Goal: Task Accomplishment & Management: Manage account settings

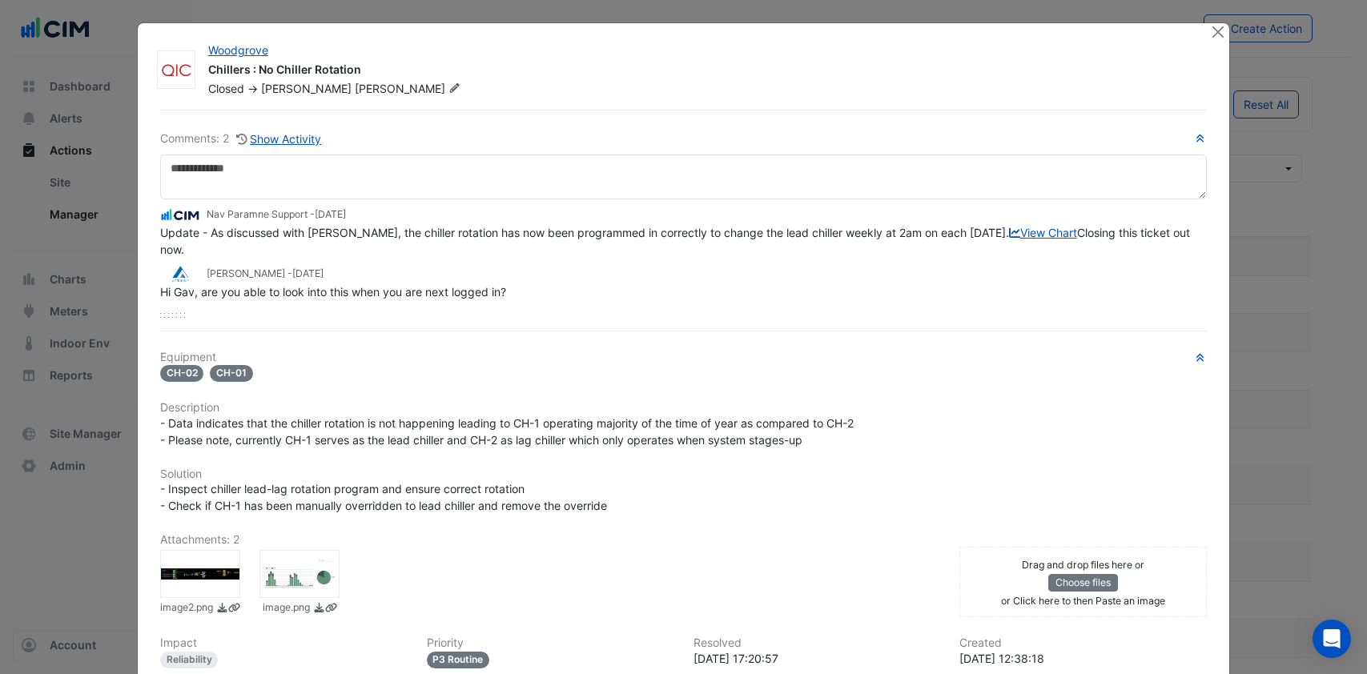
select select "***"
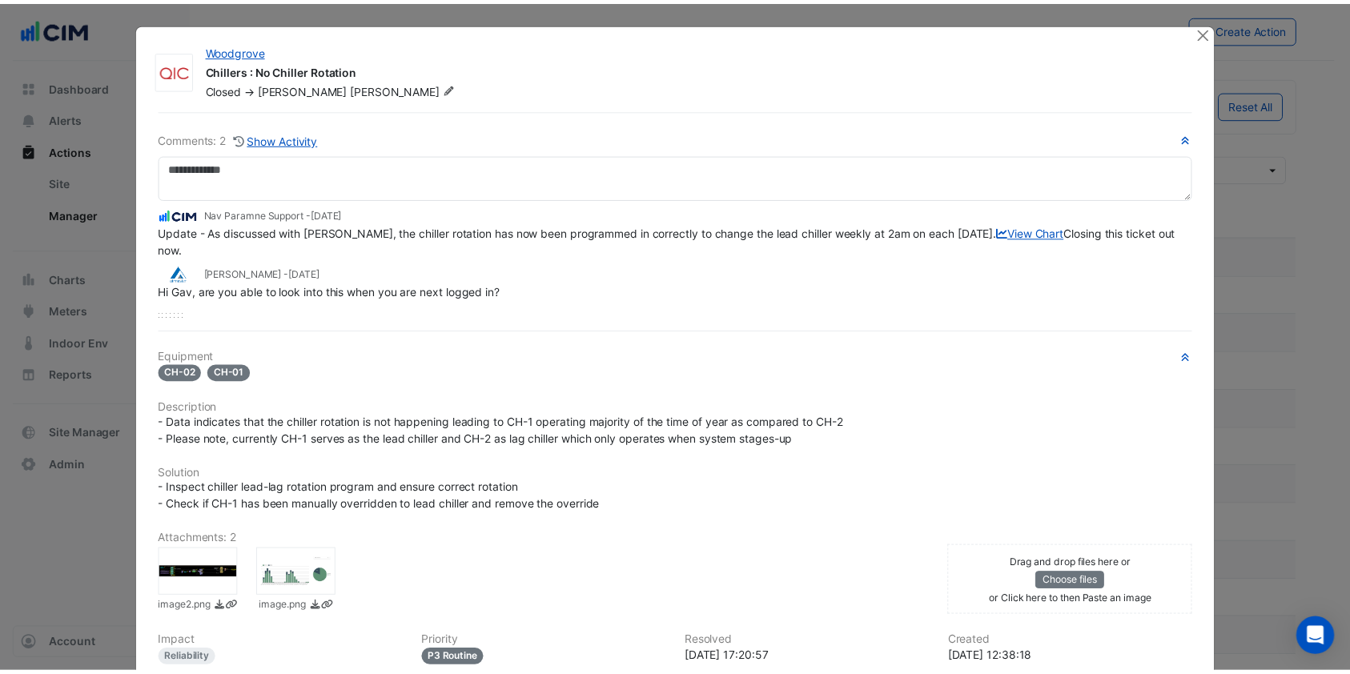
scroll to position [2524, 0]
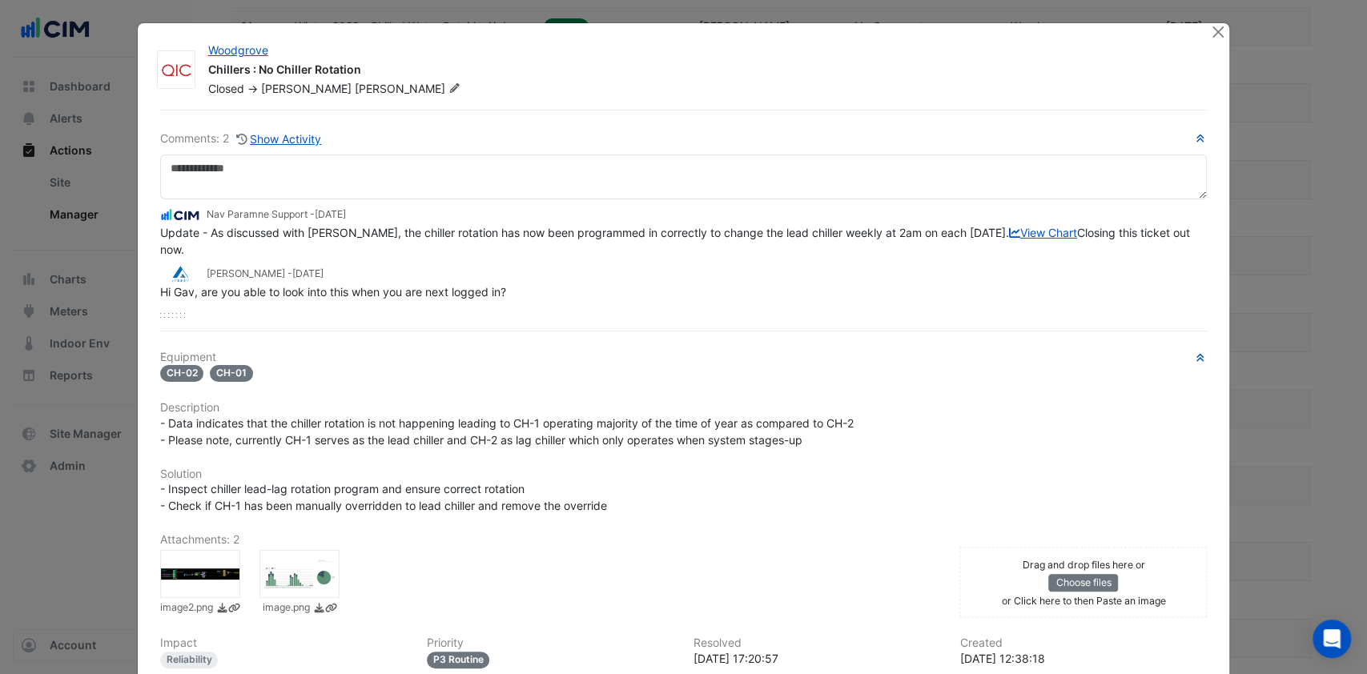
click at [1246, 75] on ngb-modal-window "Woodgrove Chillers : No Chiller Rotation Closed -> [PERSON_NAME] Comments: 2 Sh…" at bounding box center [683, 337] width 1367 height 674
click at [1217, 34] on div at bounding box center [1219, 32] width 20 height 18
click at [1209, 28] on button "Close" at bounding box center [1217, 31] width 17 height 17
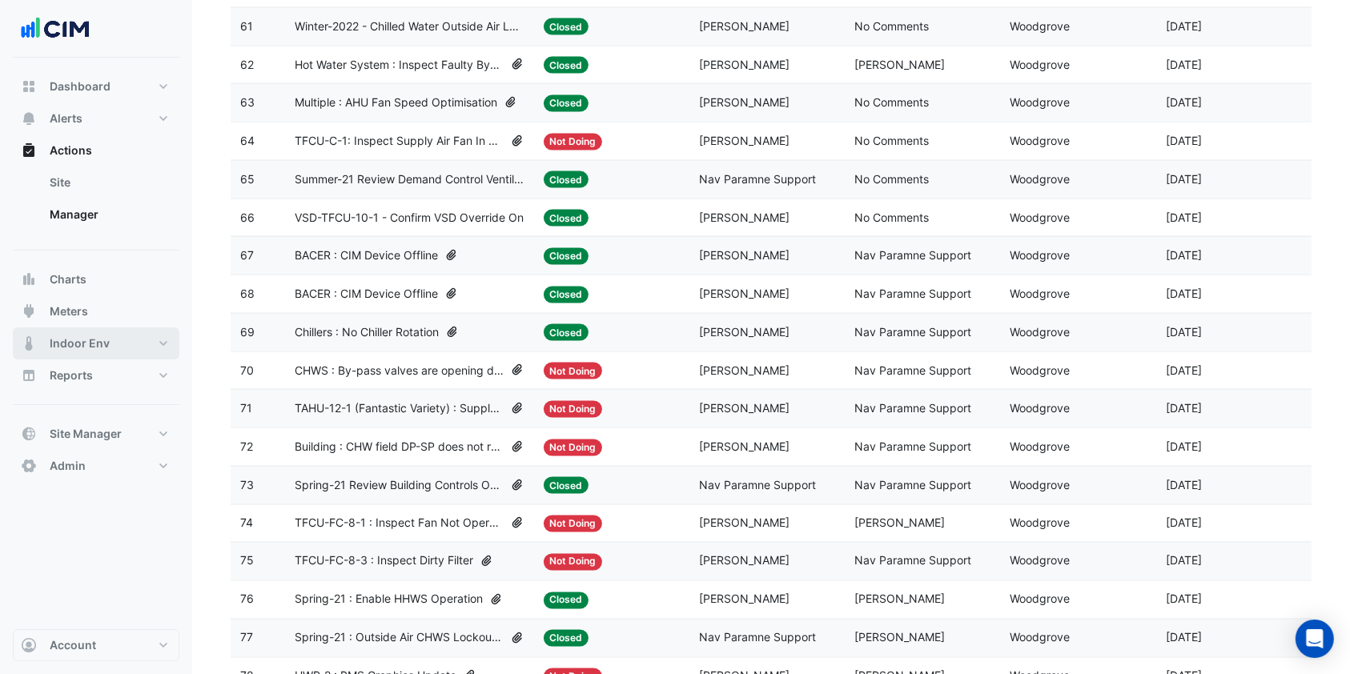
click at [94, 343] on span "Indoor Env" at bounding box center [80, 344] width 60 height 16
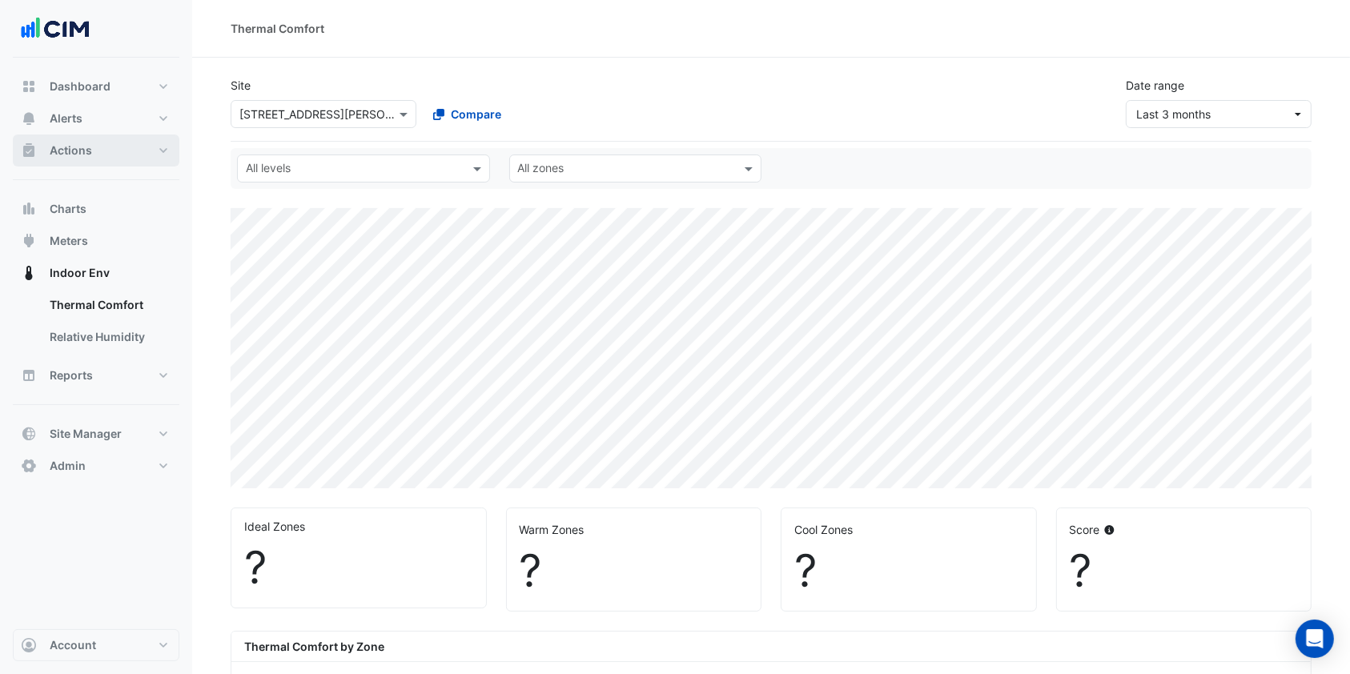
select select "***"
click at [77, 138] on button "Actions" at bounding box center [96, 151] width 167 height 32
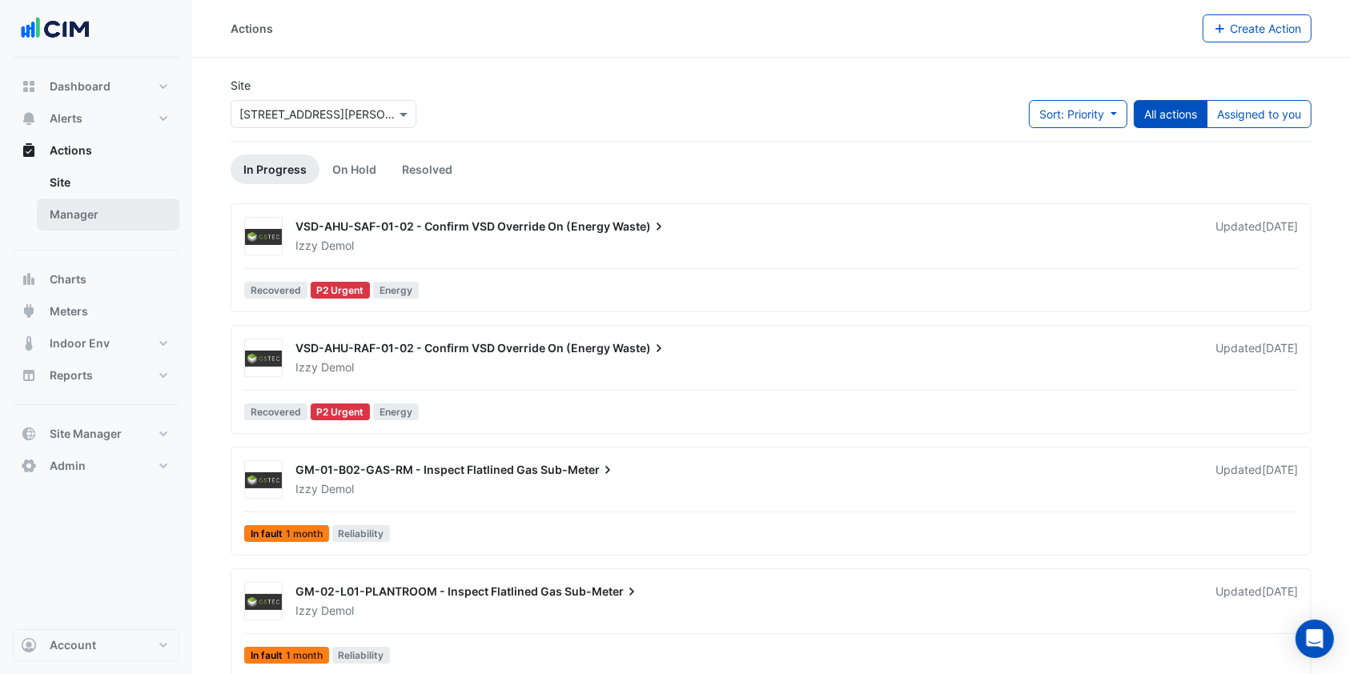
click at [83, 215] on link "Manager" at bounding box center [108, 215] width 143 height 32
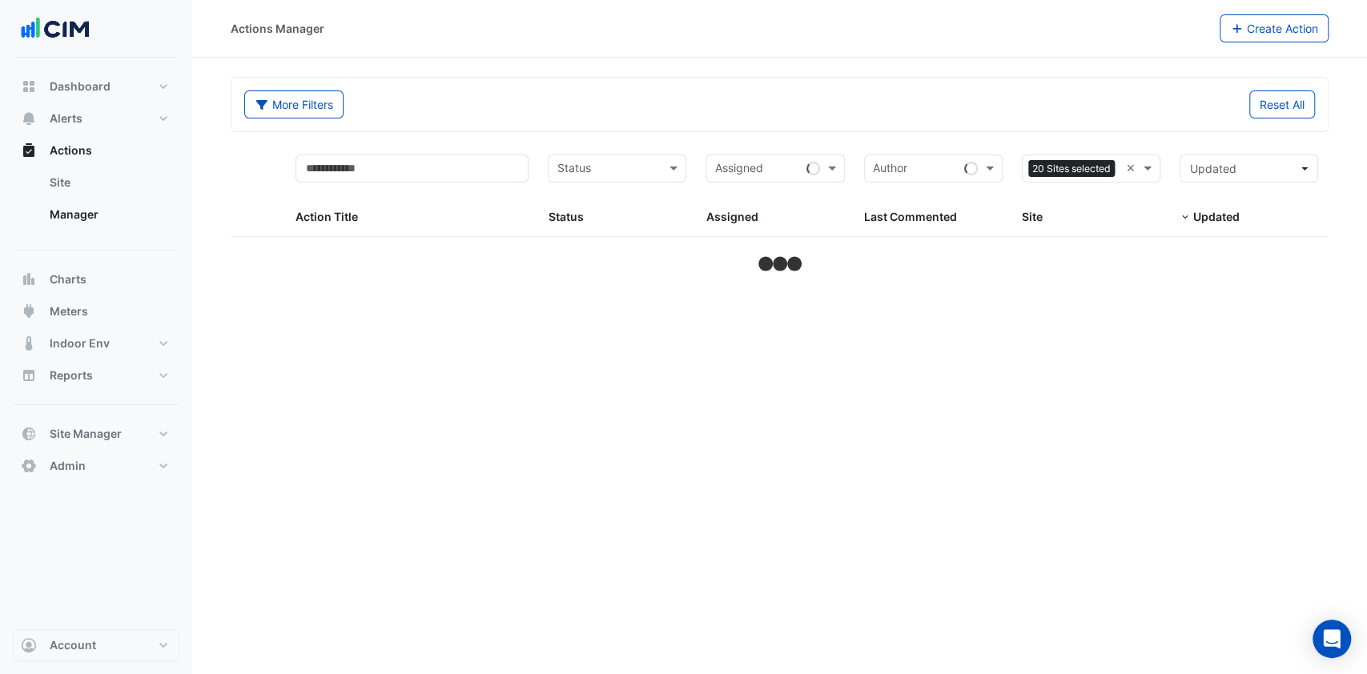
select select "***"
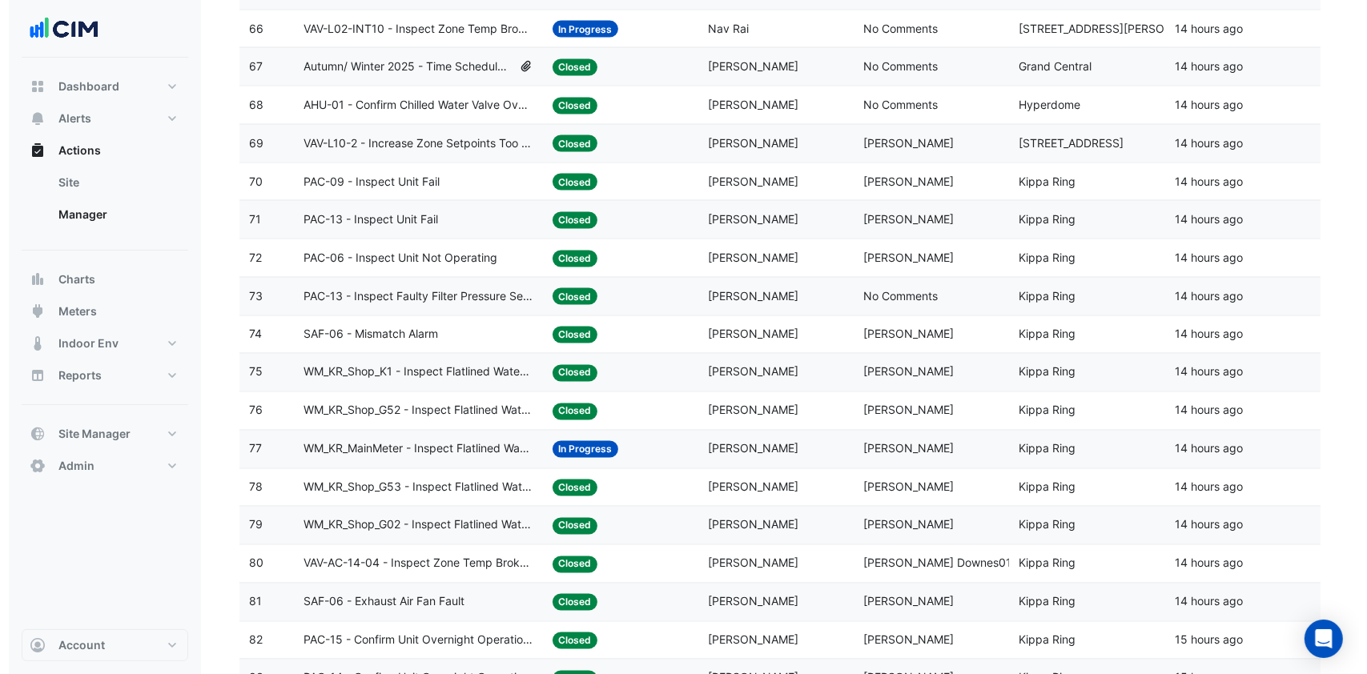
scroll to position [2714, 0]
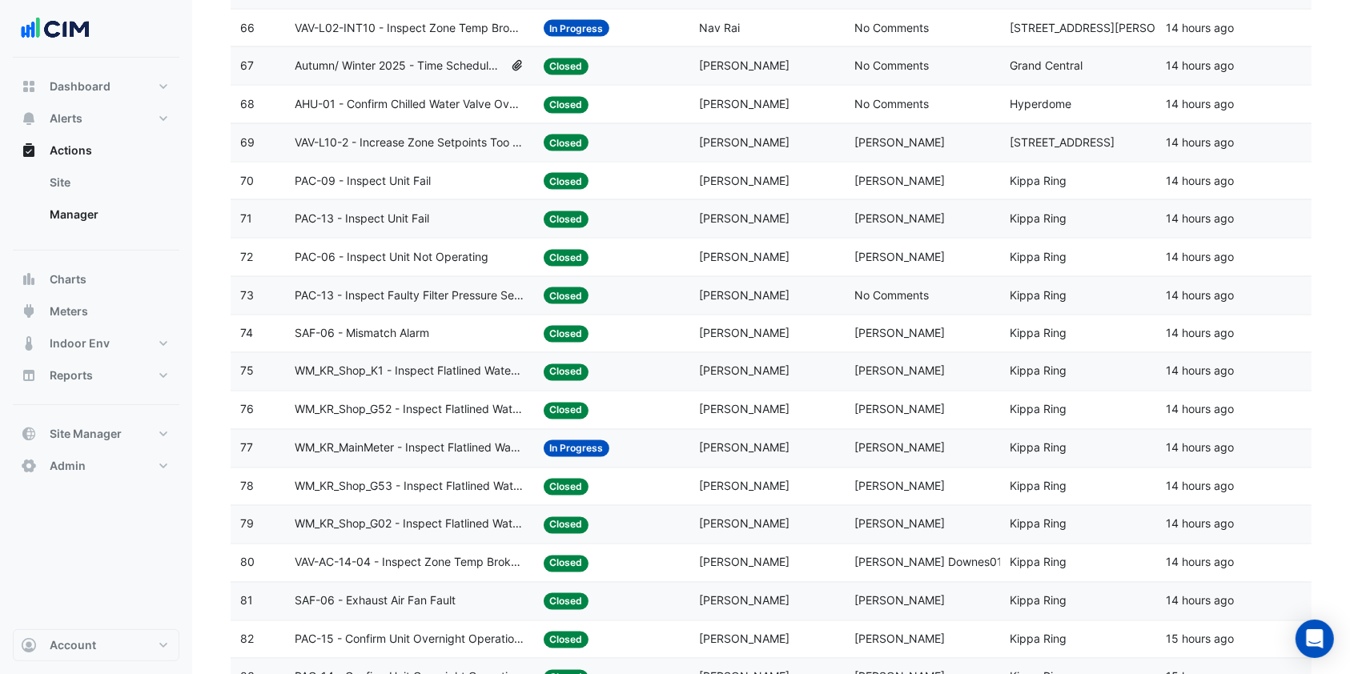
click at [476, 364] on span "WM_KR_Shop_K1 - Inspect Flatlined Water Sub-Meter" at bounding box center [410, 372] width 230 height 18
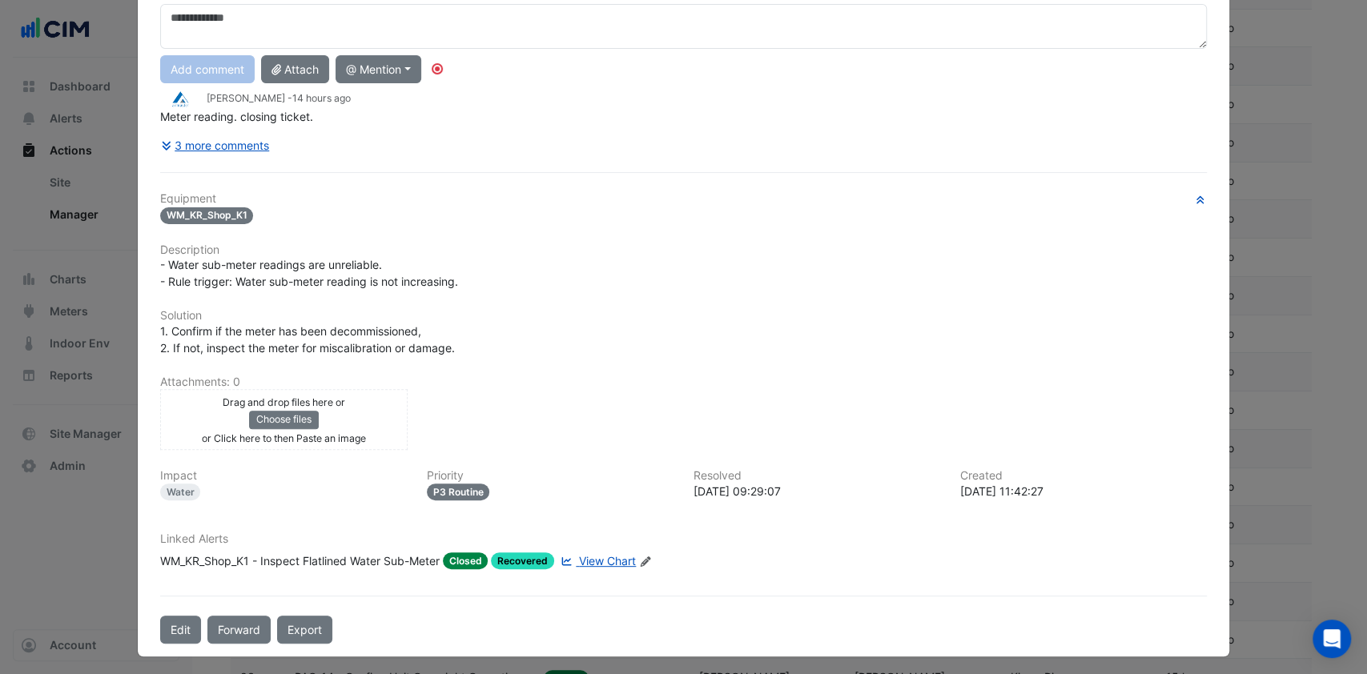
scroll to position [0, 0]
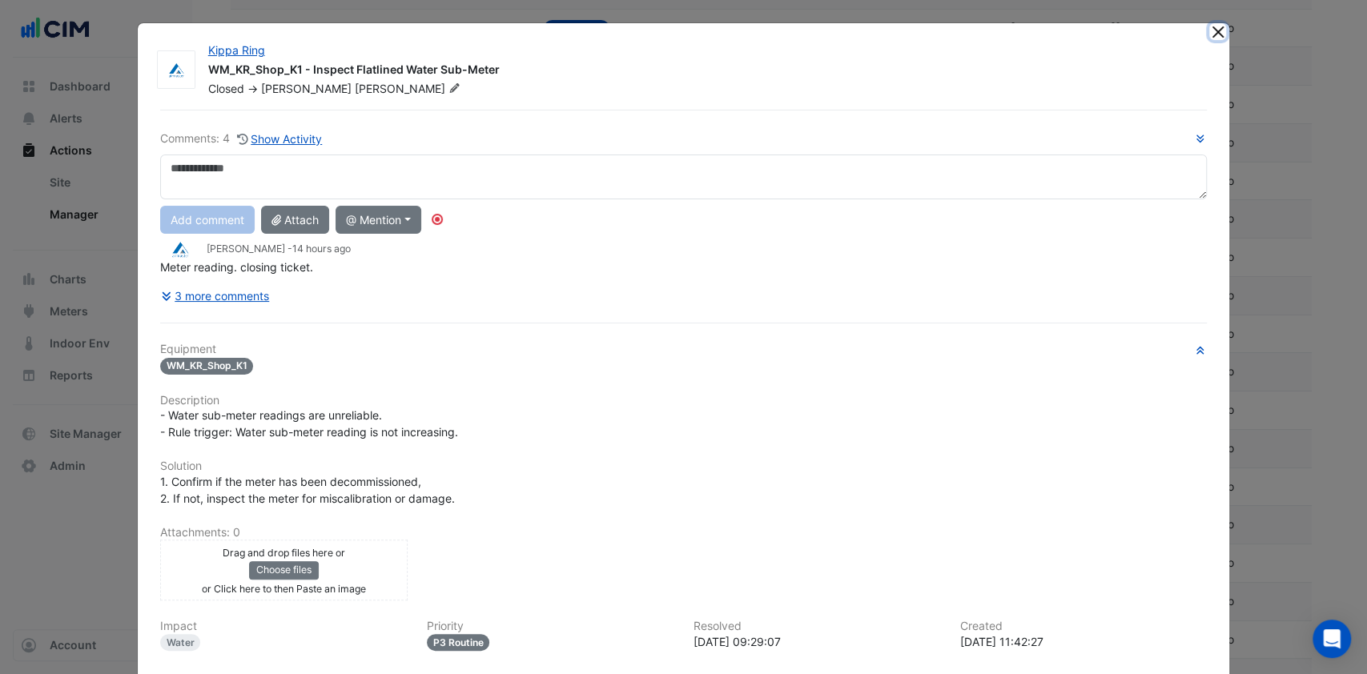
click at [1209, 30] on button "Close" at bounding box center [1217, 31] width 17 height 17
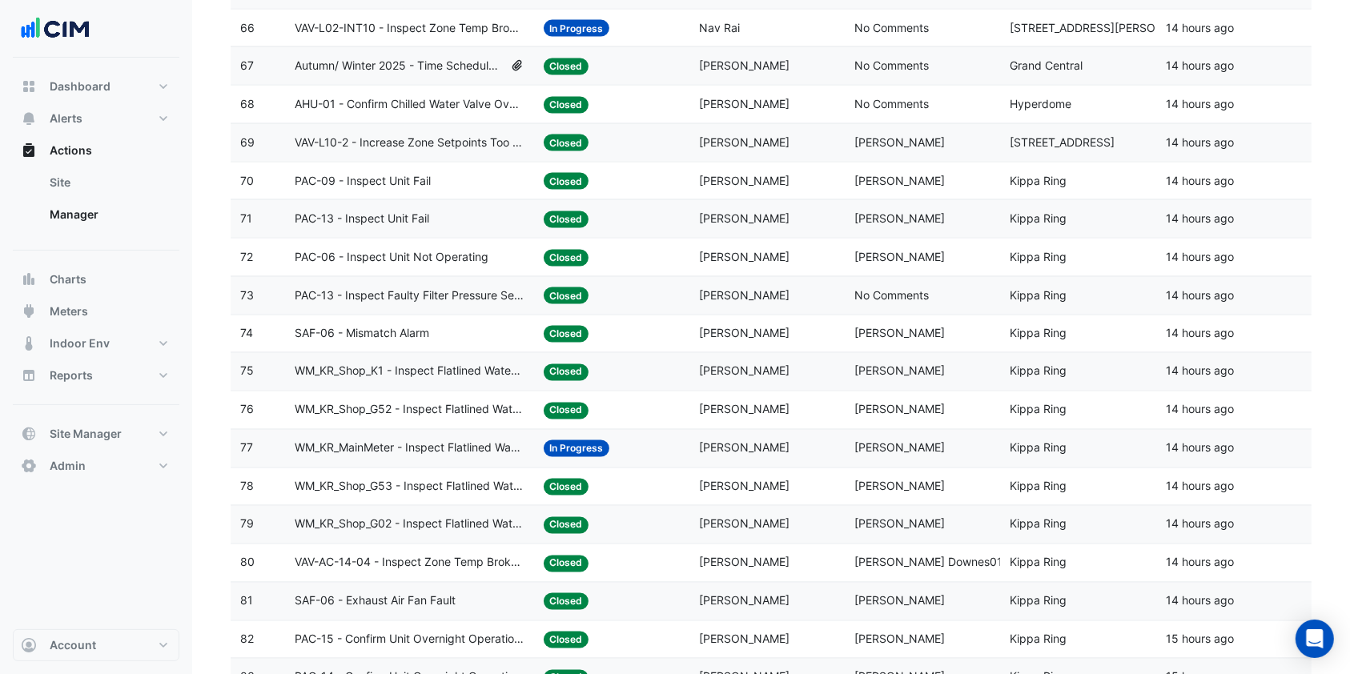
click at [440, 485] on span "WM_KR_Shop_G53 - Inspect Flatlined Water Sub-Meter" at bounding box center [410, 487] width 230 height 18
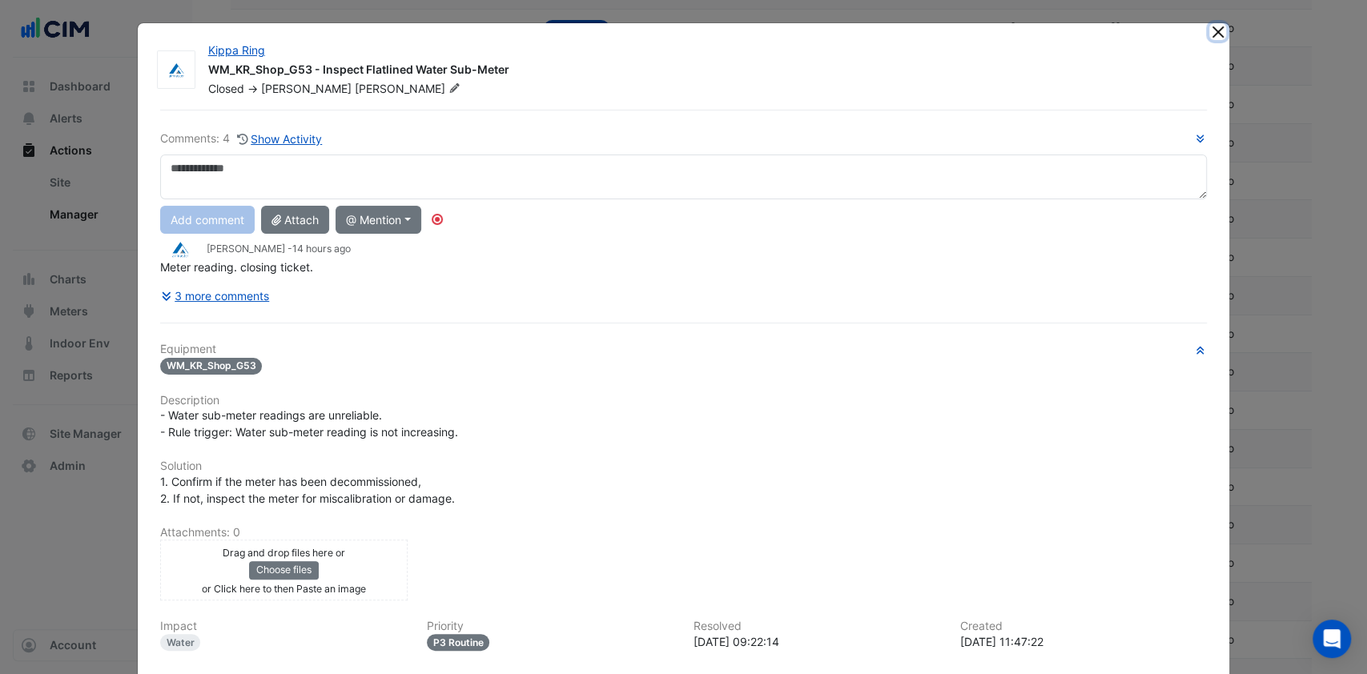
click at [1209, 26] on button "Close" at bounding box center [1217, 31] width 17 height 17
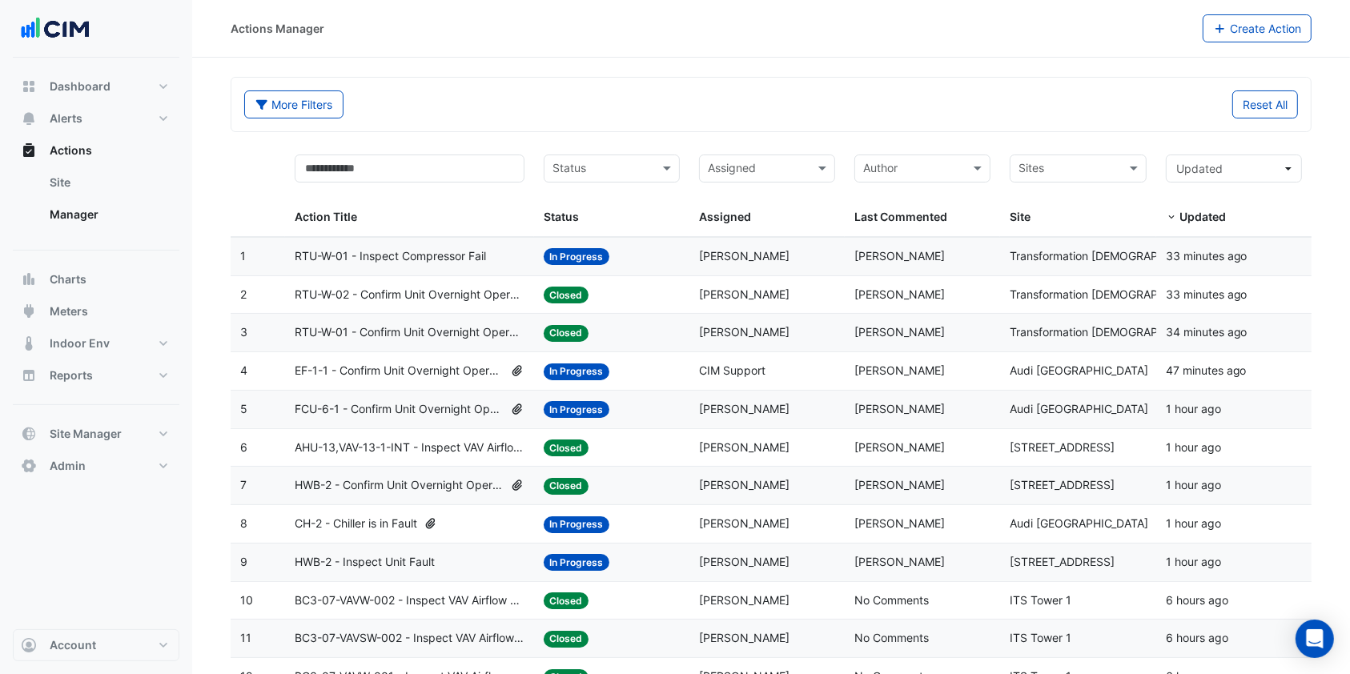
click at [1095, 174] on input "text" at bounding box center [1069, 170] width 100 height 18
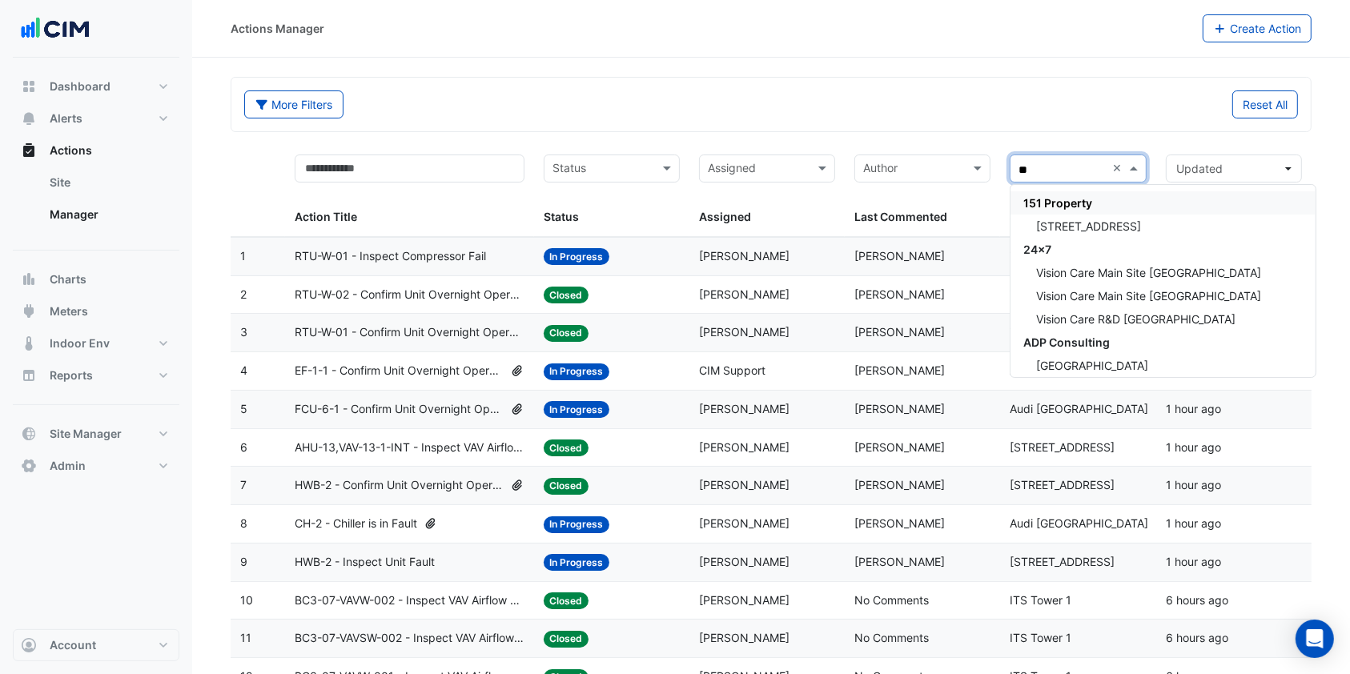
type input "***"
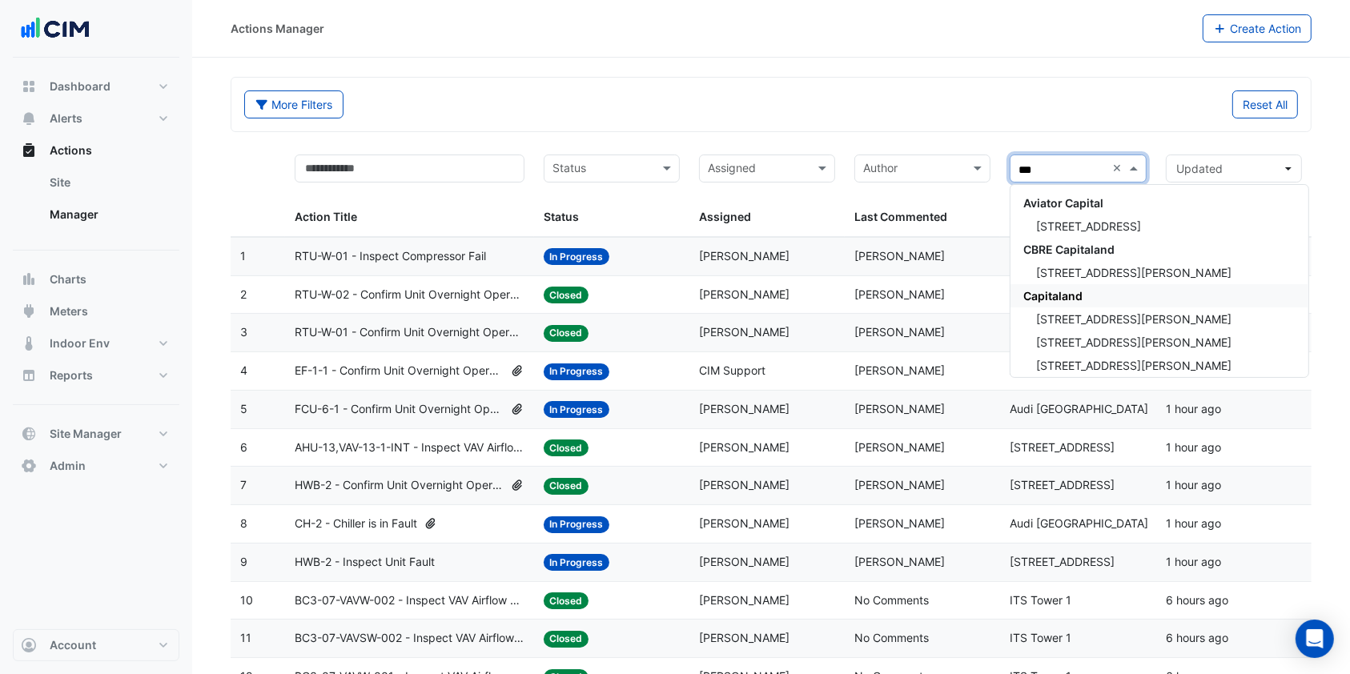
click at [1042, 291] on span "Capitaland" at bounding box center [1052, 296] width 59 height 14
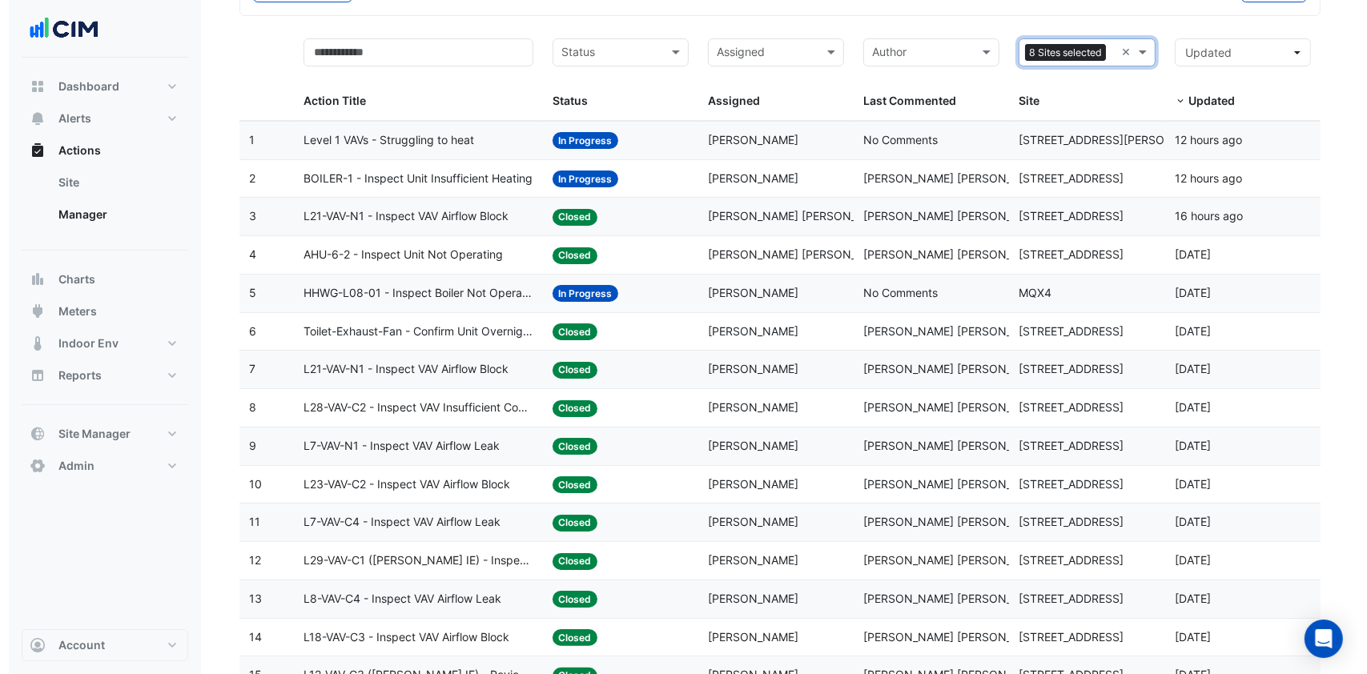
scroll to position [189, 0]
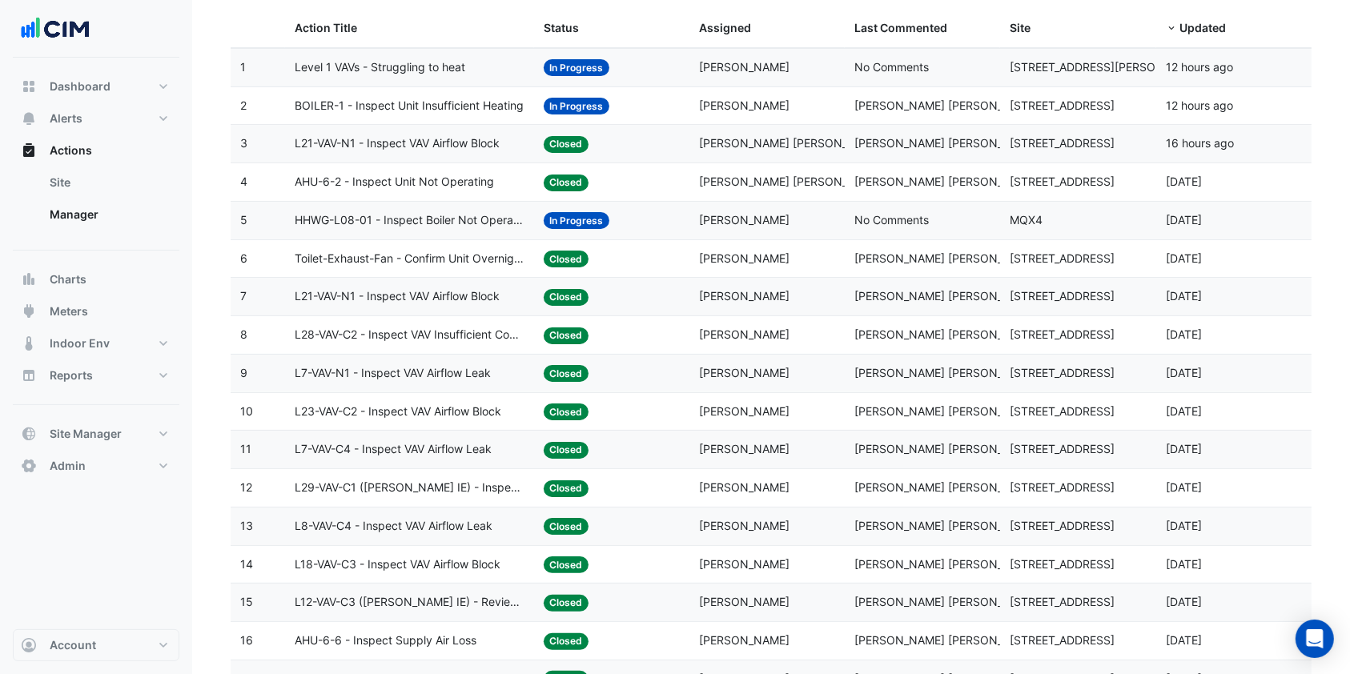
click at [469, 102] on span "BOILER-1 - Inspect Unit Insufficient Heating" at bounding box center [409, 106] width 229 height 18
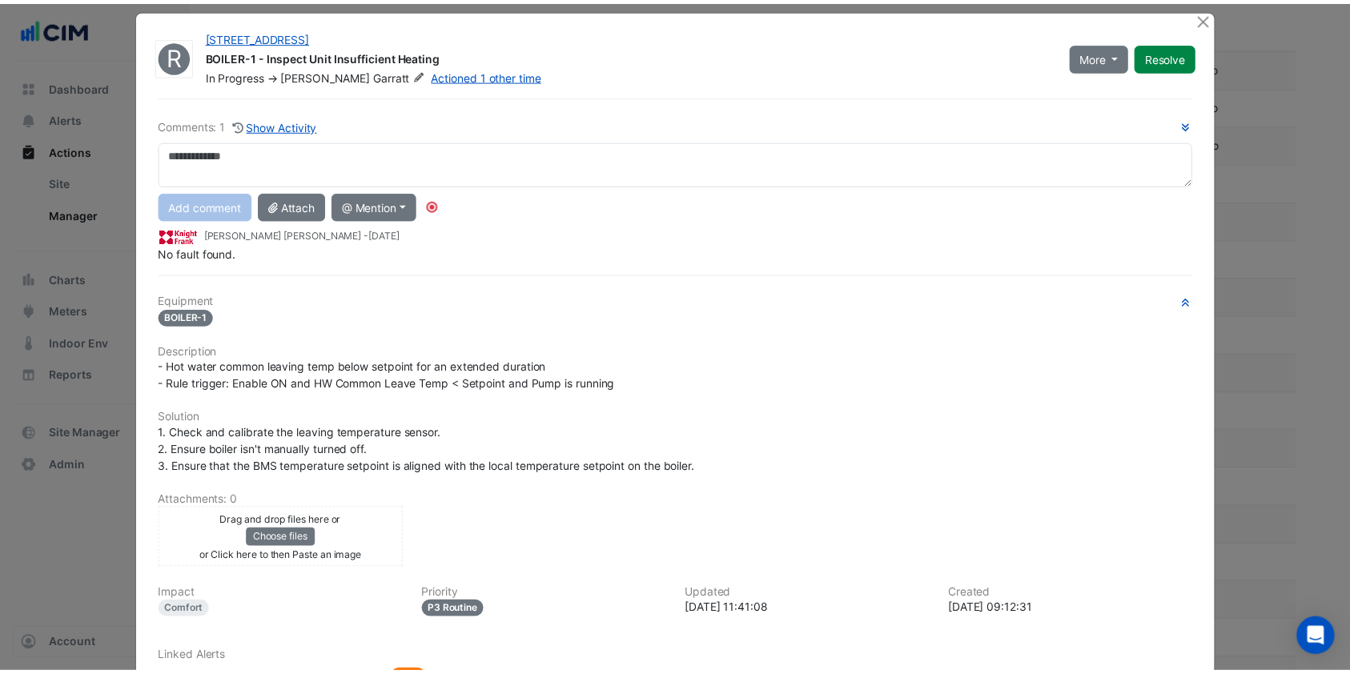
scroll to position [3, 0]
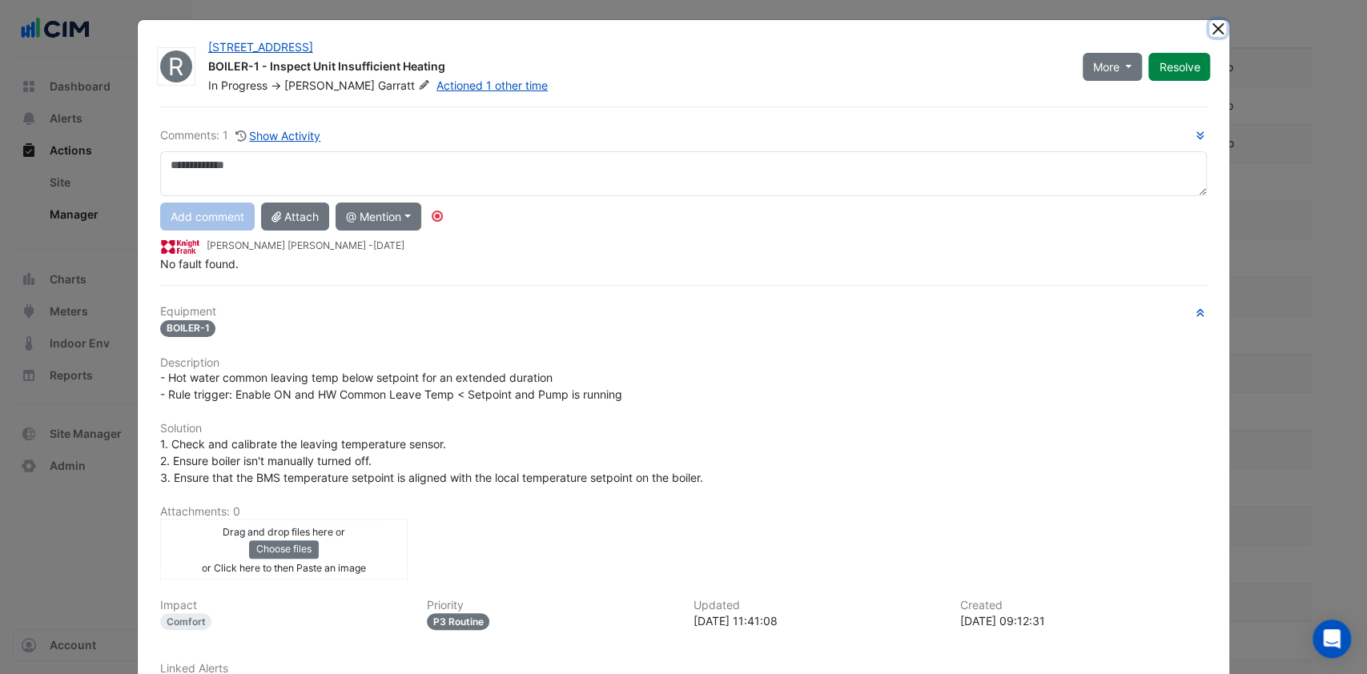
click at [1209, 29] on button "Close" at bounding box center [1217, 28] width 17 height 17
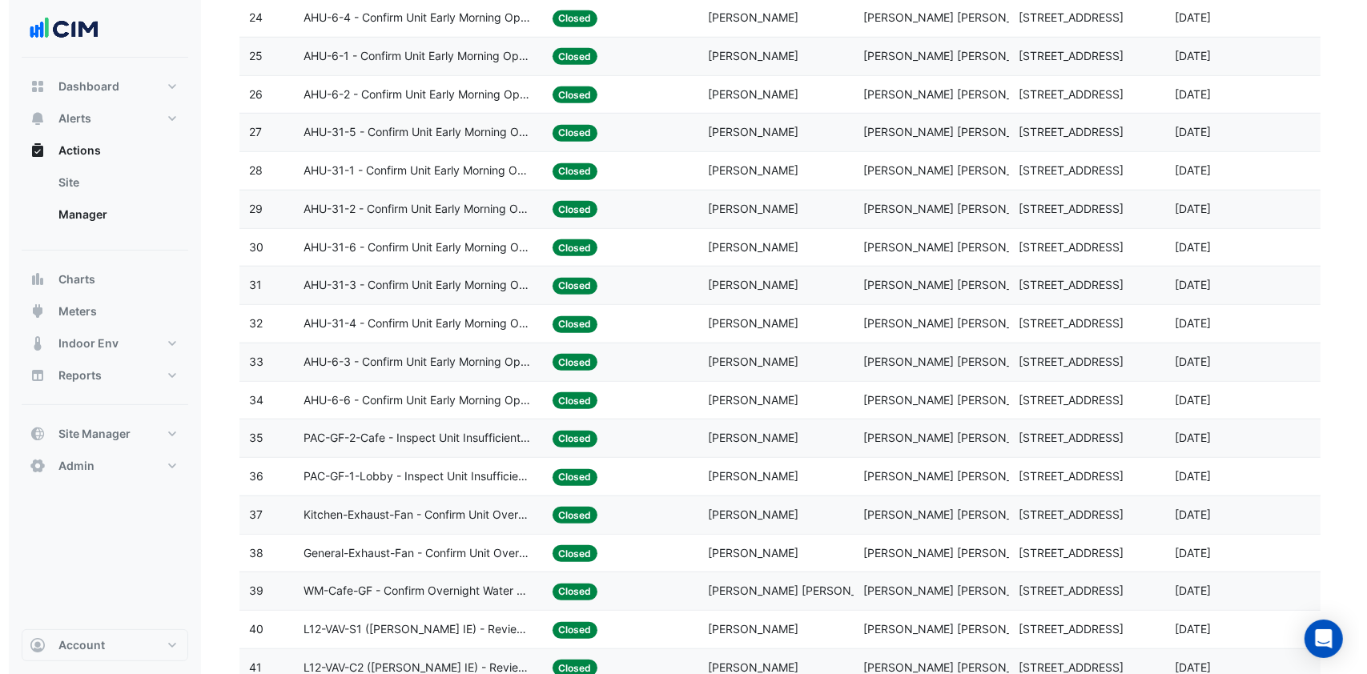
scroll to position [1115, 0]
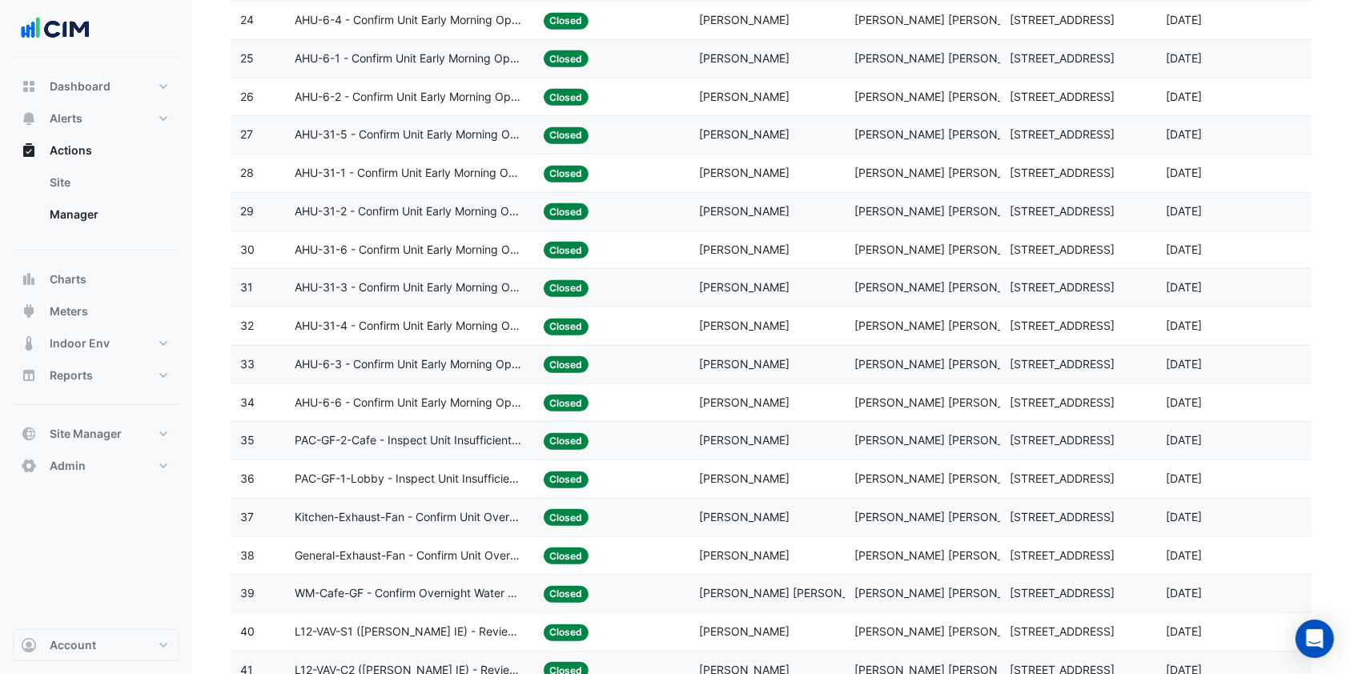
click at [423, 290] on span "AHU-31-3 - Confirm Unit Early Morning Operation (Energy Saving)" at bounding box center [410, 288] width 230 height 18
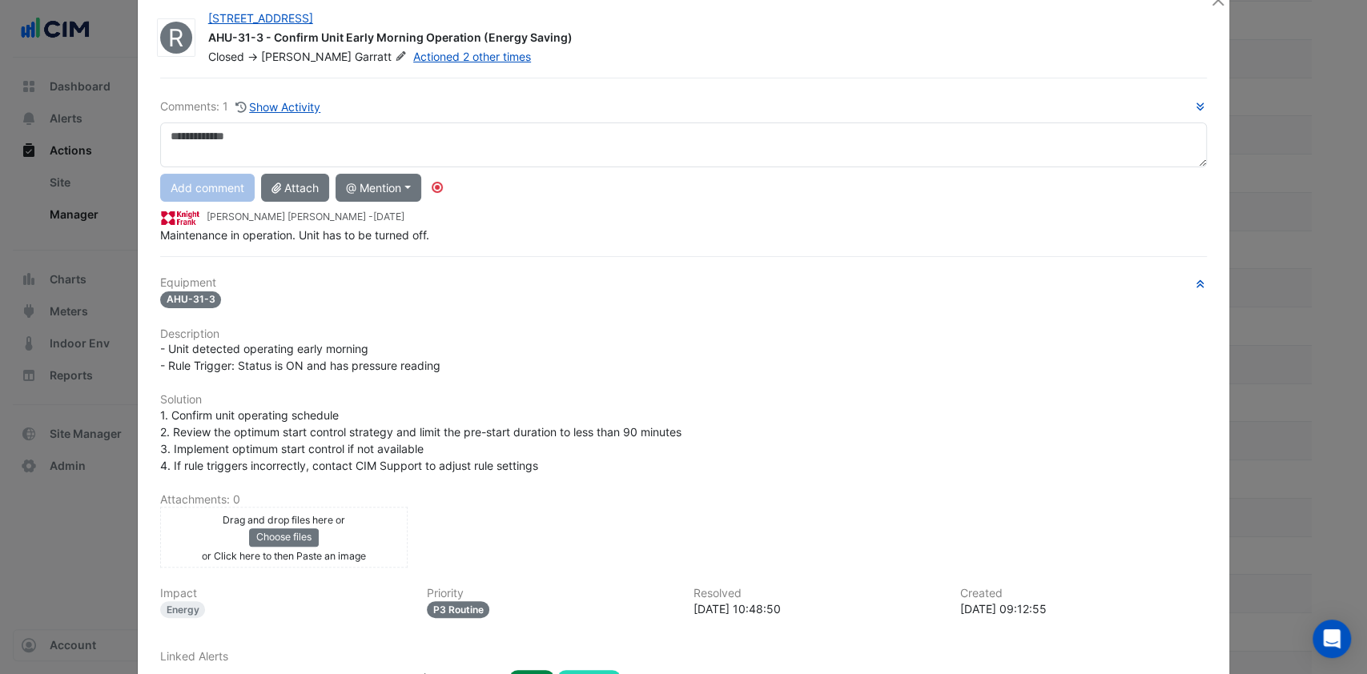
scroll to position [150, 0]
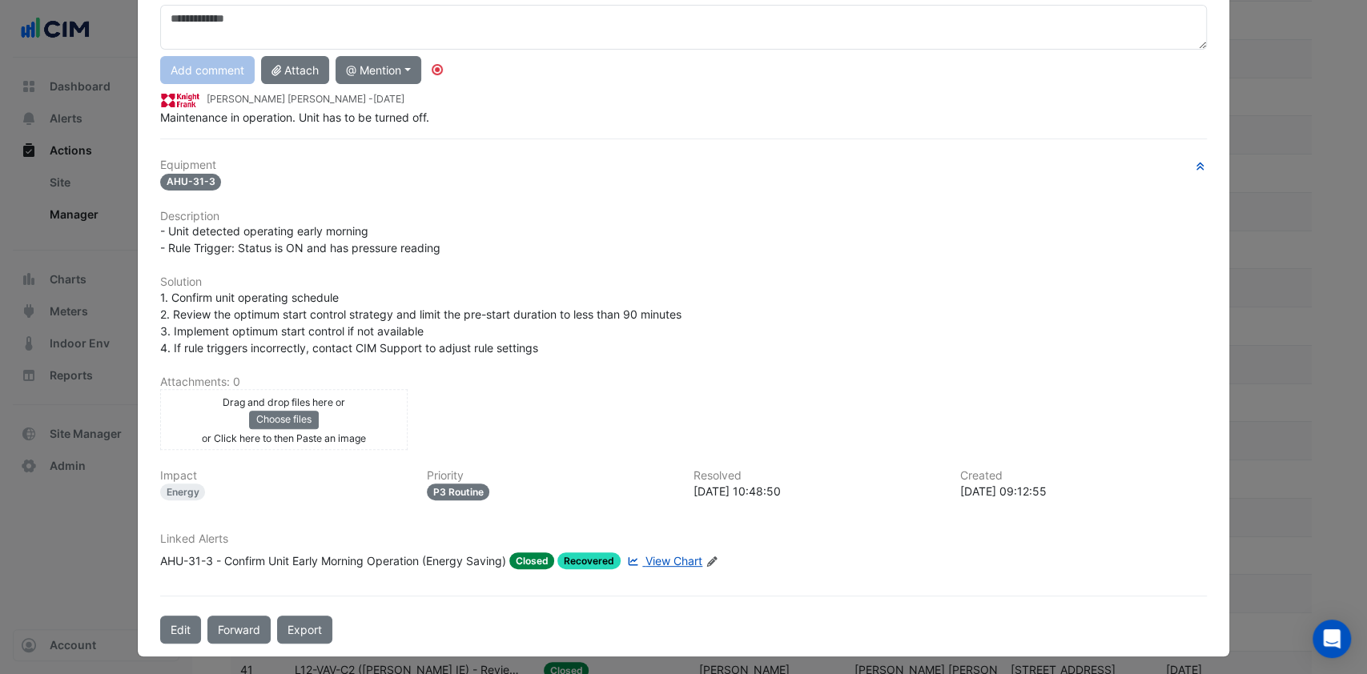
click at [672, 554] on span "View Chart" at bounding box center [673, 561] width 57 height 14
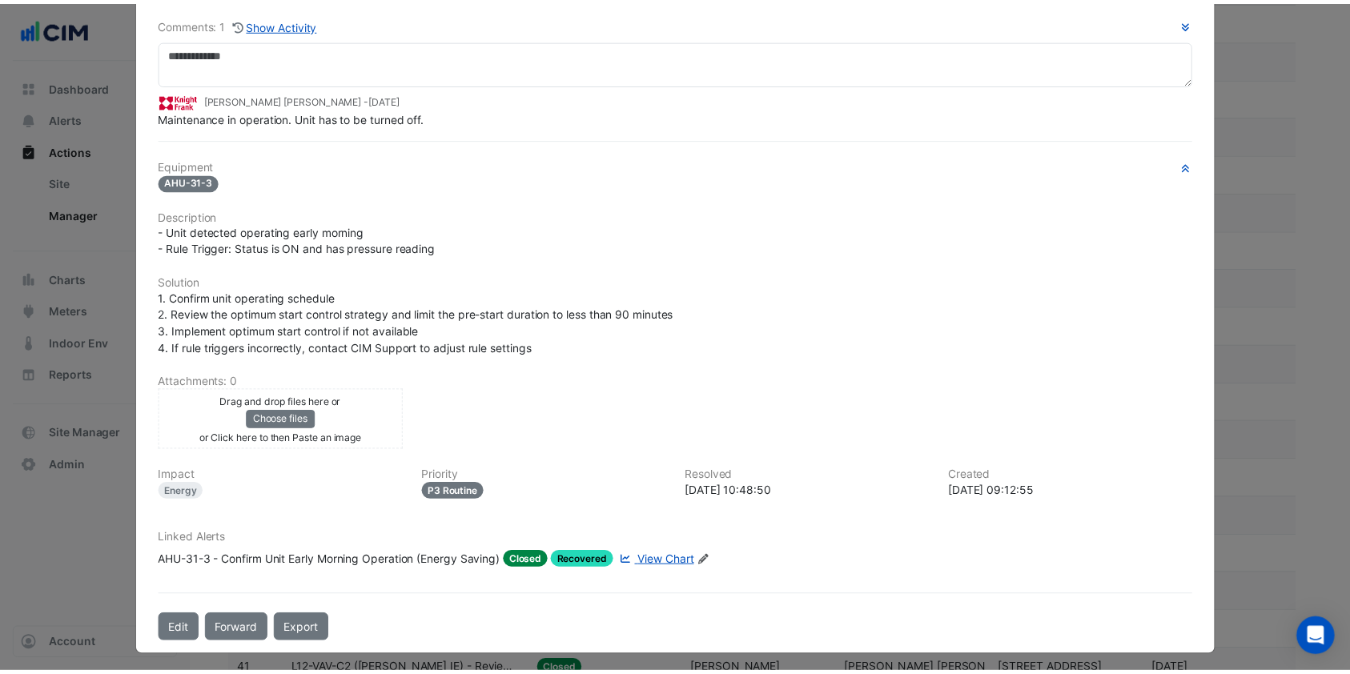
scroll to position [0, 0]
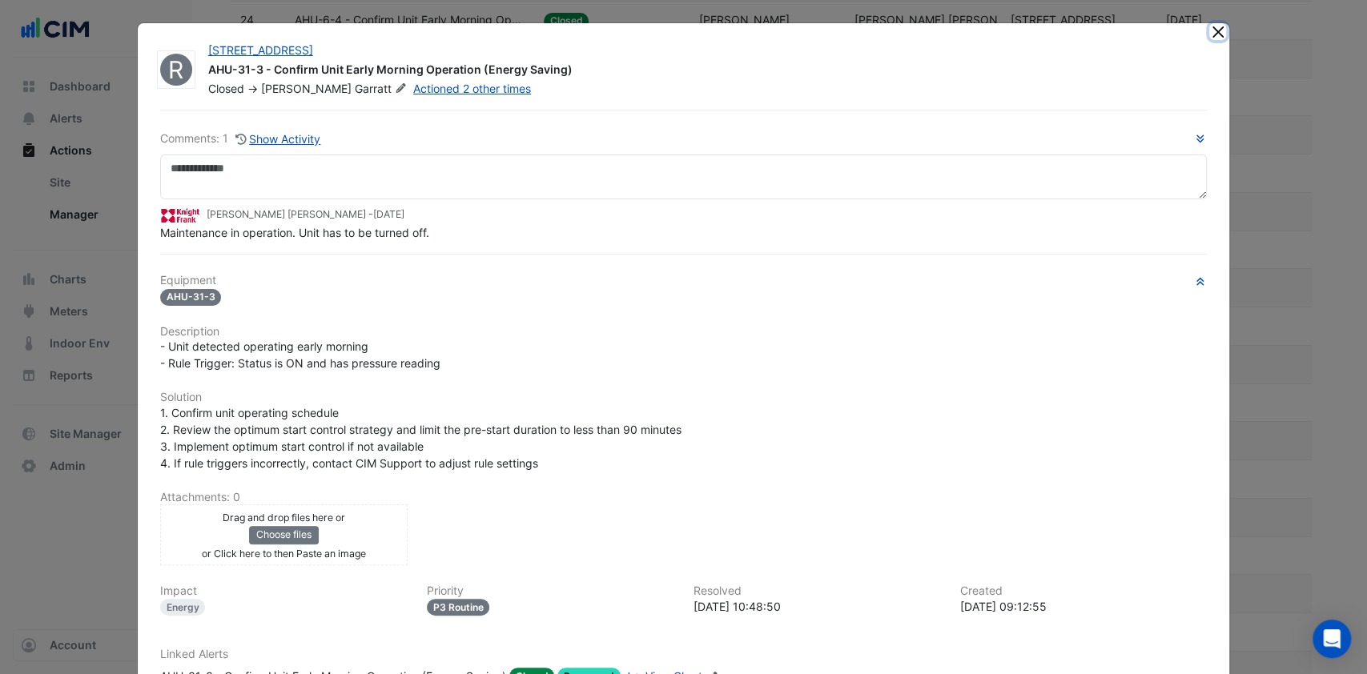
click at [1209, 33] on button "Close" at bounding box center [1217, 31] width 17 height 17
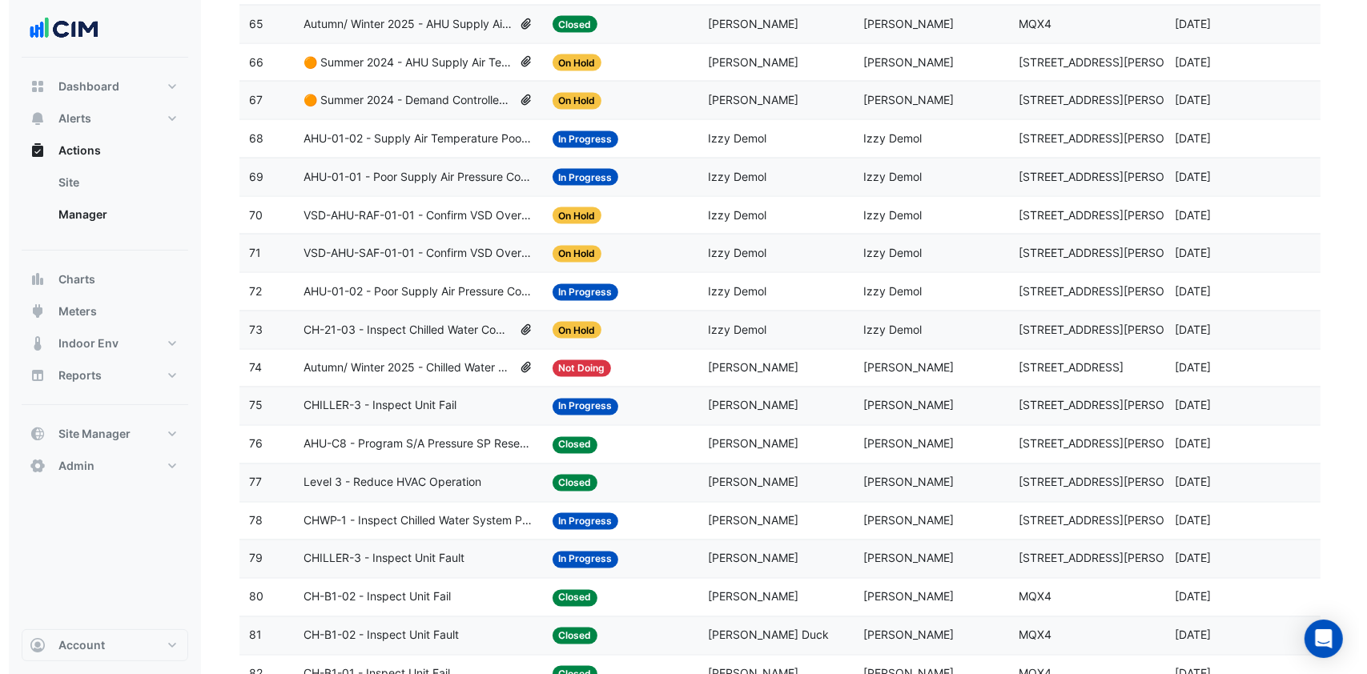
scroll to position [2684, 0]
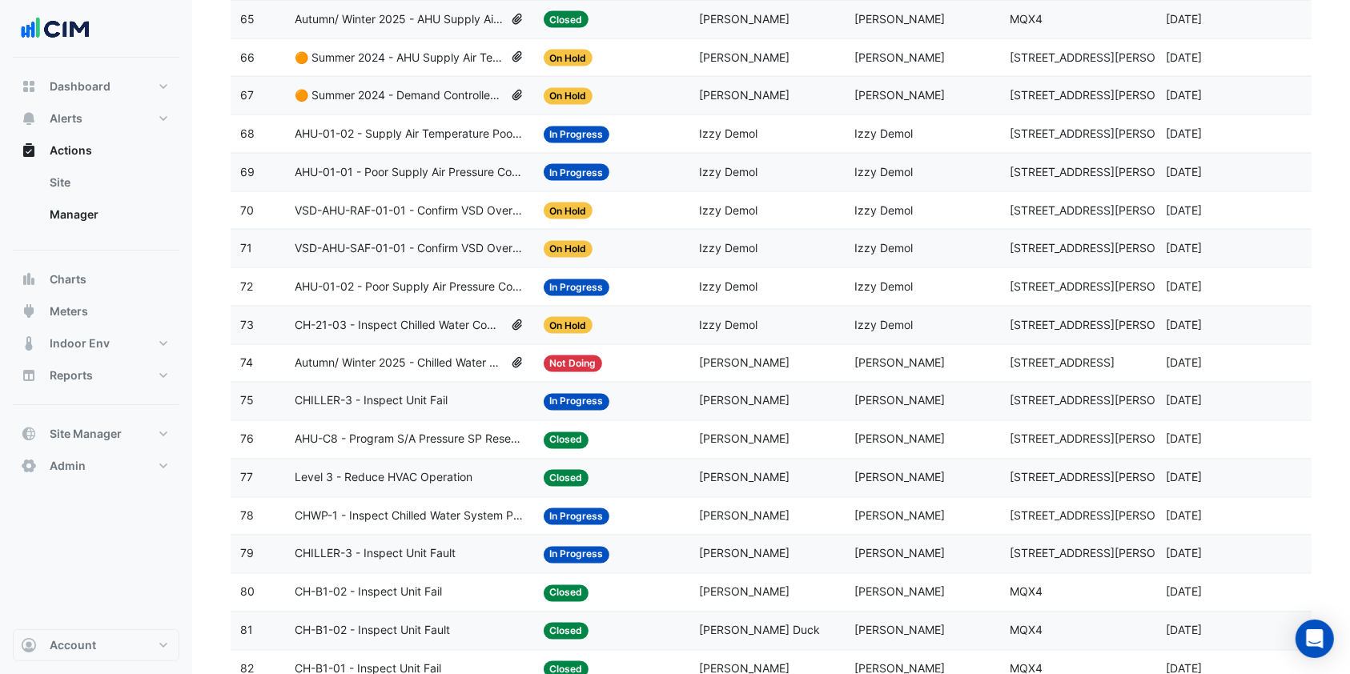
click at [449, 404] on datatable-body-cell "Action Title: CHILLER-3 - Inspect Unit Fail" at bounding box center [409, 402] width 249 height 38
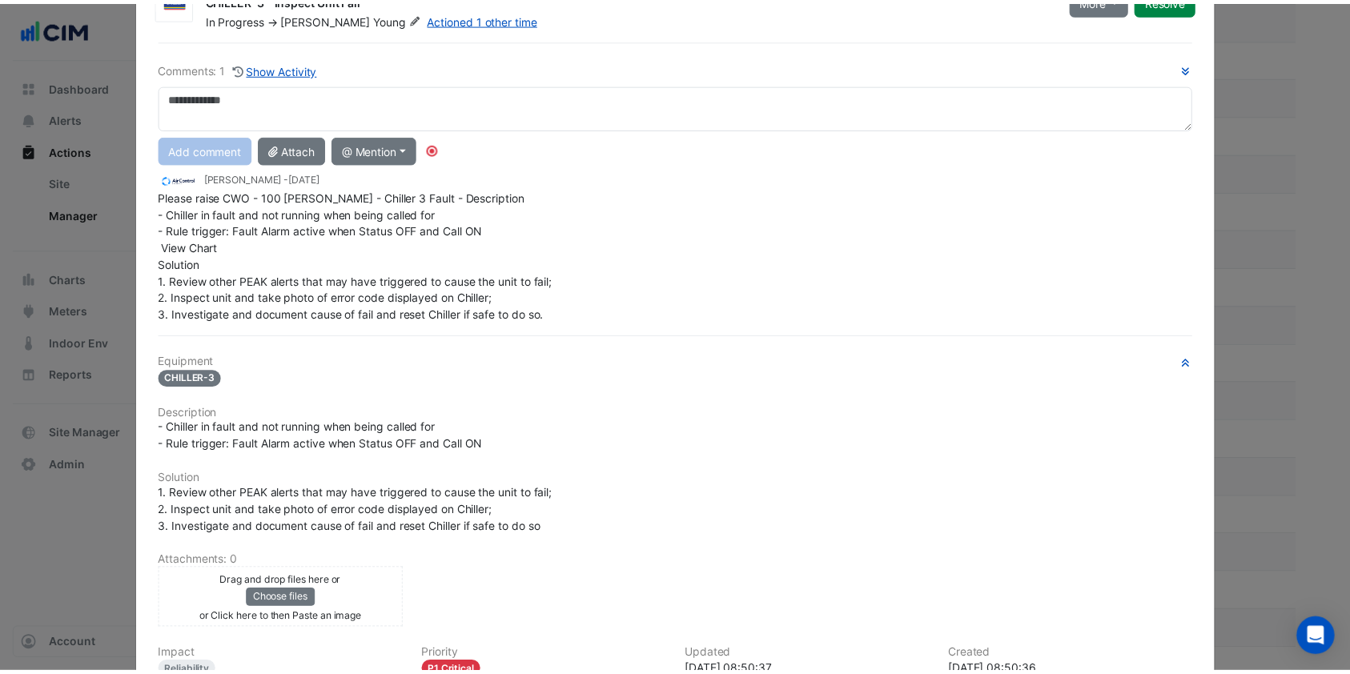
scroll to position [0, 0]
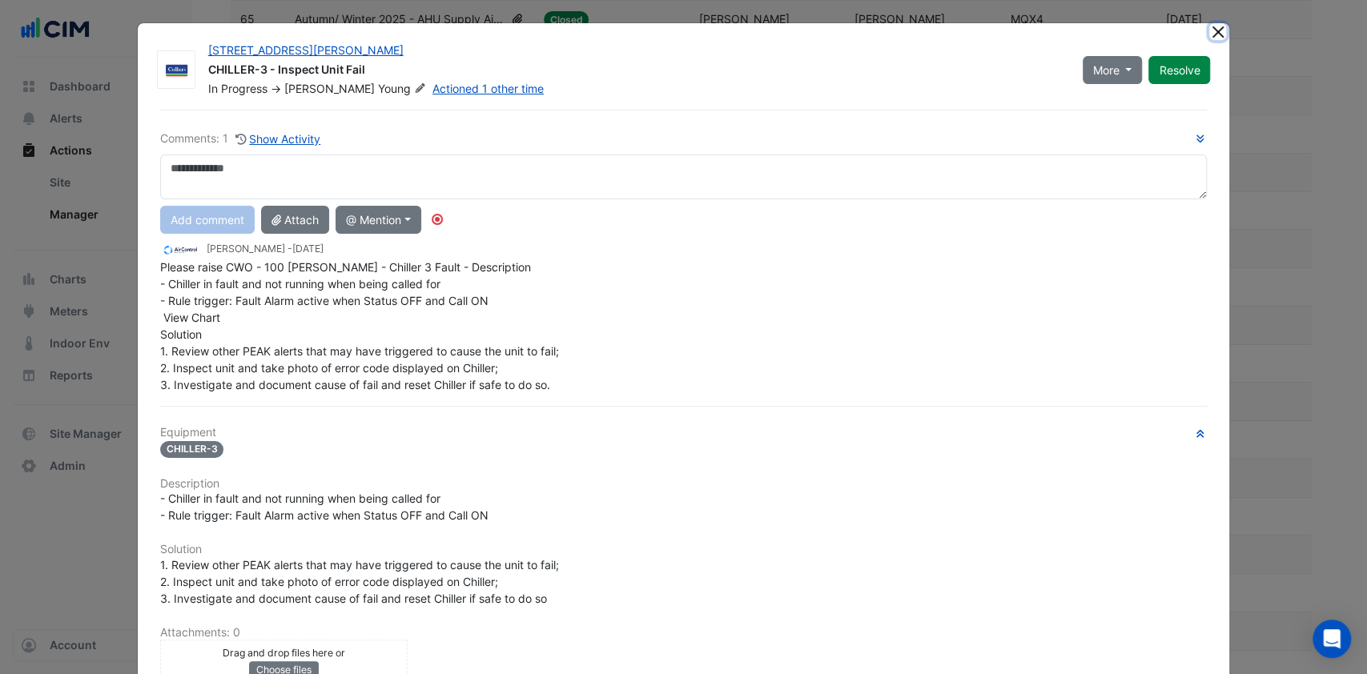
click at [1211, 29] on button "Close" at bounding box center [1217, 31] width 17 height 17
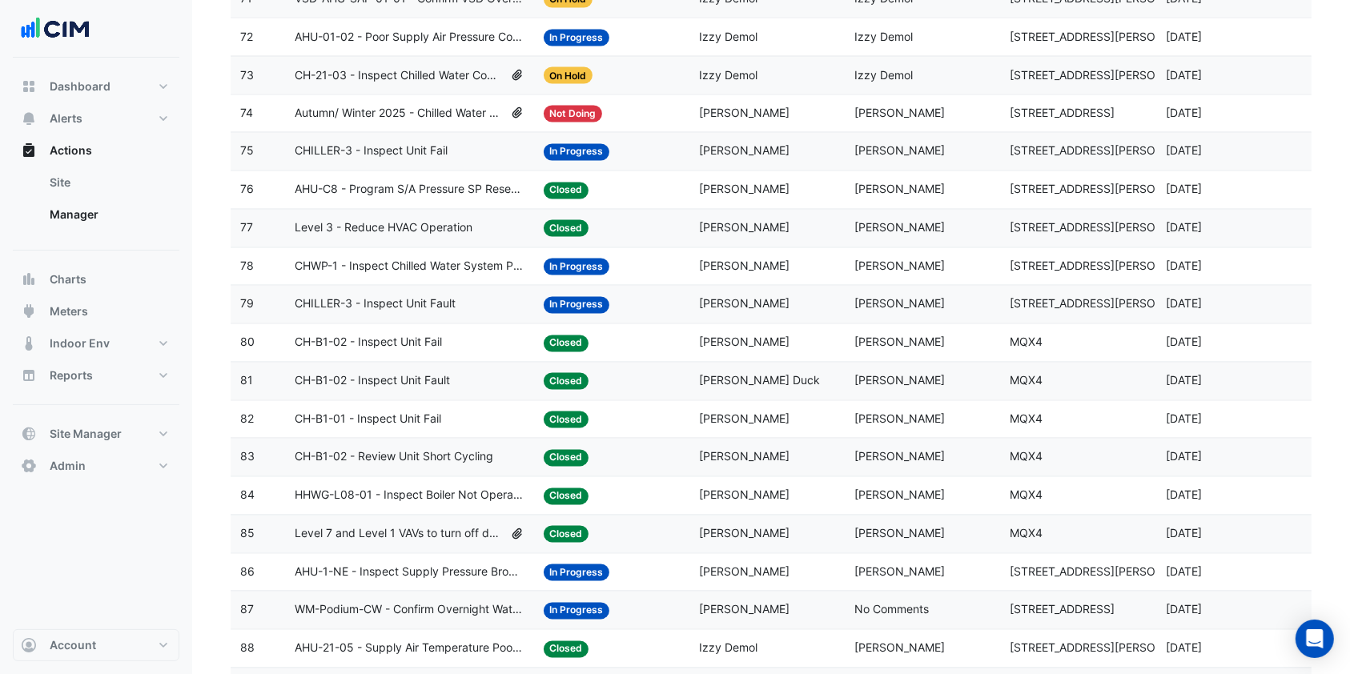
scroll to position [2935, 0]
click at [432, 453] on span "CH-B1-02 - Review Unit Short Cycling" at bounding box center [394, 457] width 199 height 18
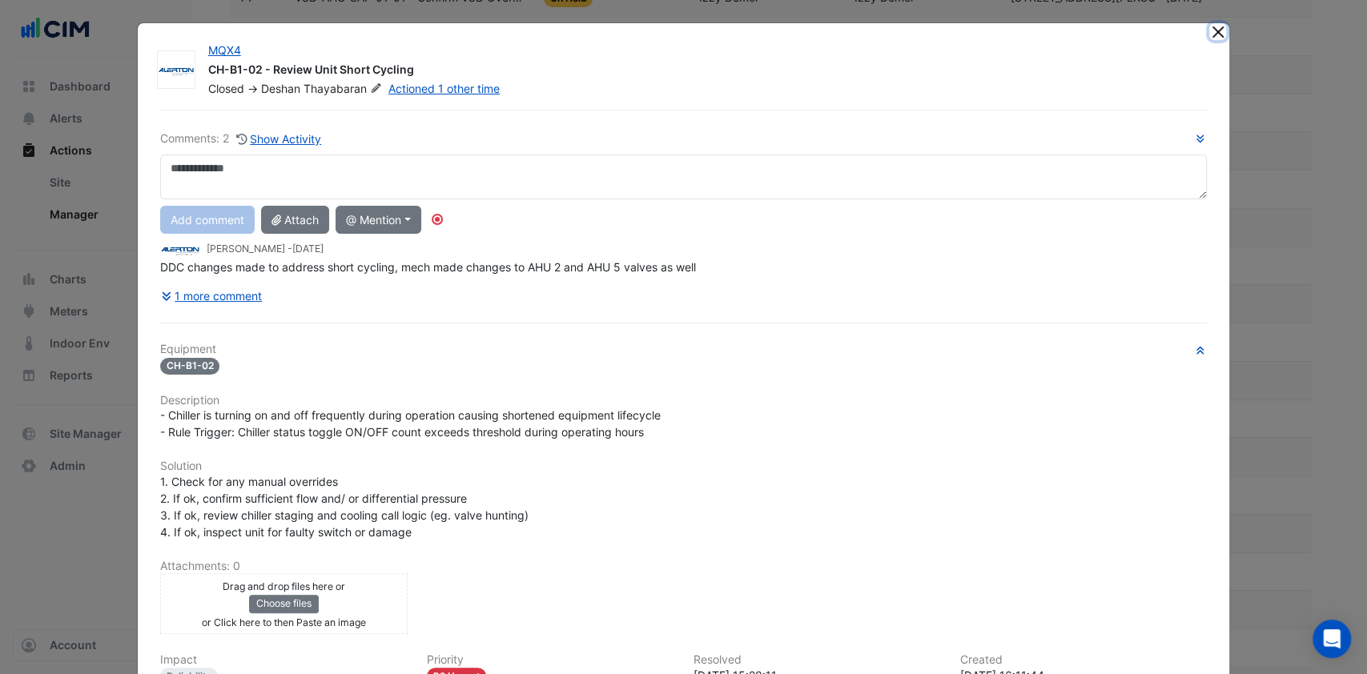
click at [1209, 26] on button "Close" at bounding box center [1217, 31] width 17 height 17
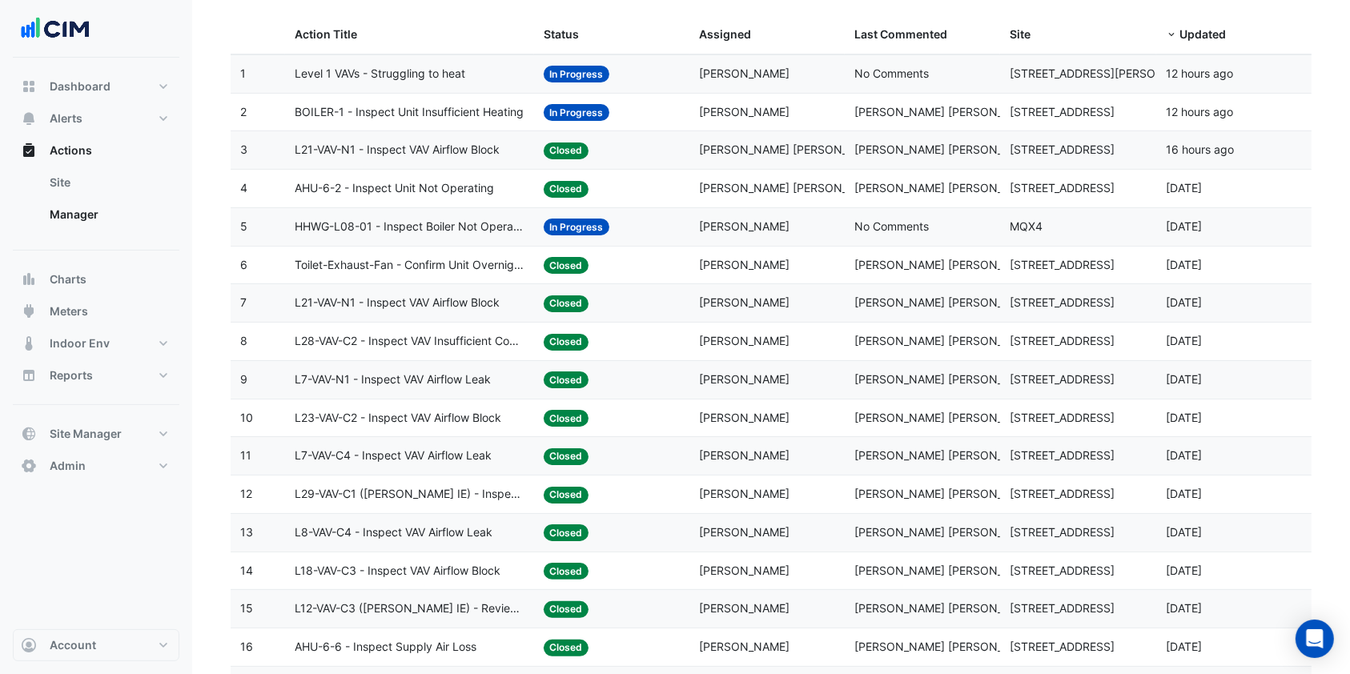
scroll to position [0, 0]
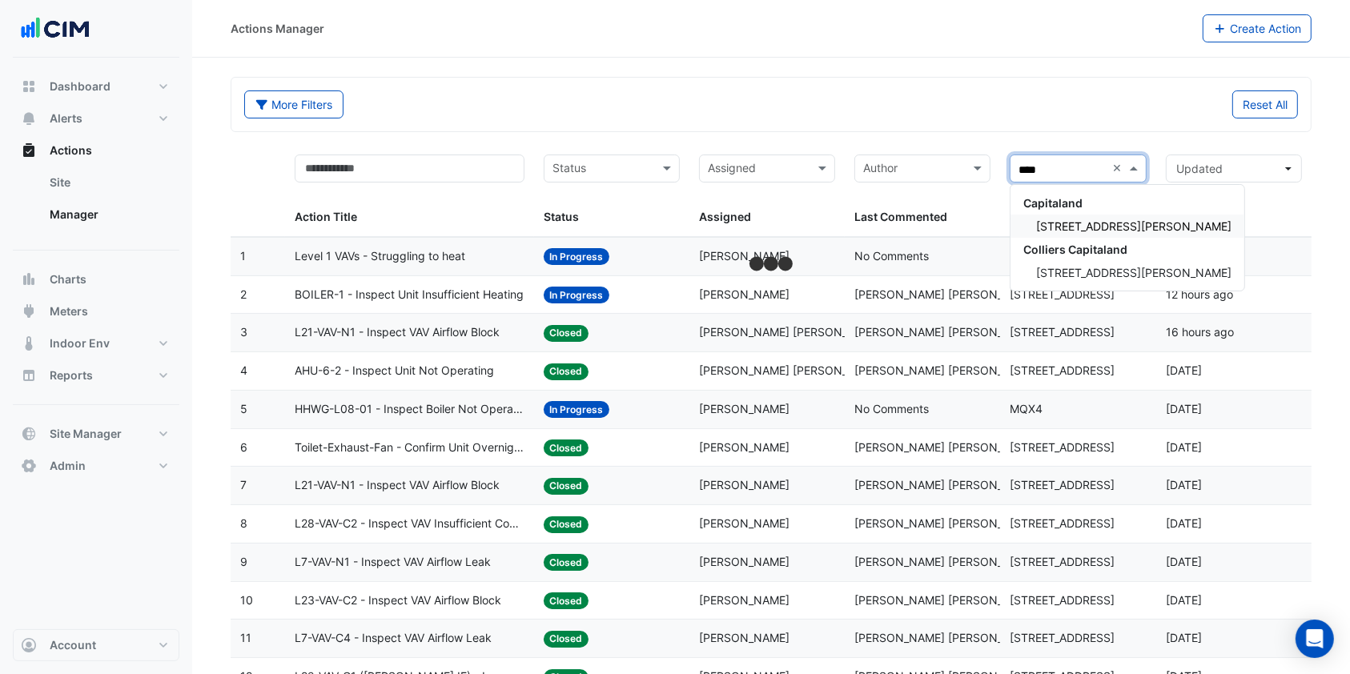
click at [1106, 229] on span "[STREET_ADDRESS][PERSON_NAME]" at bounding box center [1133, 226] width 195 height 14
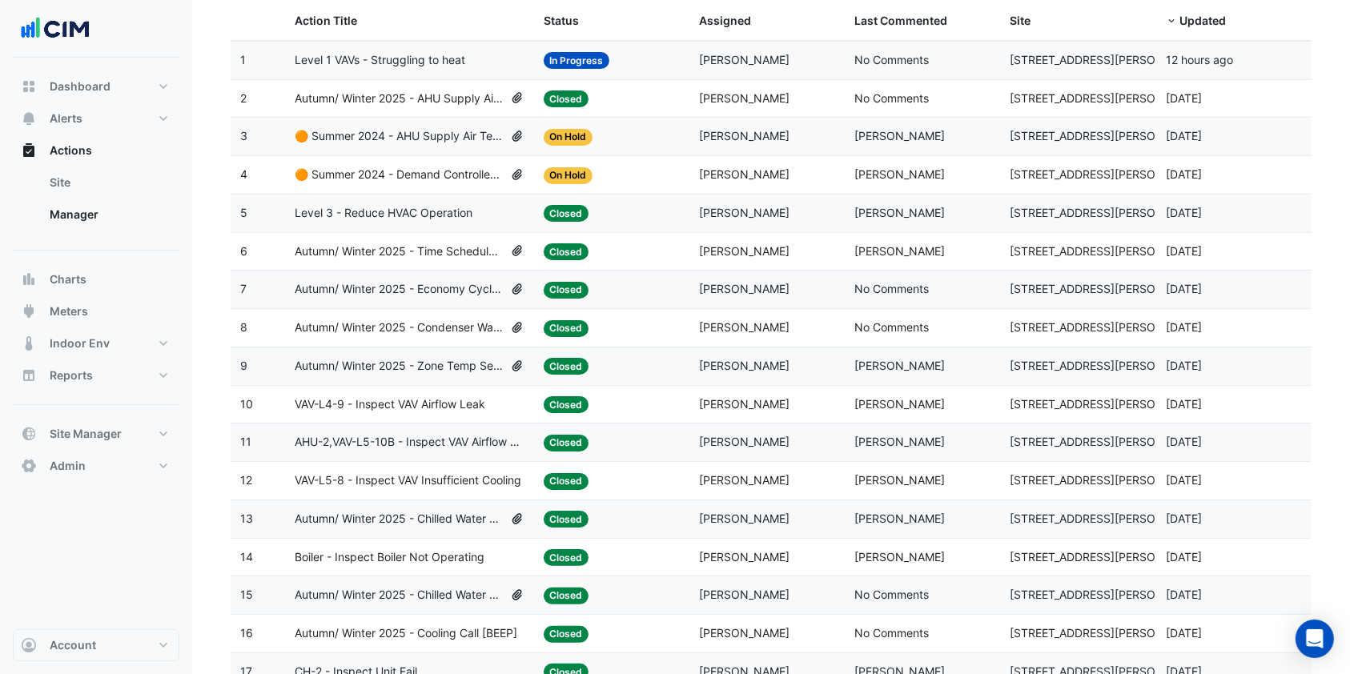
scroll to position [161, 0]
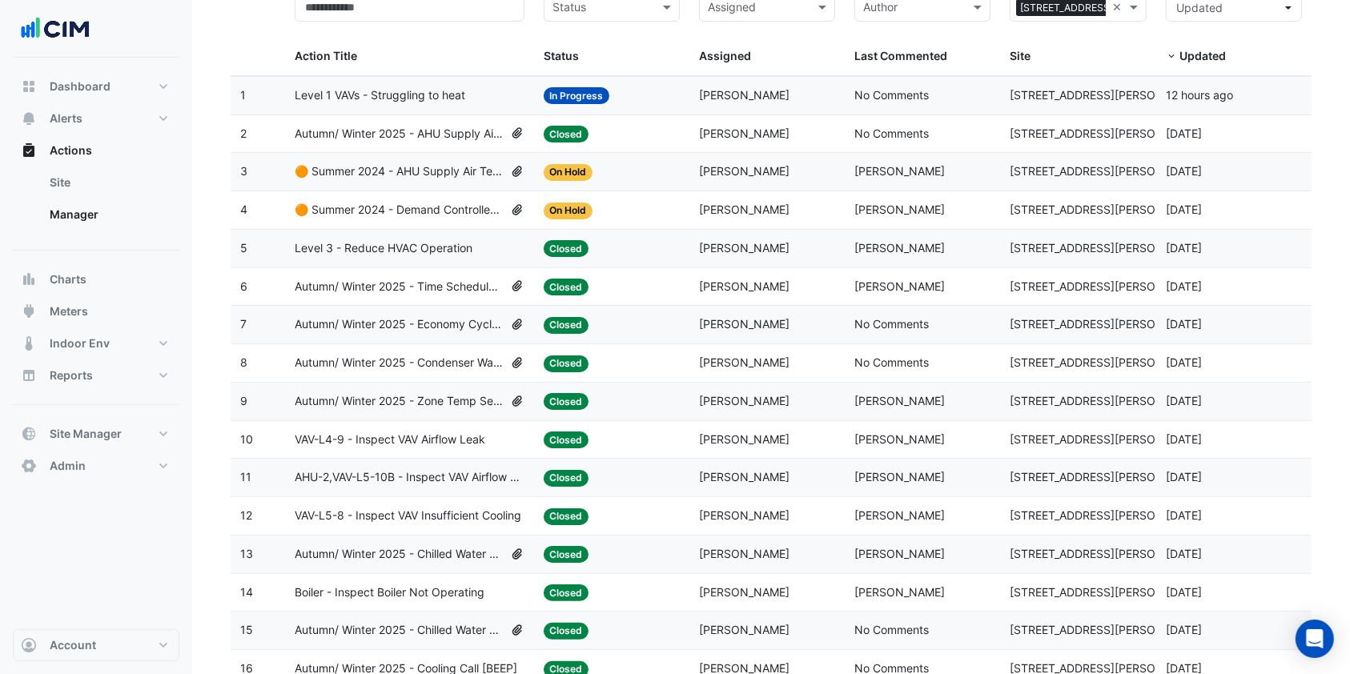
click at [410, 438] on span "VAV-L4-9 - Inspect VAV Airflow Leak" at bounding box center [390, 440] width 191 height 18
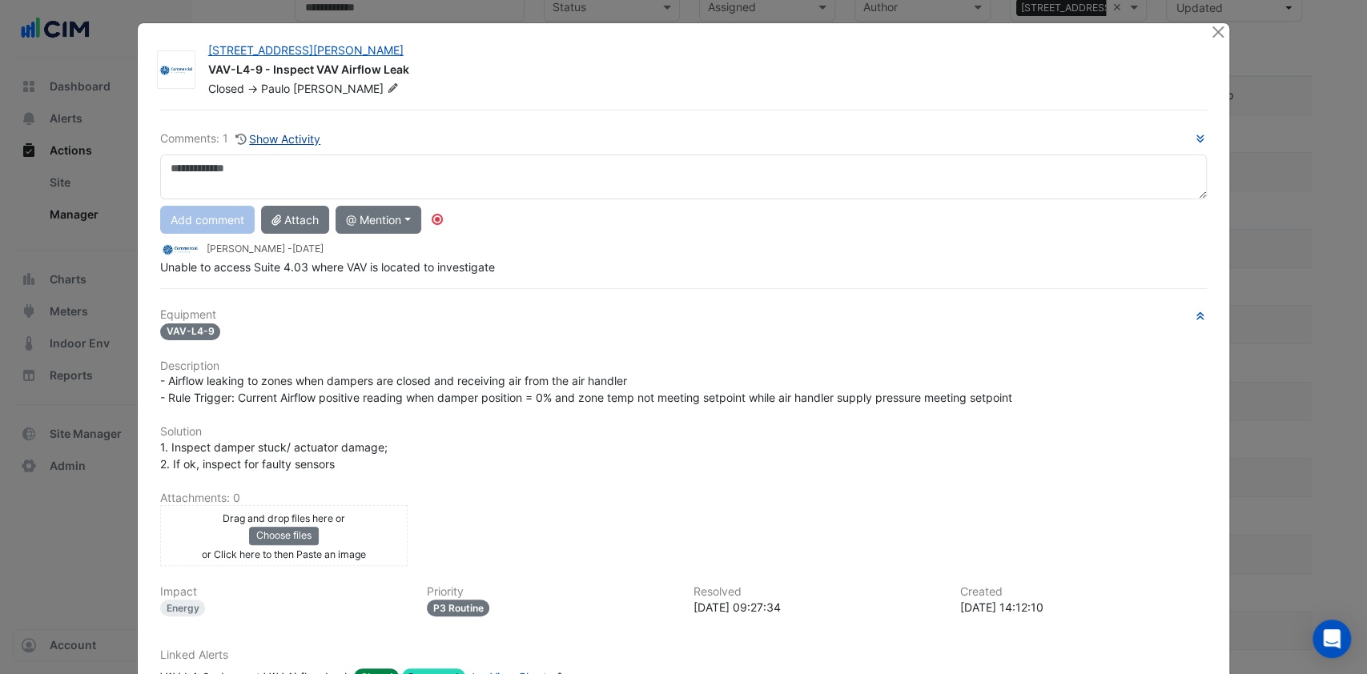
click at [285, 141] on button "Show Activity" at bounding box center [278, 139] width 87 height 18
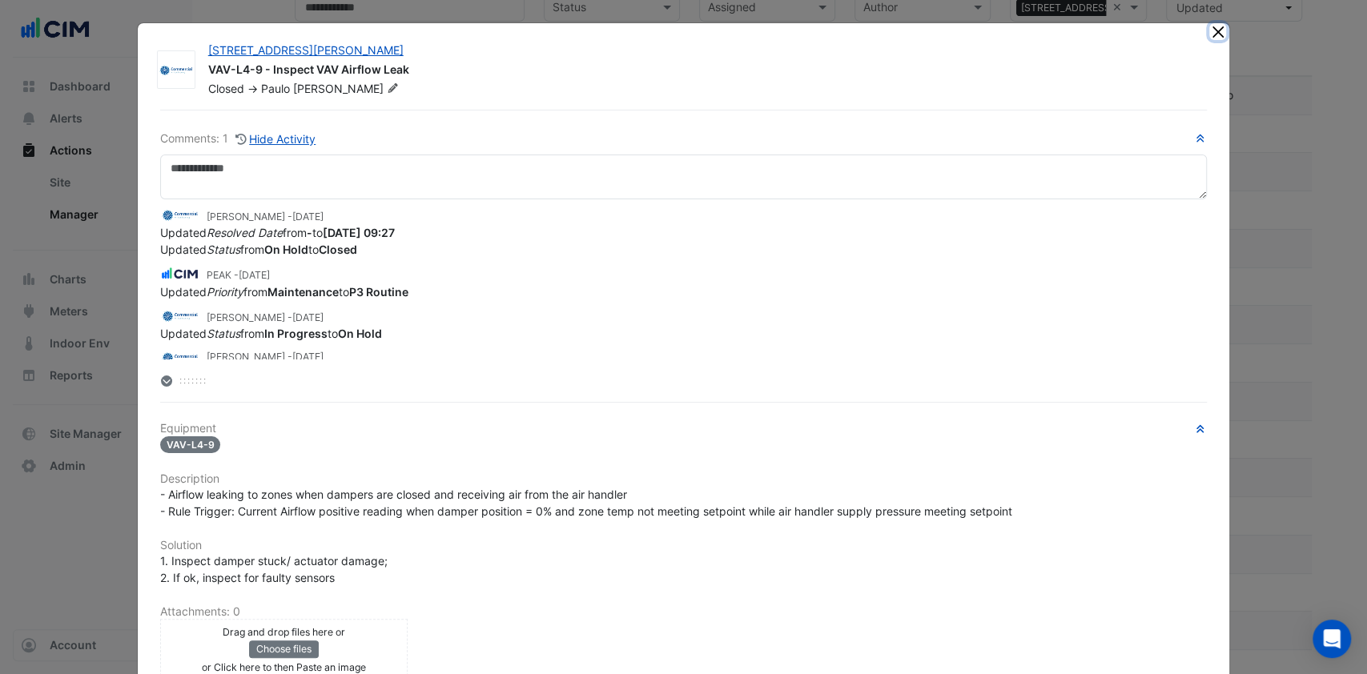
click at [1209, 33] on button "Close" at bounding box center [1217, 31] width 17 height 17
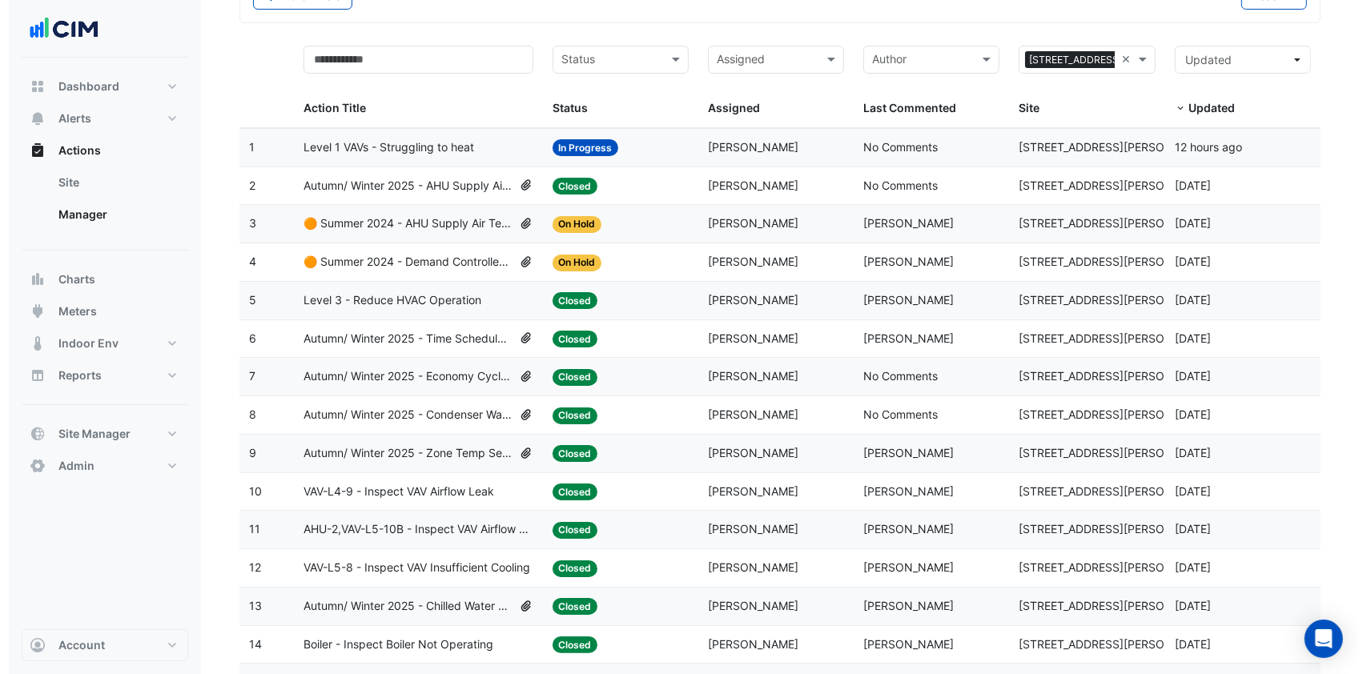
scroll to position [0, 0]
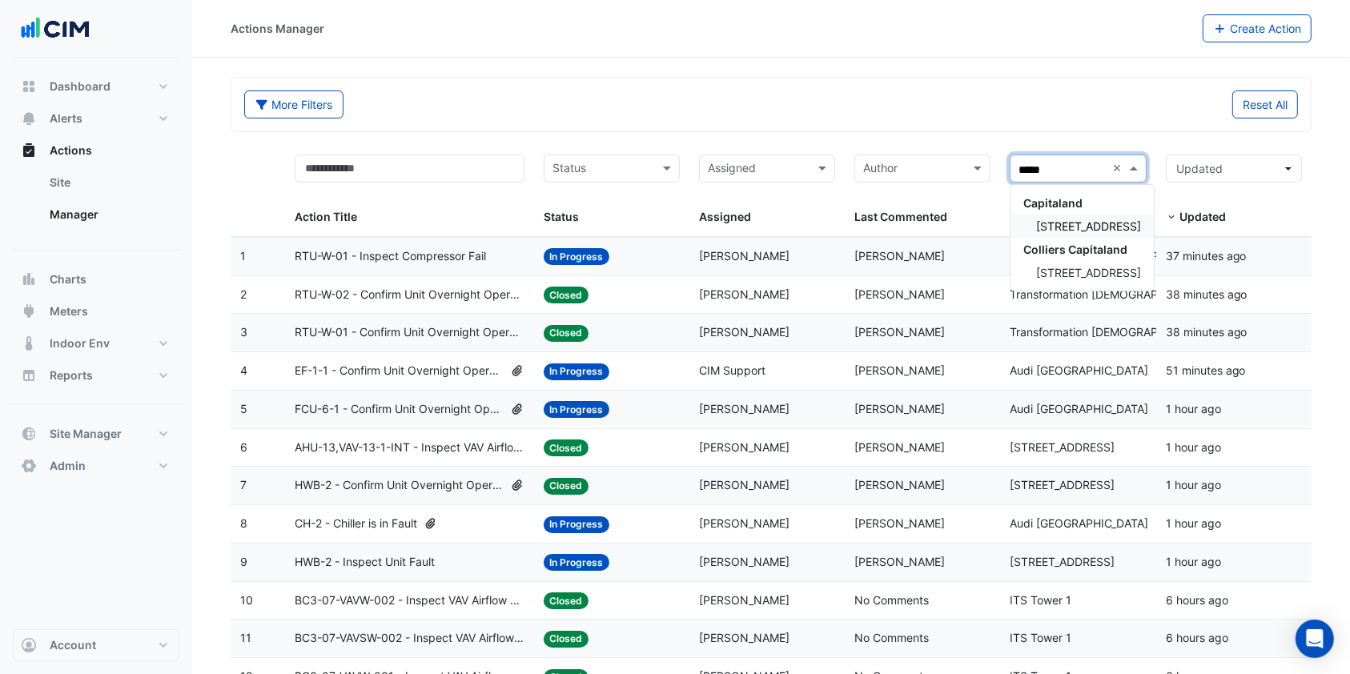
click at [1063, 215] on div "[STREET_ADDRESS]" at bounding box center [1082, 226] width 143 height 23
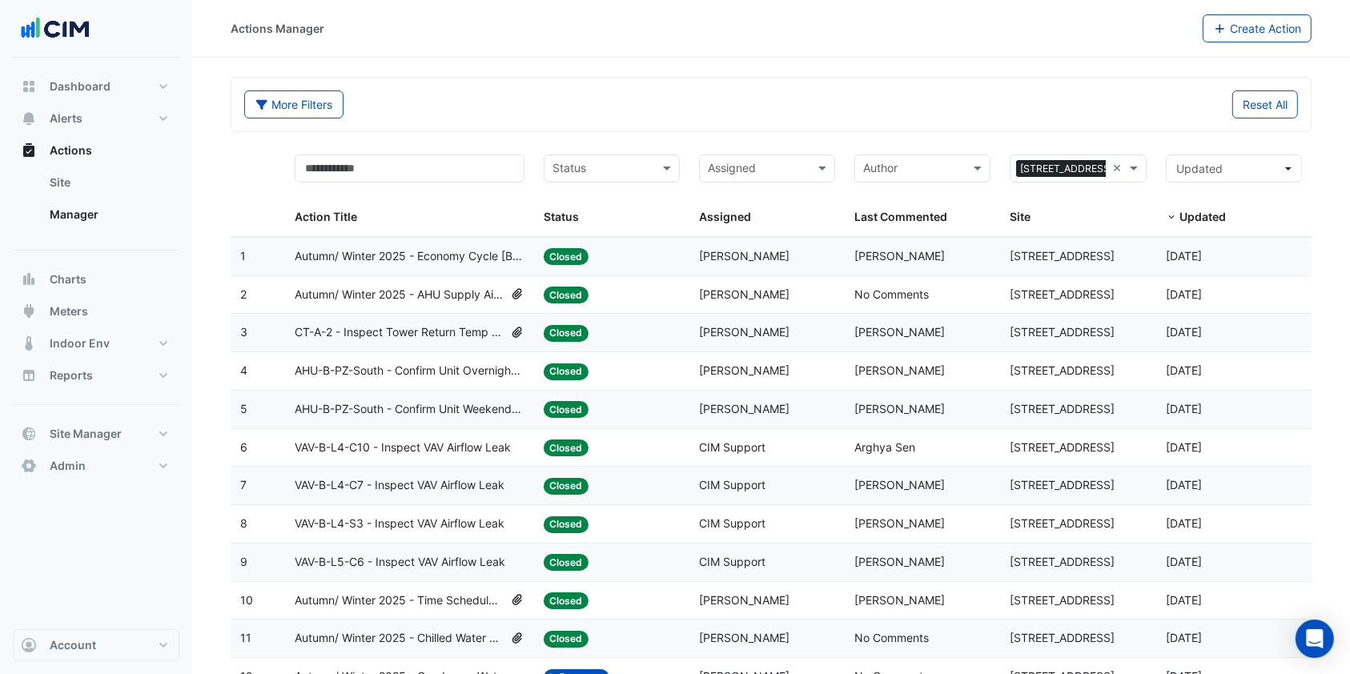
click at [445, 372] on span "AHU-B-PZ-South - Confirm Unit Overnight Operation (Energy Waste)" at bounding box center [410, 371] width 230 height 18
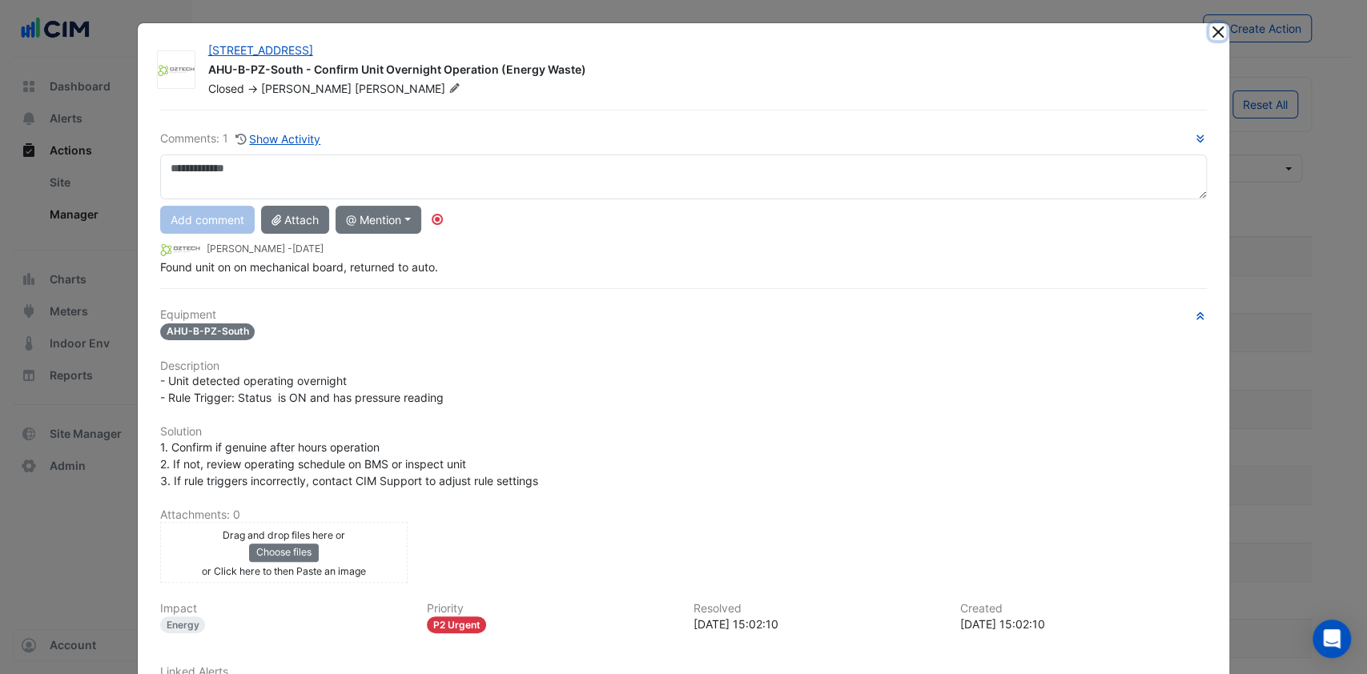
click at [1209, 34] on button "Close" at bounding box center [1217, 31] width 17 height 17
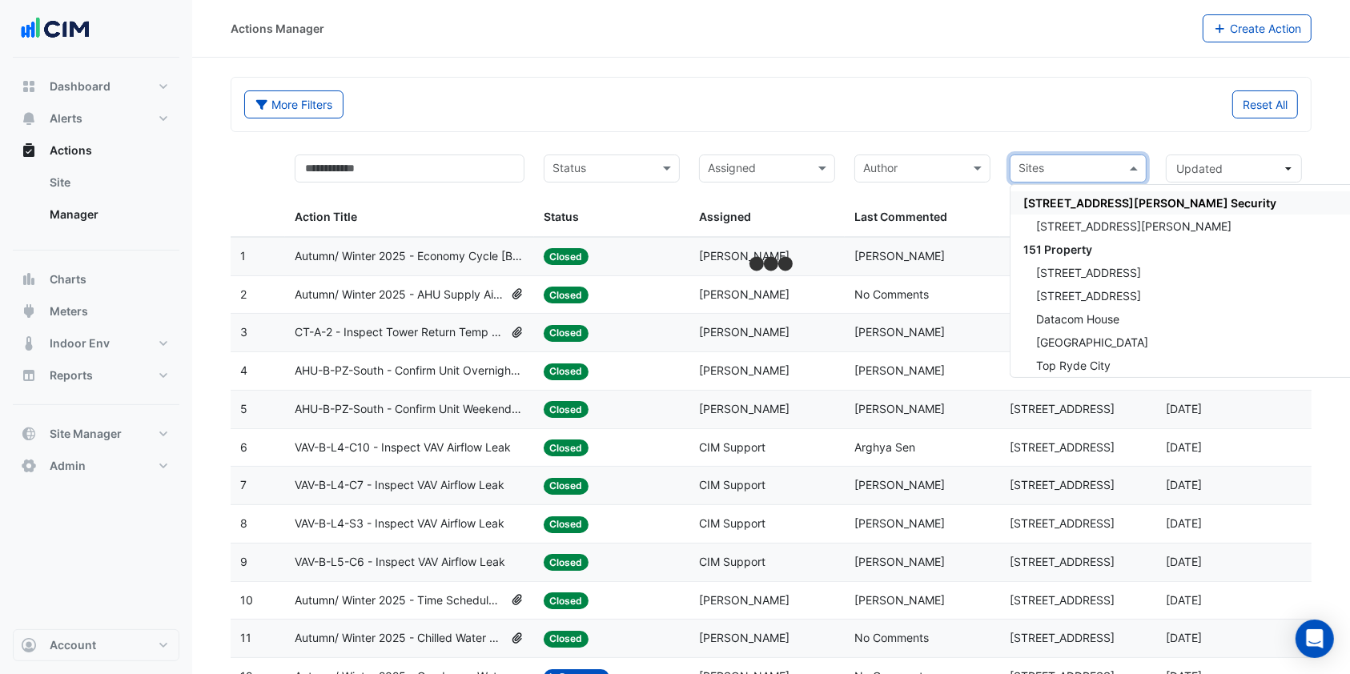
click at [1076, 170] on input "text" at bounding box center [1069, 170] width 100 height 18
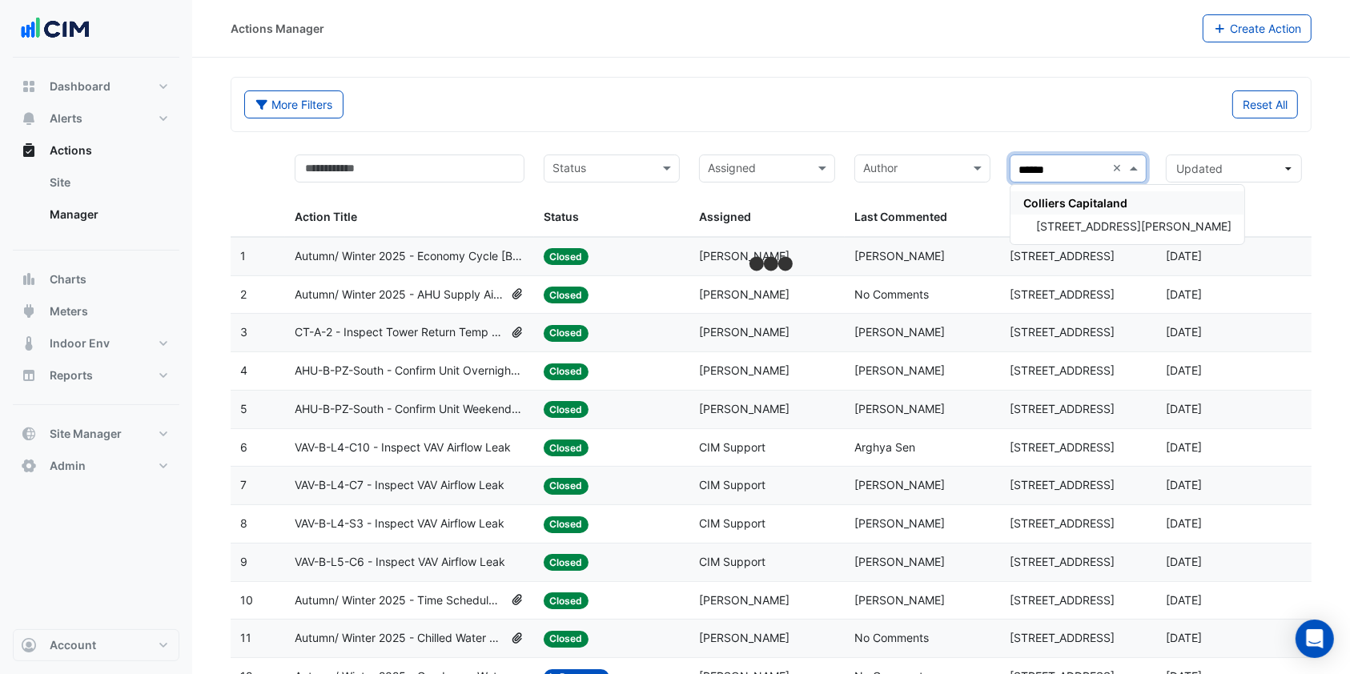
type input "*******"
click at [1055, 221] on span "[STREET_ADDRESS][PERSON_NAME]" at bounding box center [1133, 226] width 195 height 14
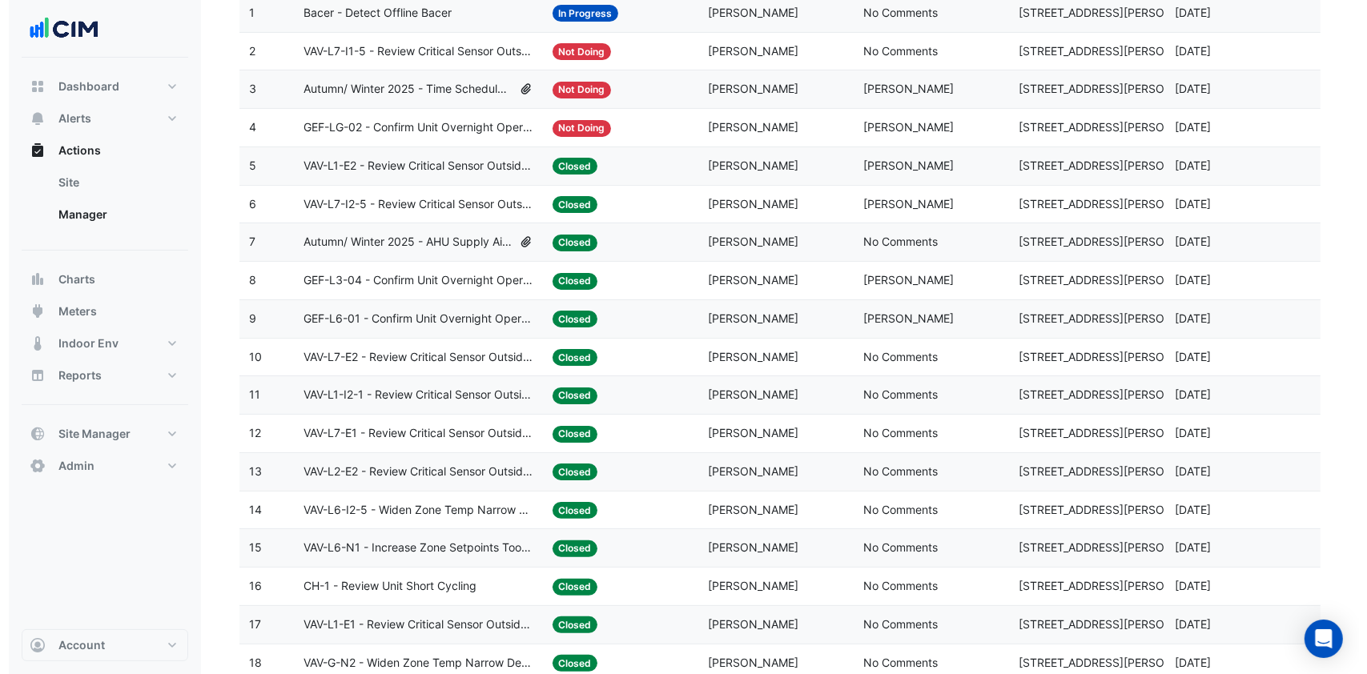
scroll to position [244, 0]
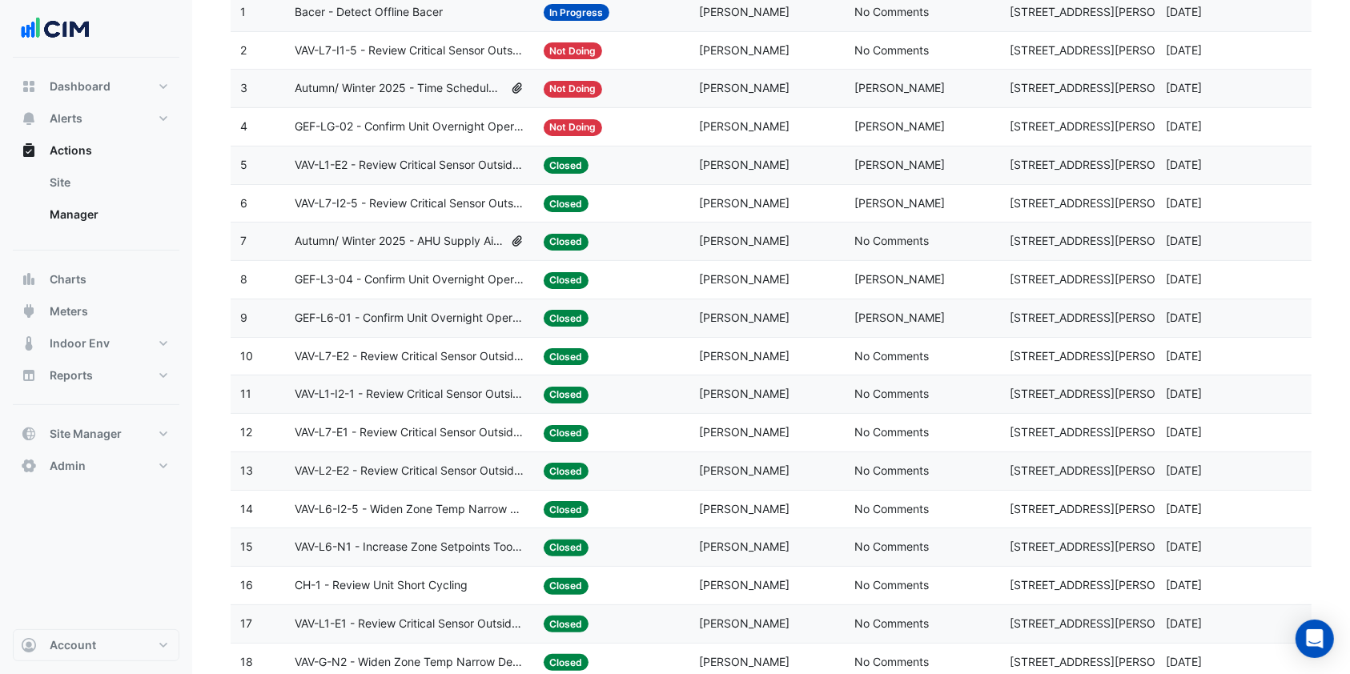
click at [429, 317] on span "GEF-L6-01 - Confirm Unit Overnight Operation (Energy Waste)" at bounding box center [410, 318] width 230 height 18
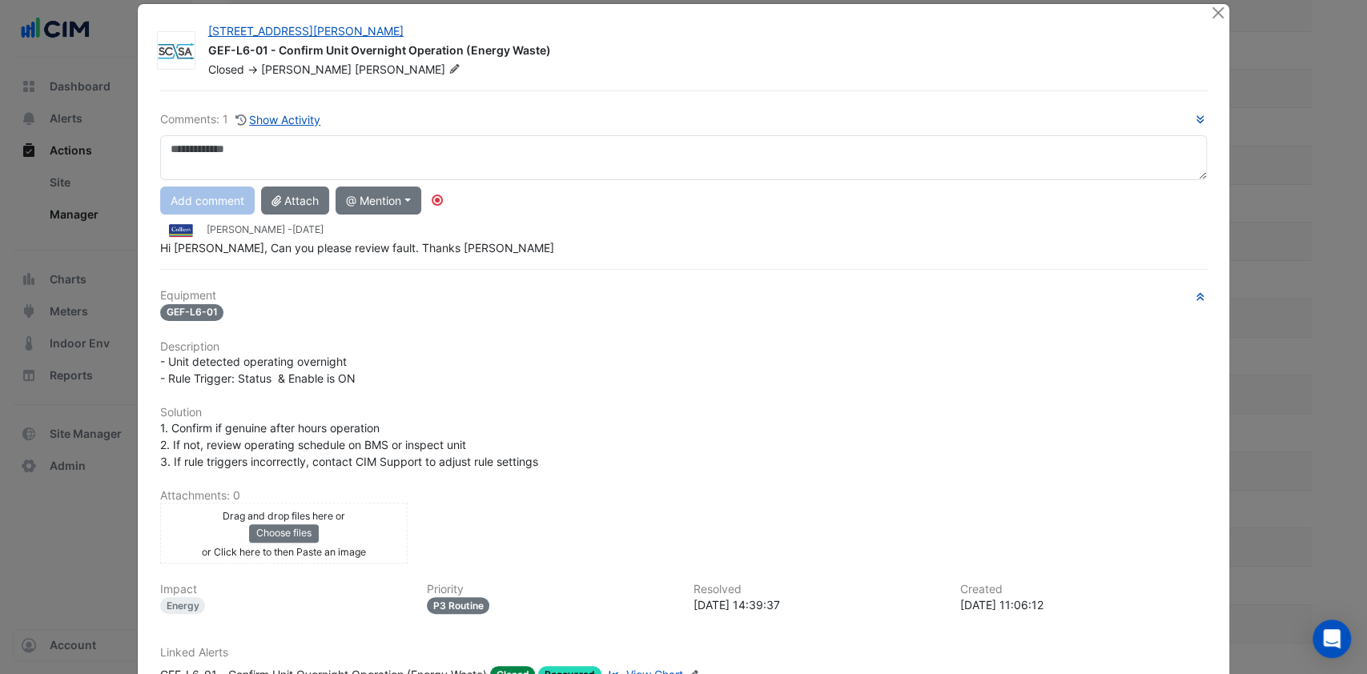
scroll to position [0, 0]
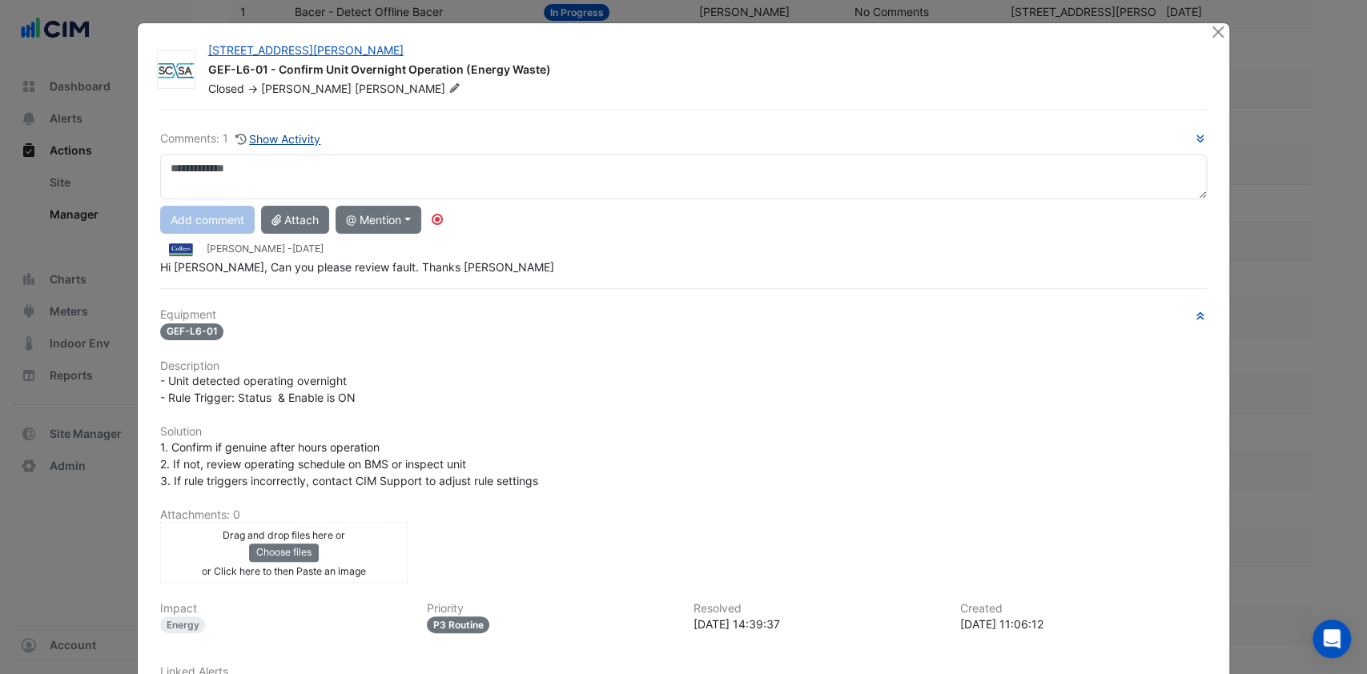
click at [258, 138] on button "Show Activity" at bounding box center [278, 139] width 87 height 18
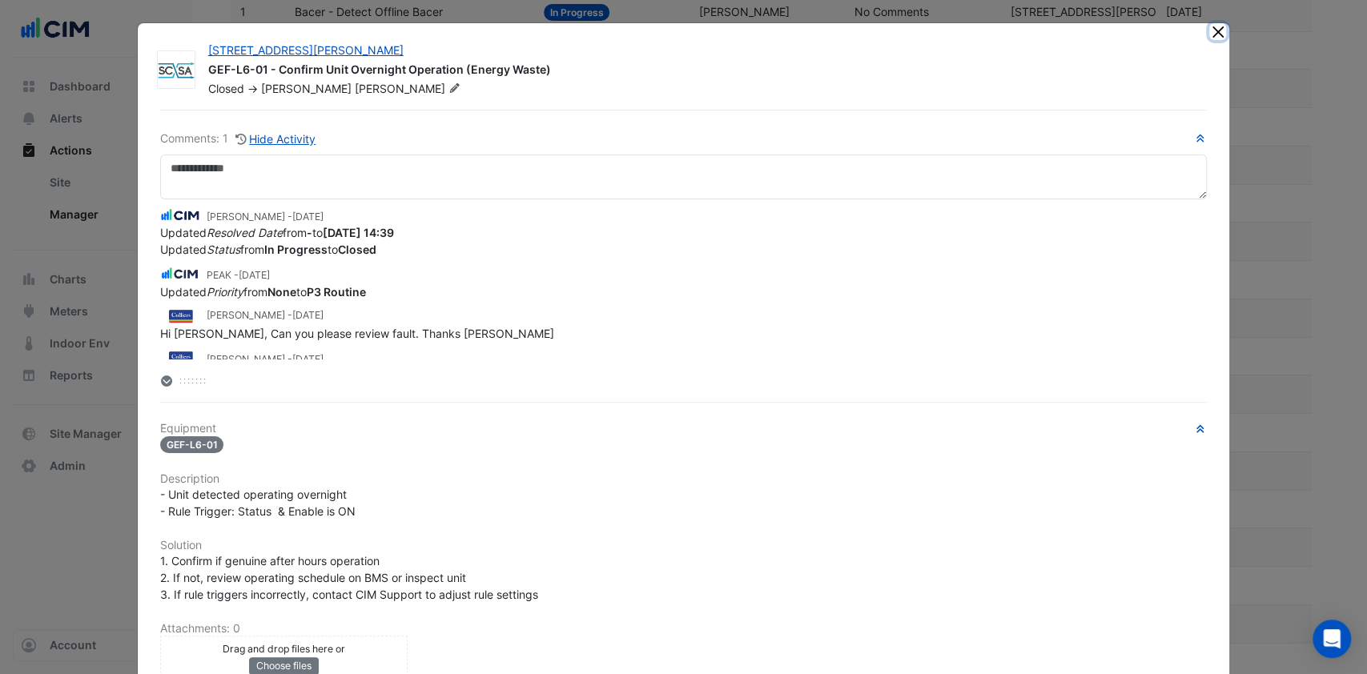
click at [1209, 32] on button "Close" at bounding box center [1217, 31] width 17 height 17
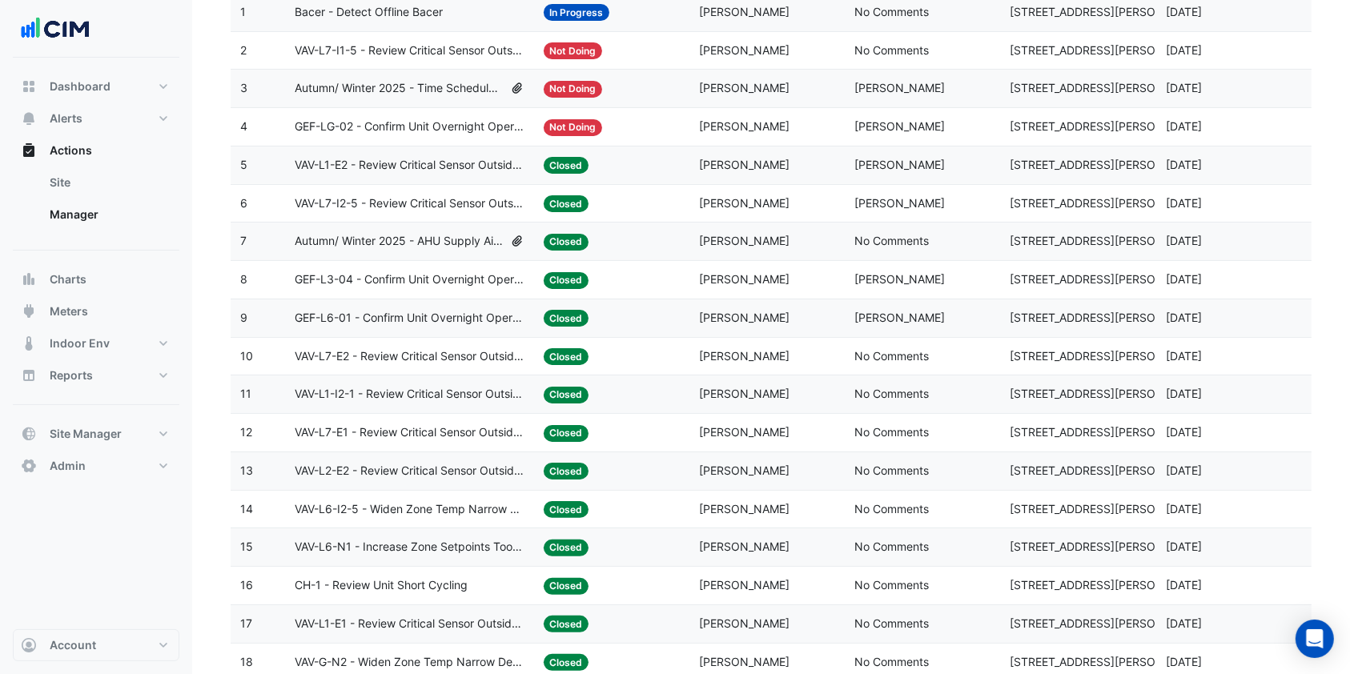
click at [392, 584] on span "CH-1 - Review Unit Short Cycling" at bounding box center [381, 586] width 173 height 18
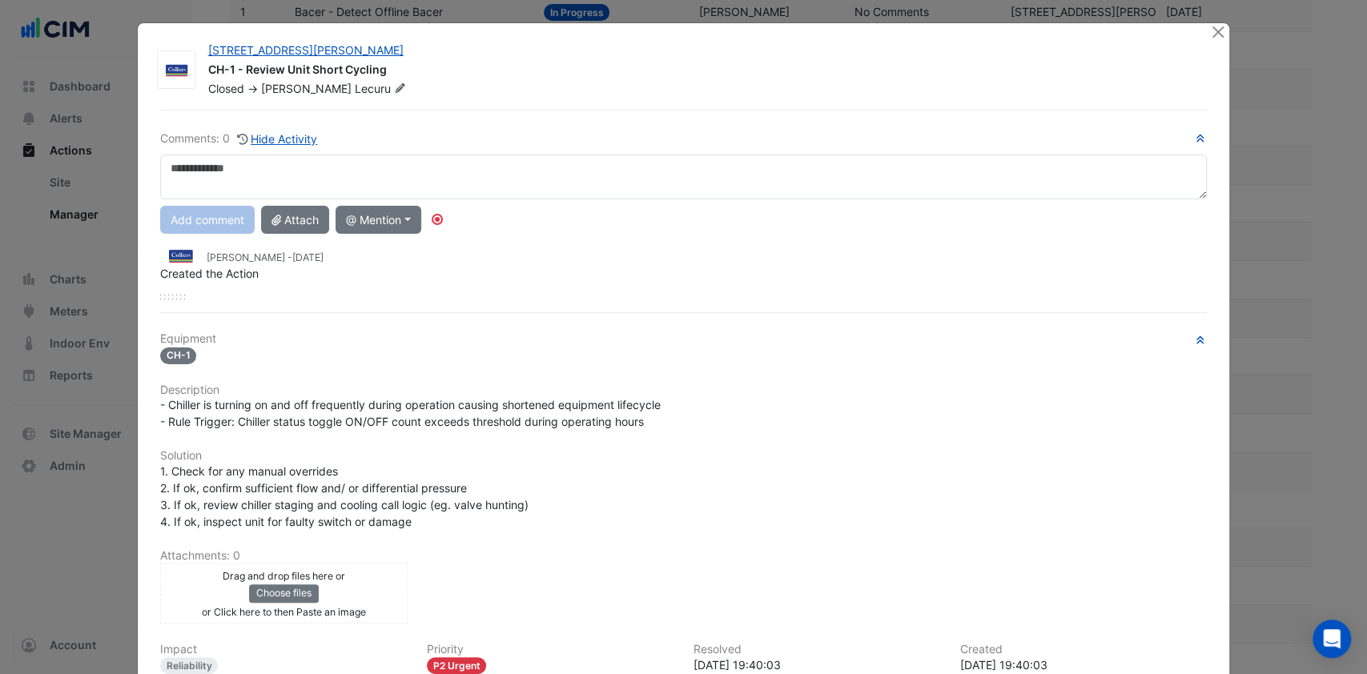
click at [1212, 22] on div "[STREET_ADDRESS][PERSON_NAME] CH-1 - Review Unit Short Cycling Closed -> [PERSO…" at bounding box center [684, 426] width 1094 height 809
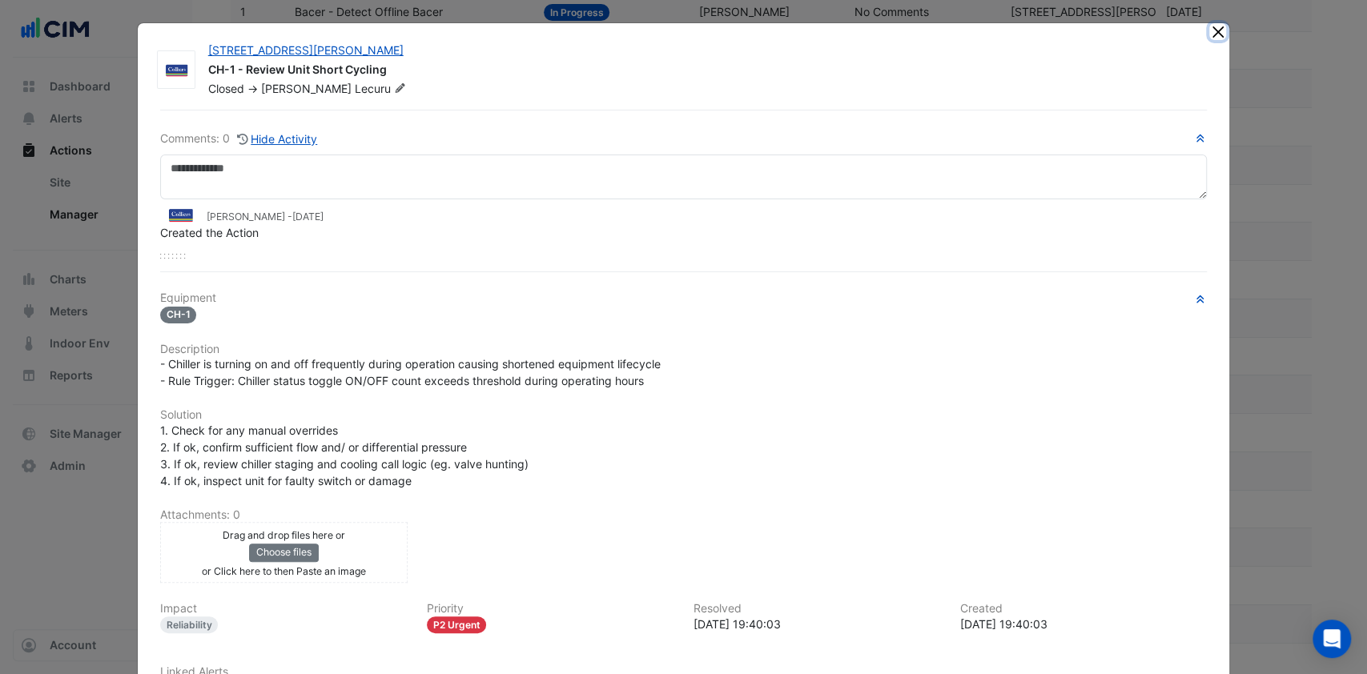
click at [1209, 34] on button "Close" at bounding box center [1217, 31] width 17 height 17
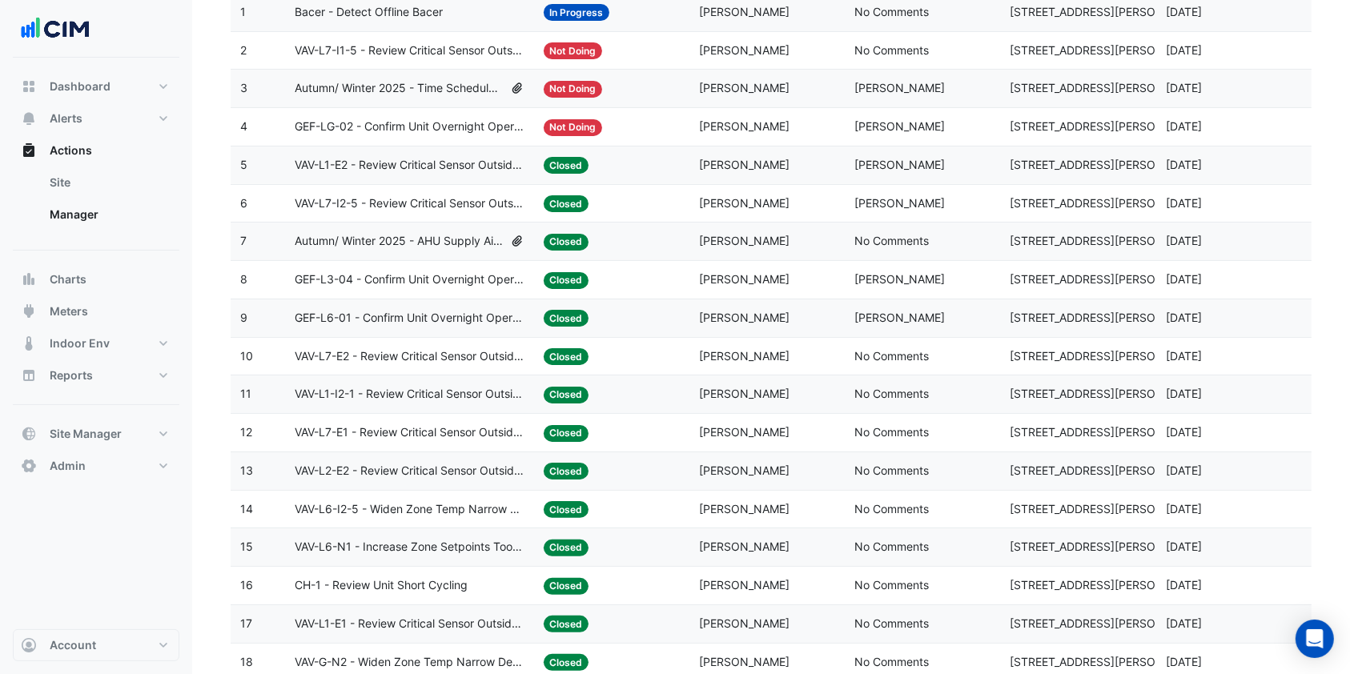
click at [429, 197] on span "VAV-L7-I2-5 - Review Critical Sensor Outside Range" at bounding box center [410, 204] width 230 height 18
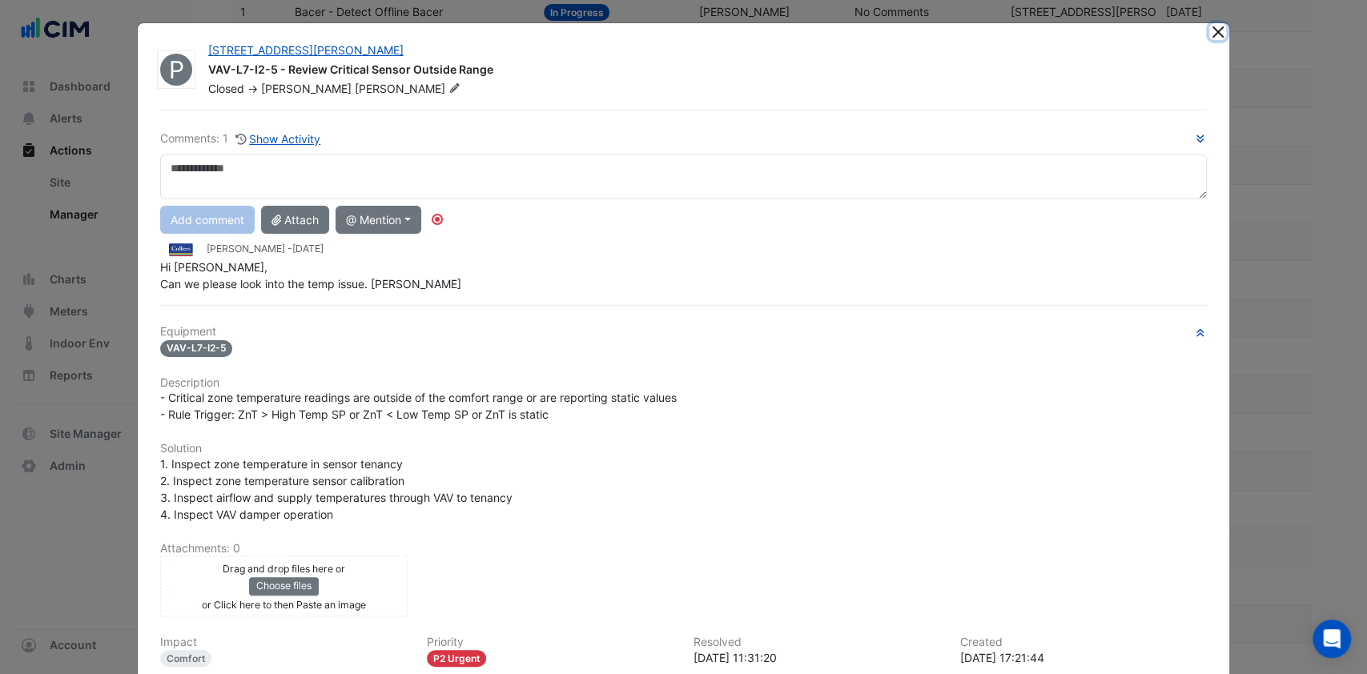
click at [1210, 29] on button "Close" at bounding box center [1217, 31] width 17 height 17
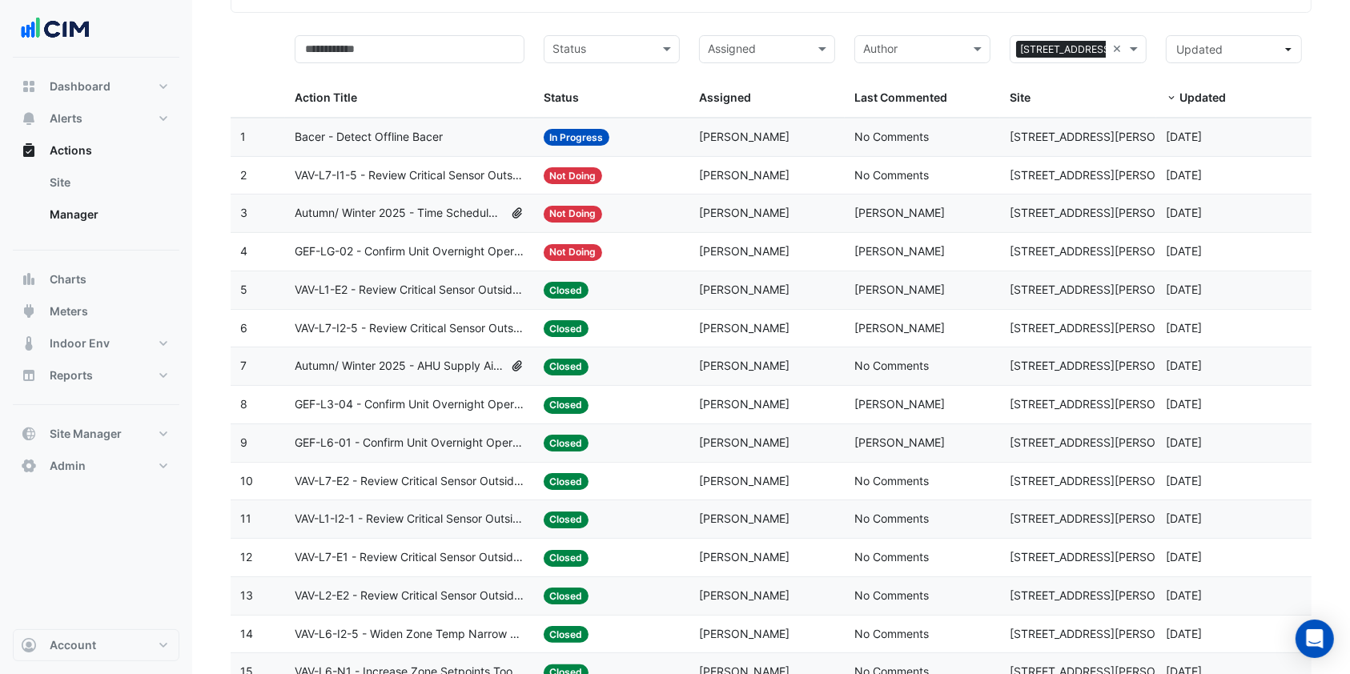
scroll to position [117, 0]
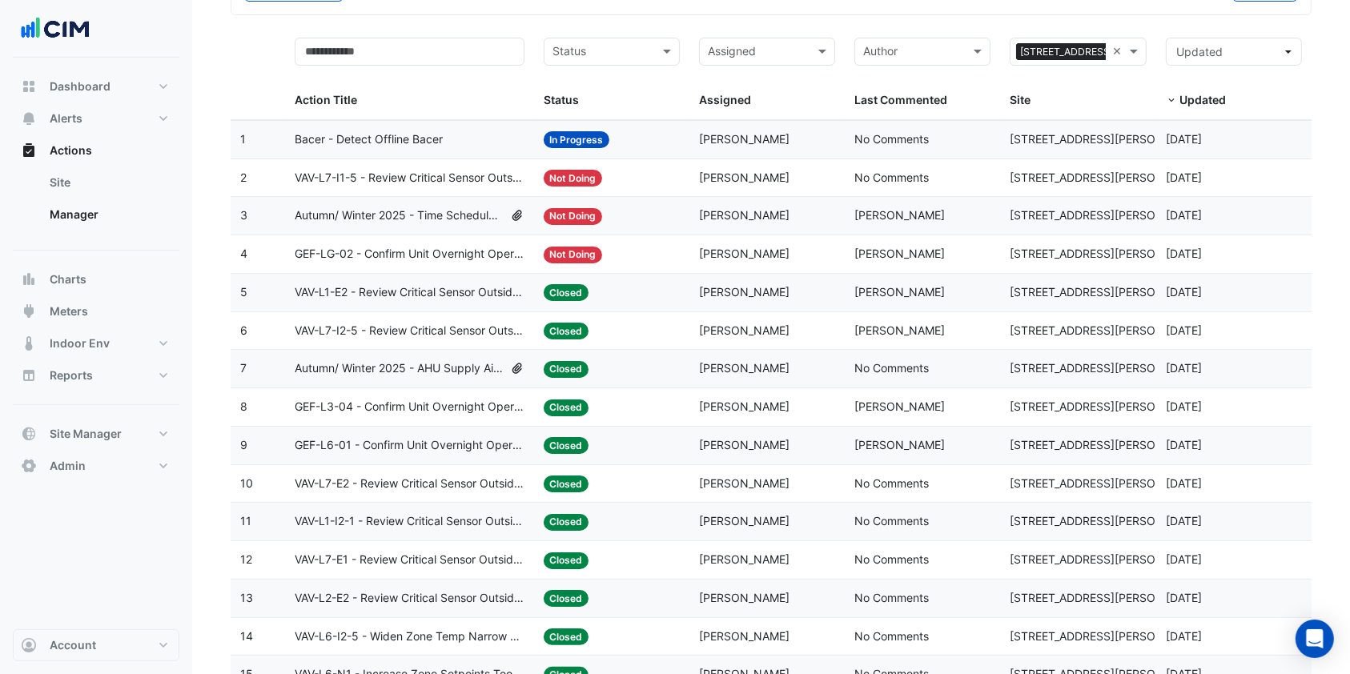
click at [464, 278] on datatable-body-cell "Action Title: VAV-L1-E2 - Review Critical Sensor Outside Range" at bounding box center [409, 293] width 249 height 38
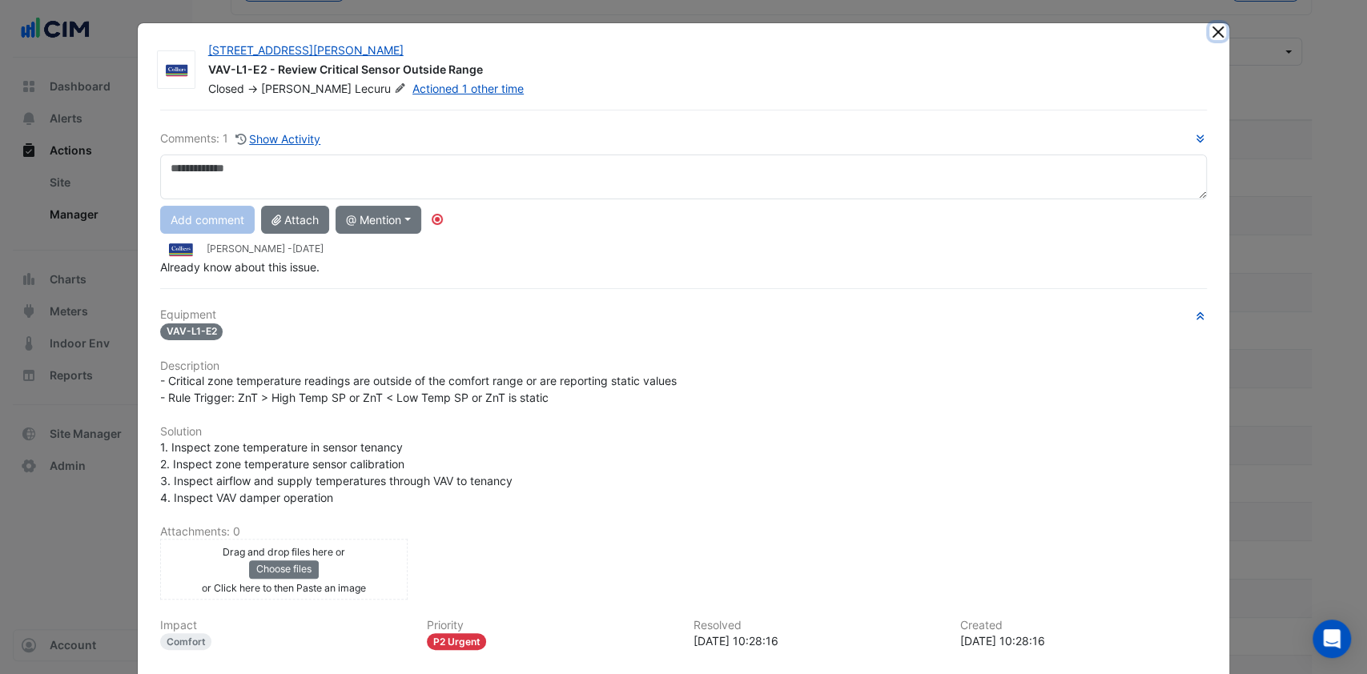
click at [1209, 37] on button "Close" at bounding box center [1217, 31] width 17 height 17
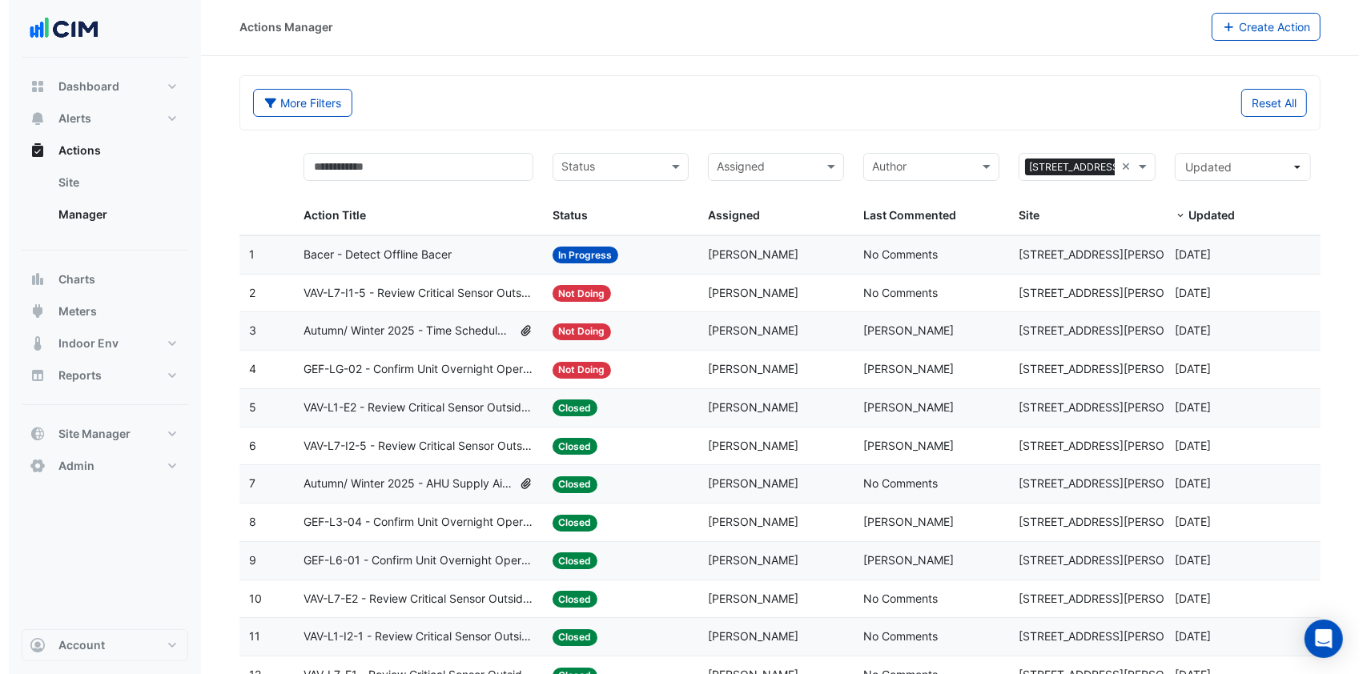
scroll to position [0, 0]
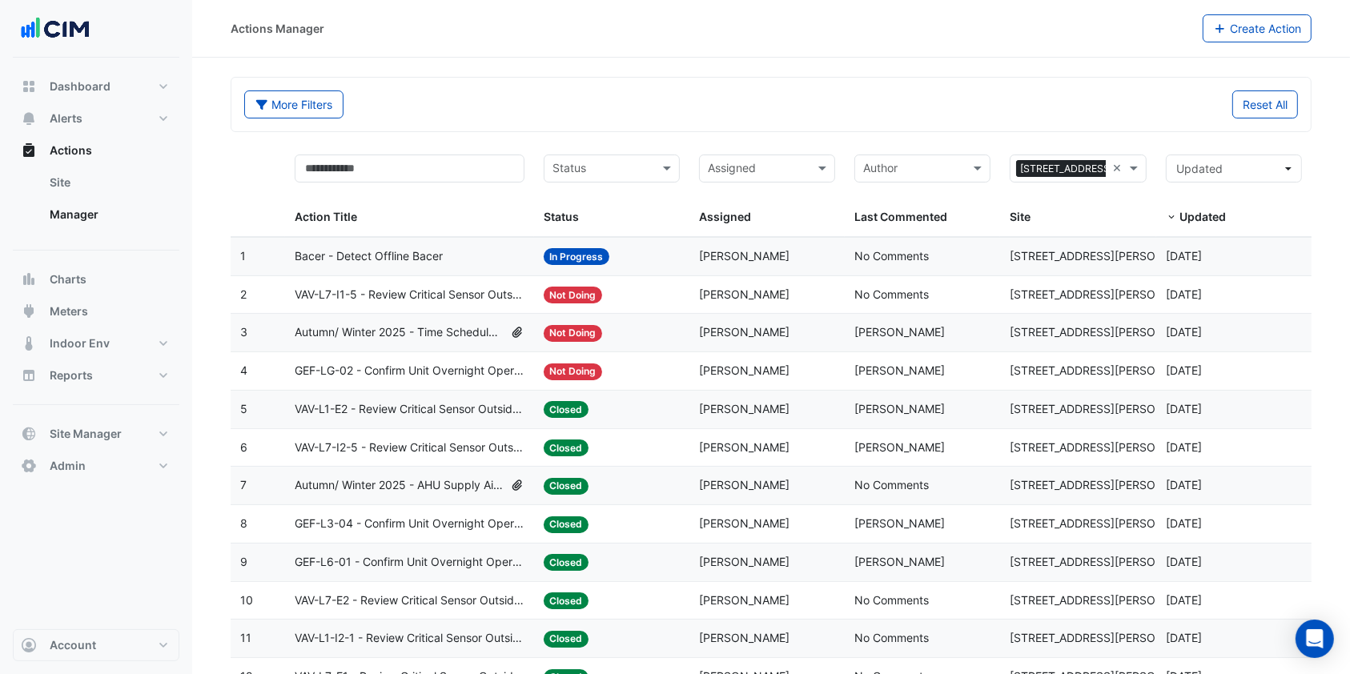
click at [742, 255] on span "[PERSON_NAME]" at bounding box center [744, 256] width 90 height 14
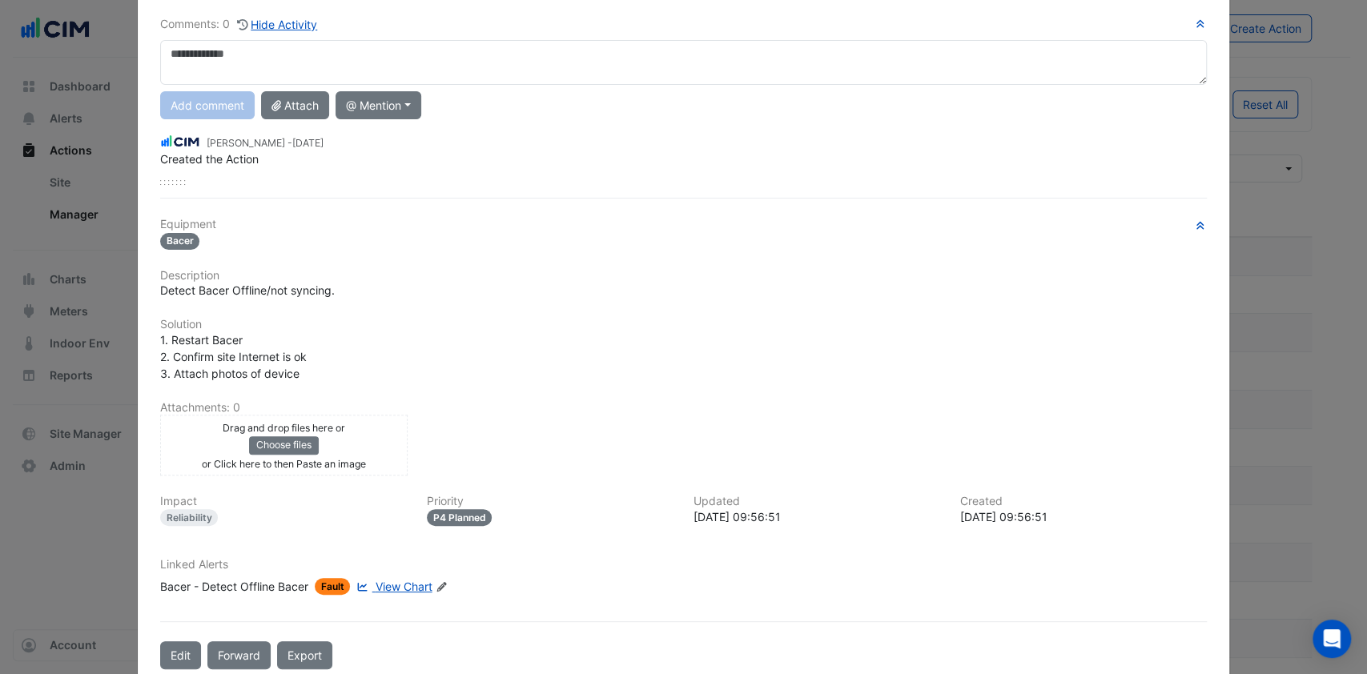
scroll to position [122, 0]
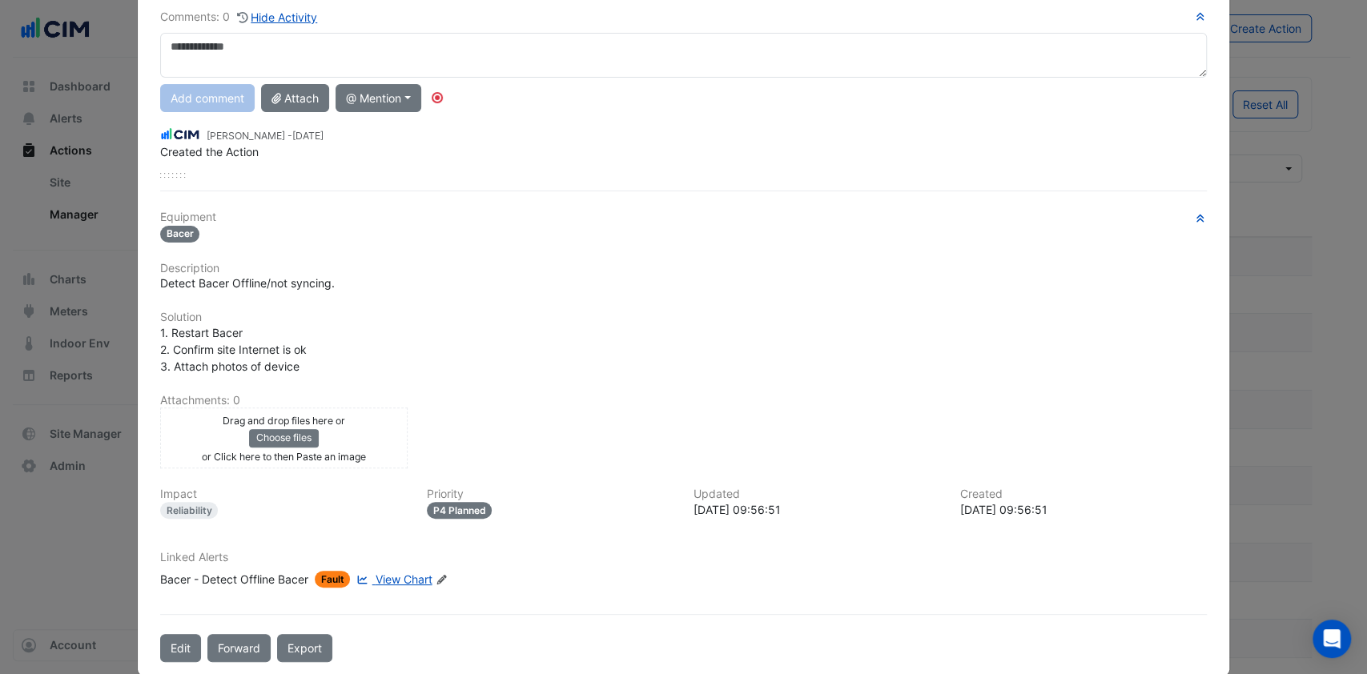
click at [381, 573] on div "Linked Alerts Bacer - Detect Offline Bacer Fault View Chart Edit Linked Alerts" at bounding box center [684, 576] width 1067 height 50
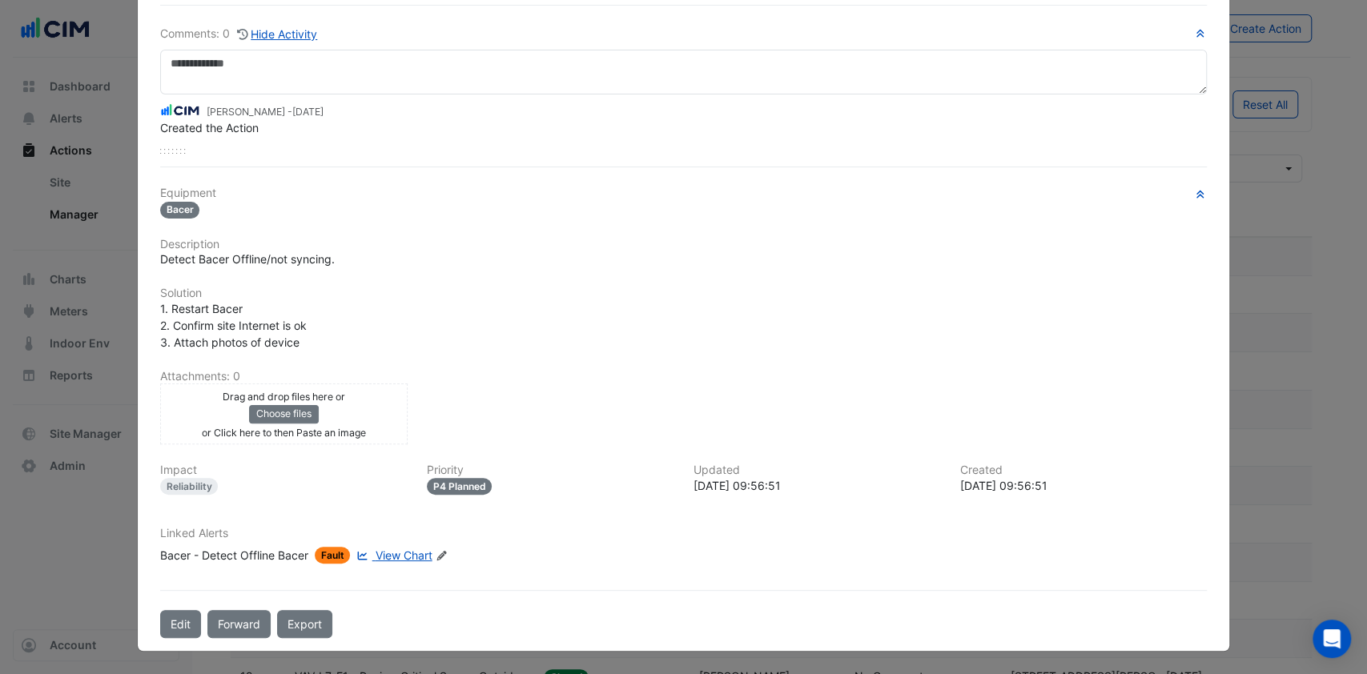
scroll to position [100, 0]
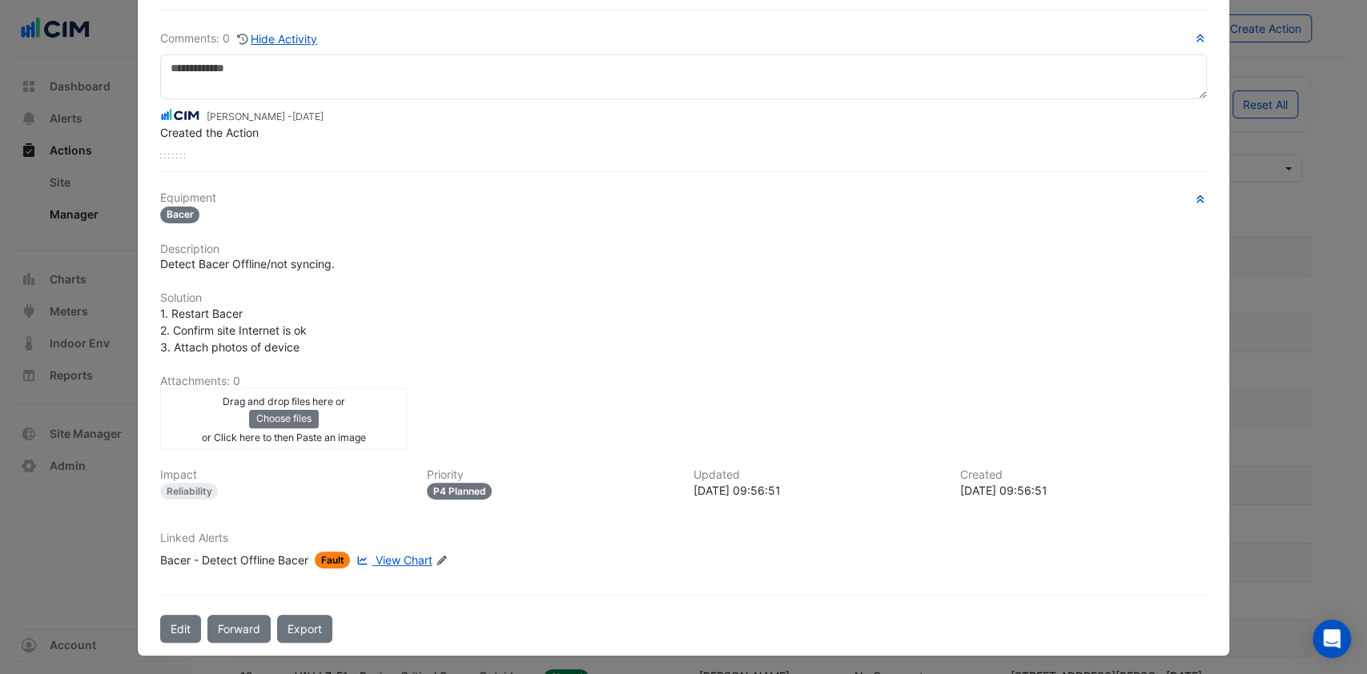
click at [381, 553] on span "View Chart" at bounding box center [404, 560] width 57 height 14
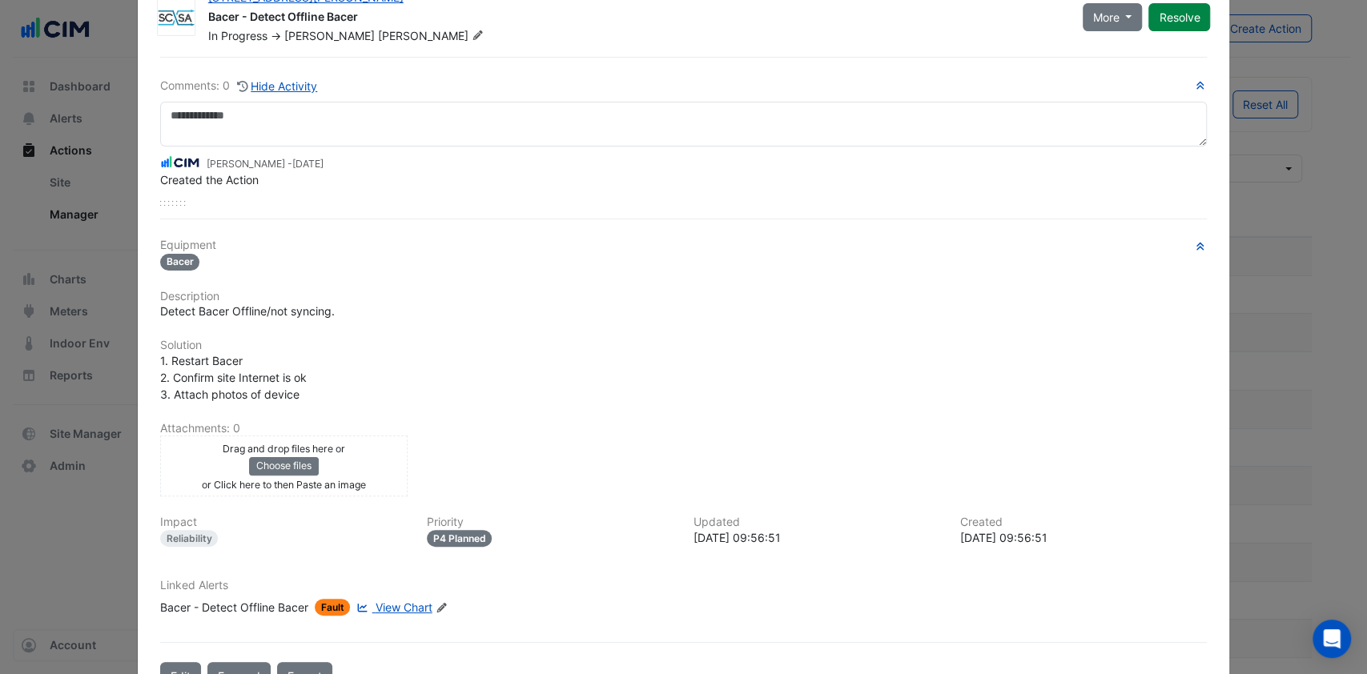
scroll to position [0, 0]
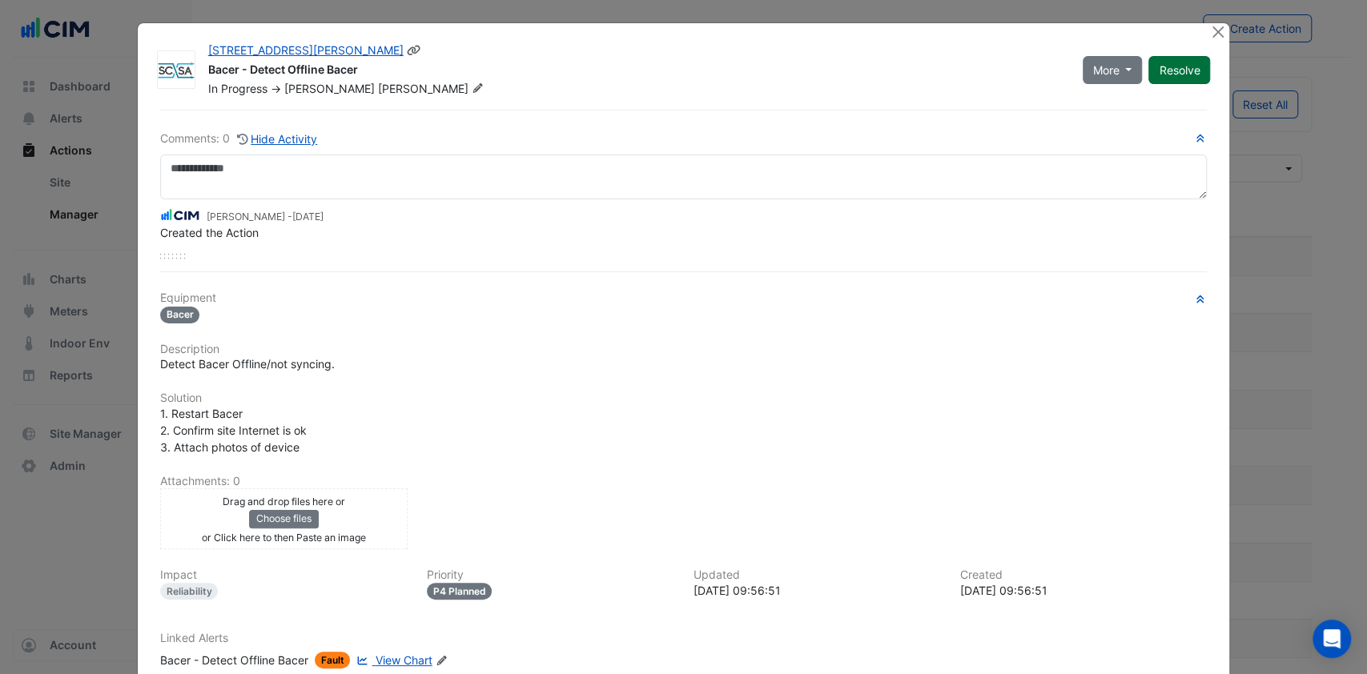
click at [1159, 79] on button "Resolve" at bounding box center [1179, 70] width 62 height 28
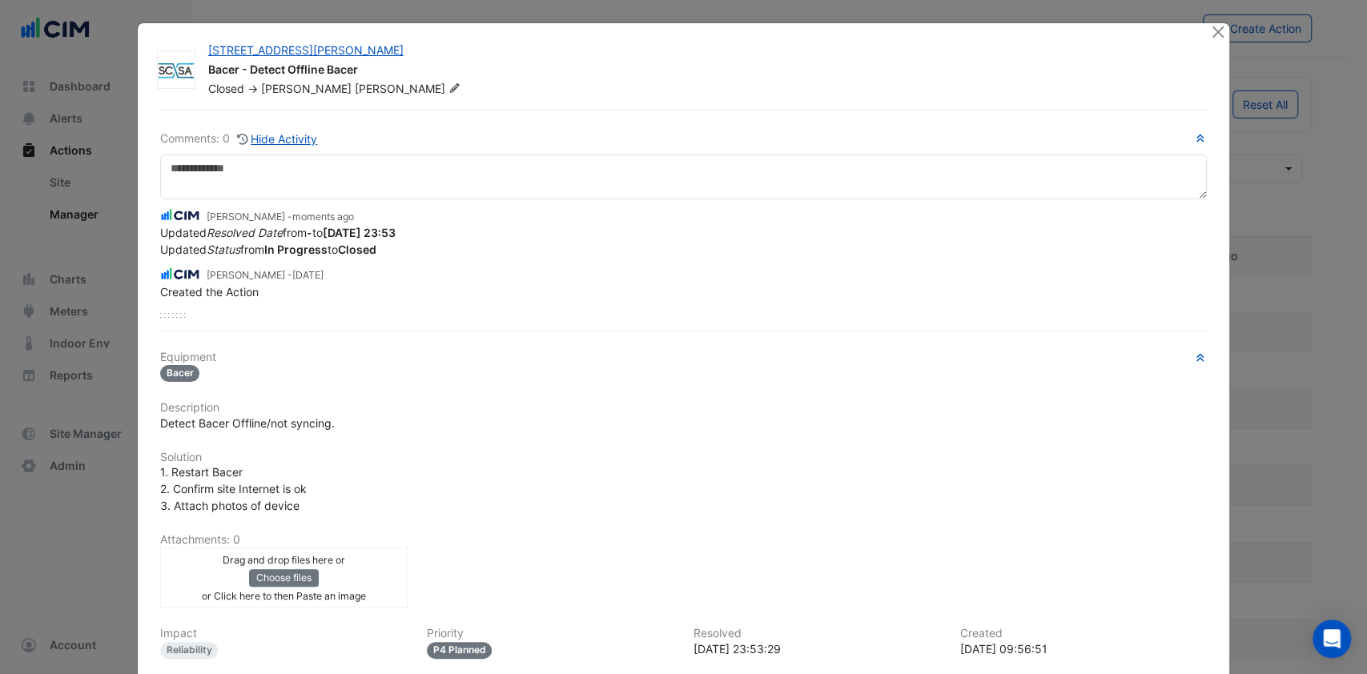
scroll to position [158, 0]
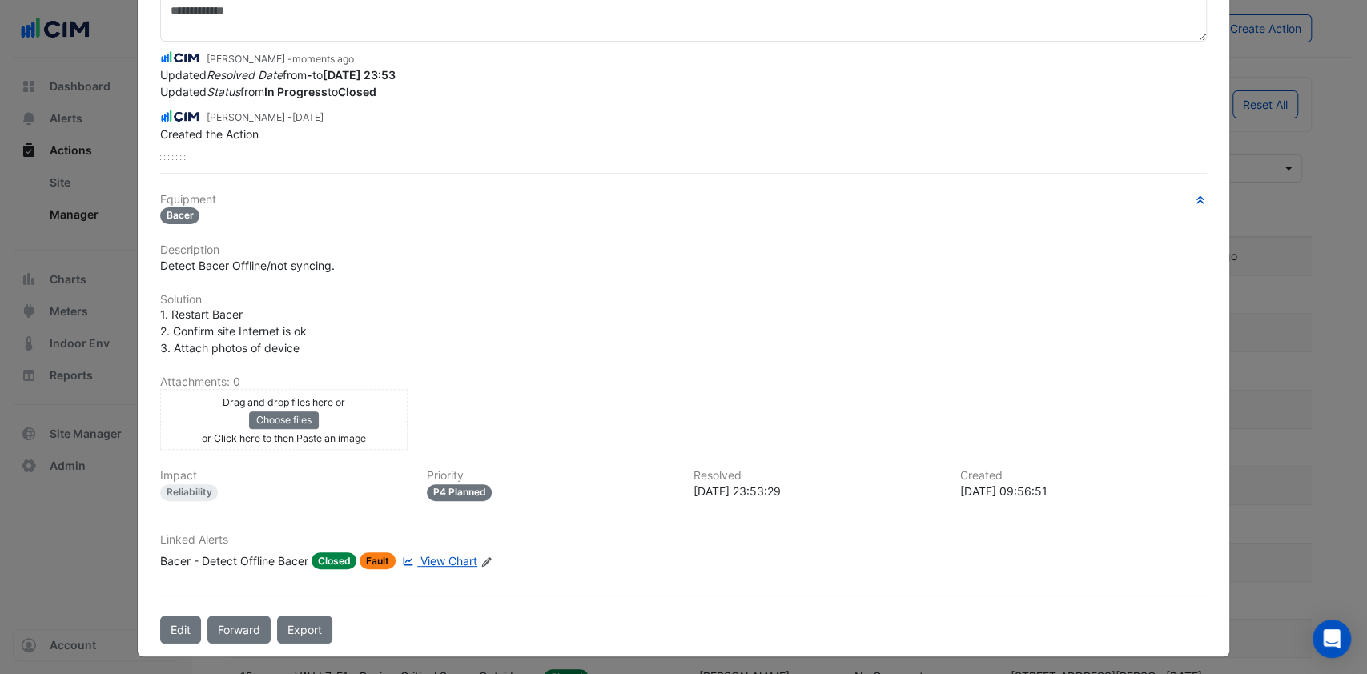
click at [230, 553] on div "Bacer - Detect Offline Bacer" at bounding box center [234, 561] width 148 height 17
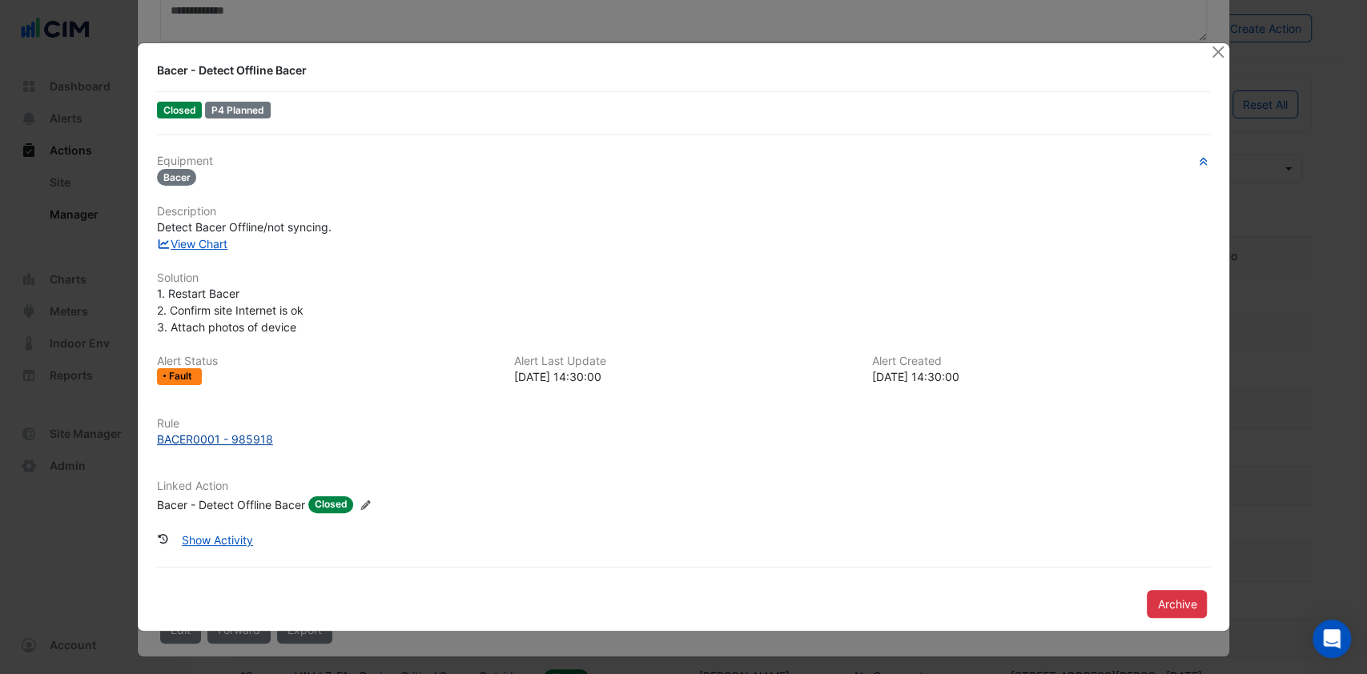
click at [199, 435] on div "BACER0001 - 985918" at bounding box center [215, 439] width 116 height 17
click at [1223, 54] on button "Close" at bounding box center [1217, 51] width 17 height 17
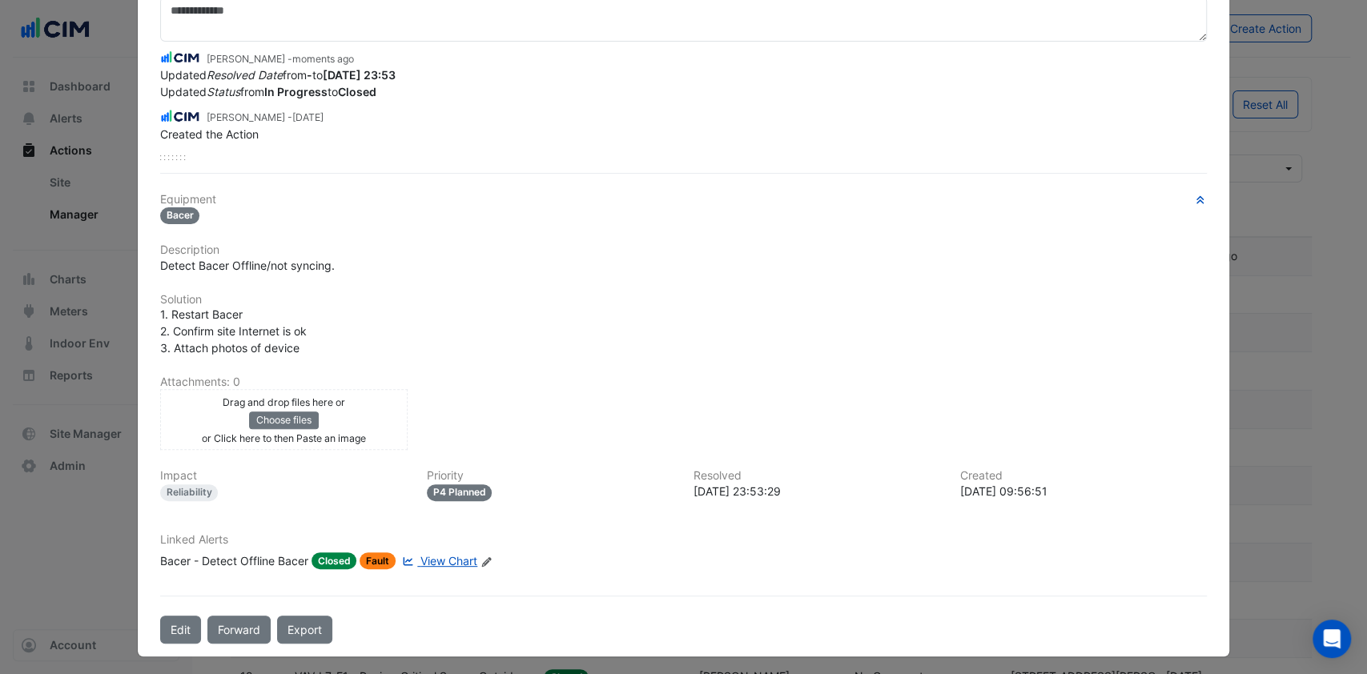
scroll to position [0, 0]
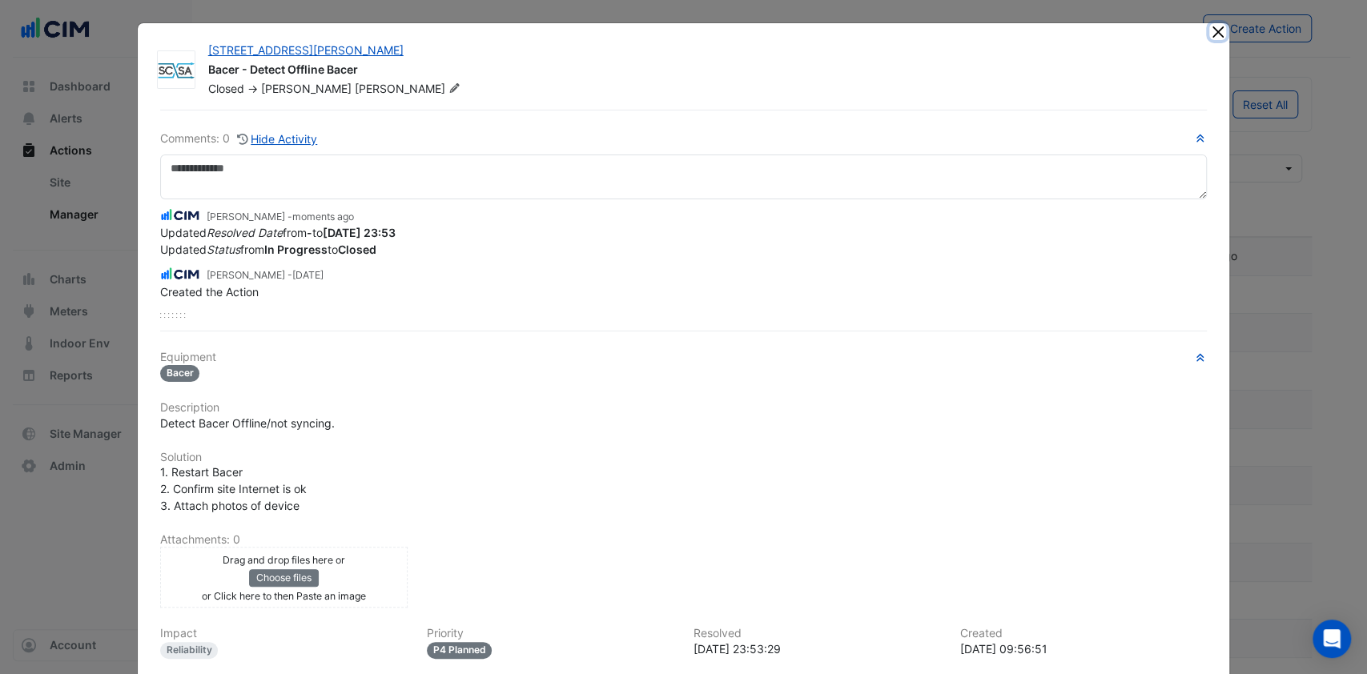
click at [1209, 30] on button "Close" at bounding box center [1217, 31] width 17 height 17
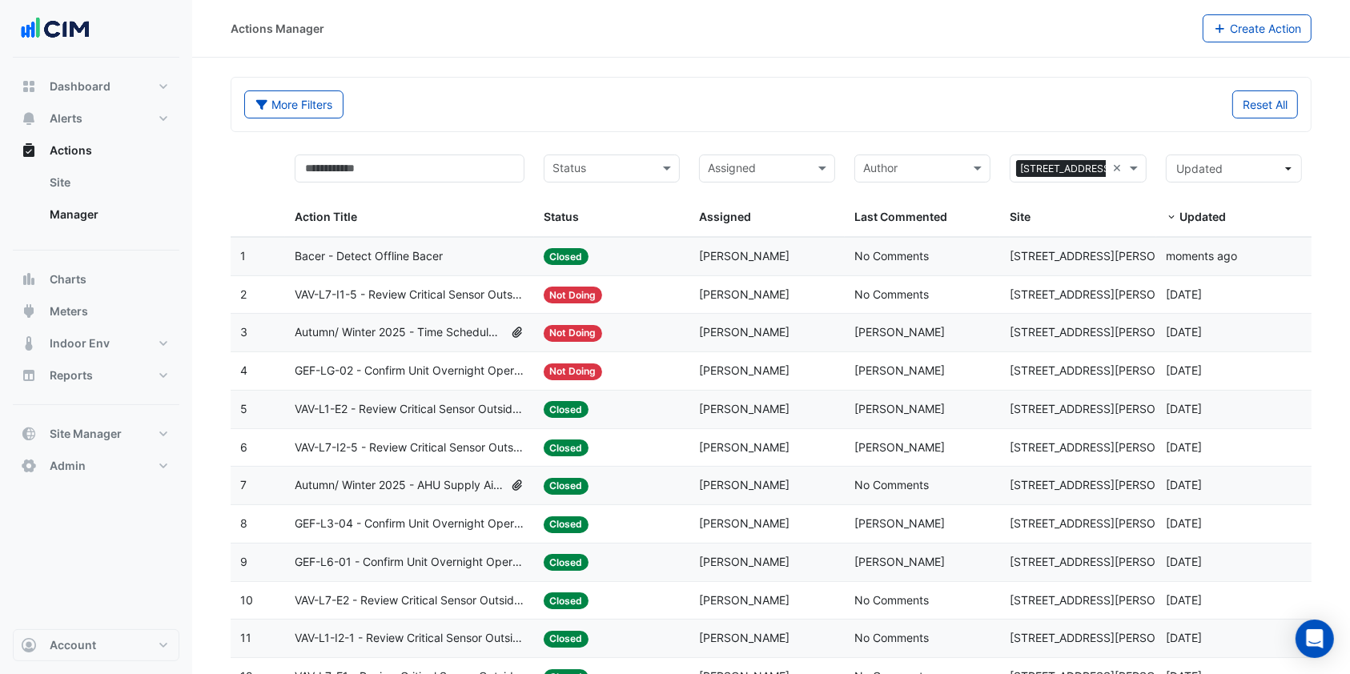
click at [435, 299] on span "VAV-L7-I1-5 - Review Critical Sensor Outside Range" at bounding box center [410, 295] width 230 height 18
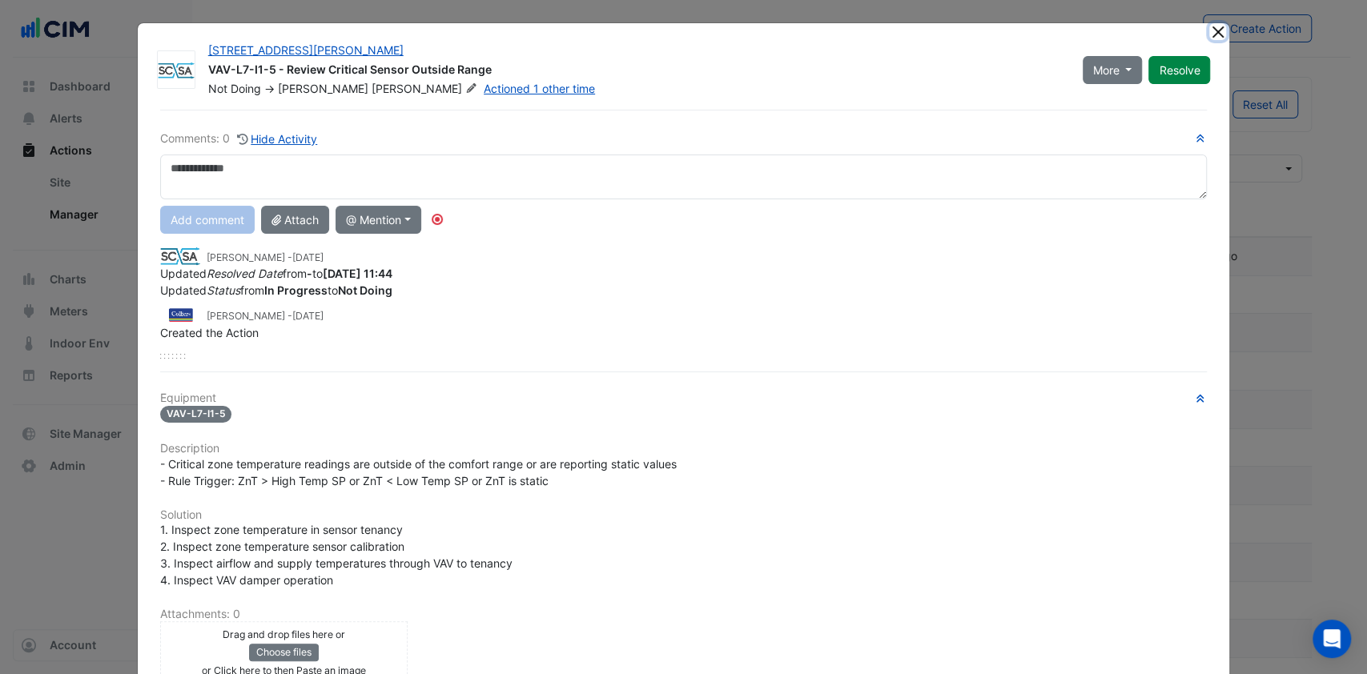
click at [1209, 35] on button "Close" at bounding box center [1217, 31] width 17 height 17
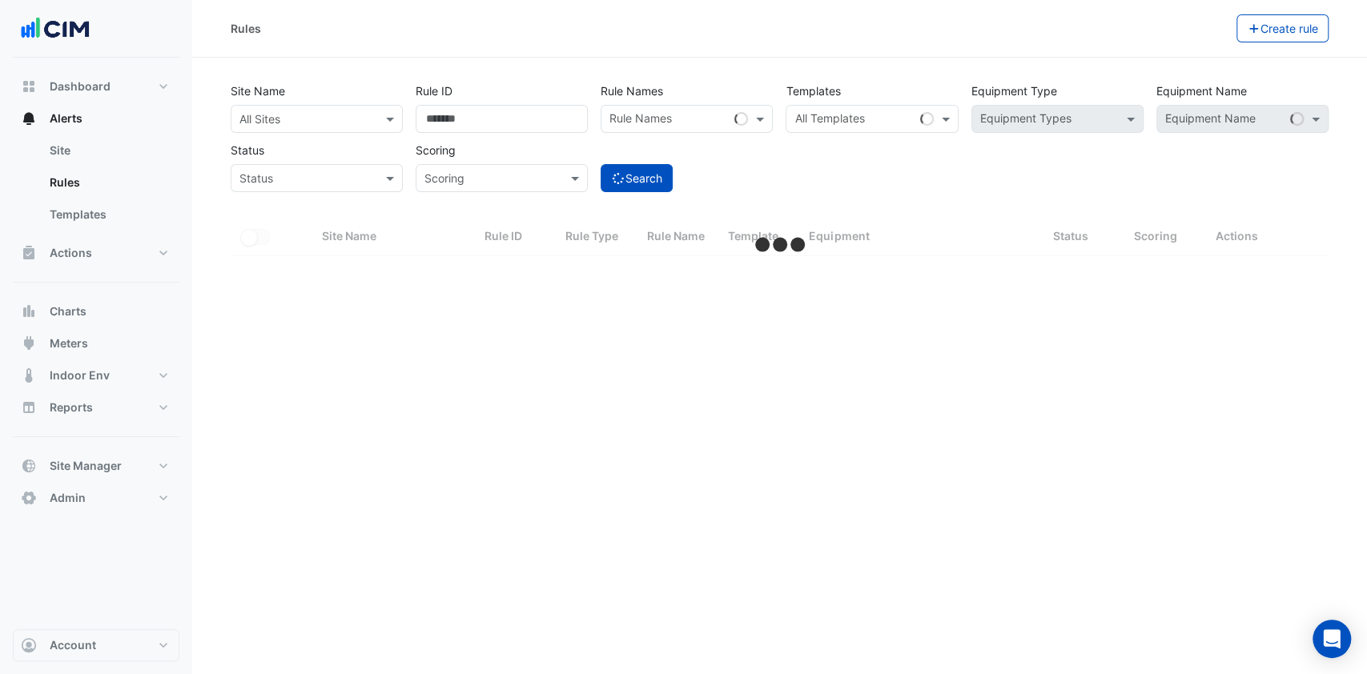
select select "***"
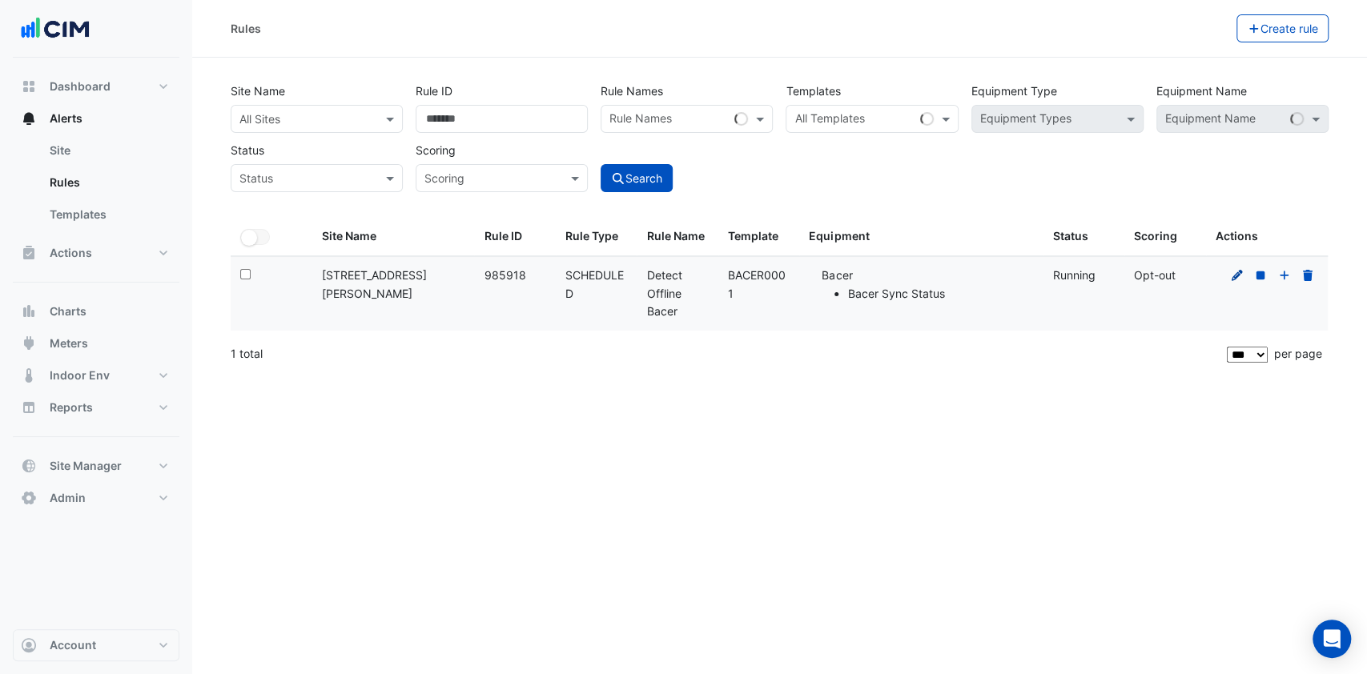
click at [1236, 274] on icon at bounding box center [1237, 275] width 14 height 11
